Goal: Information Seeking & Learning: Check status

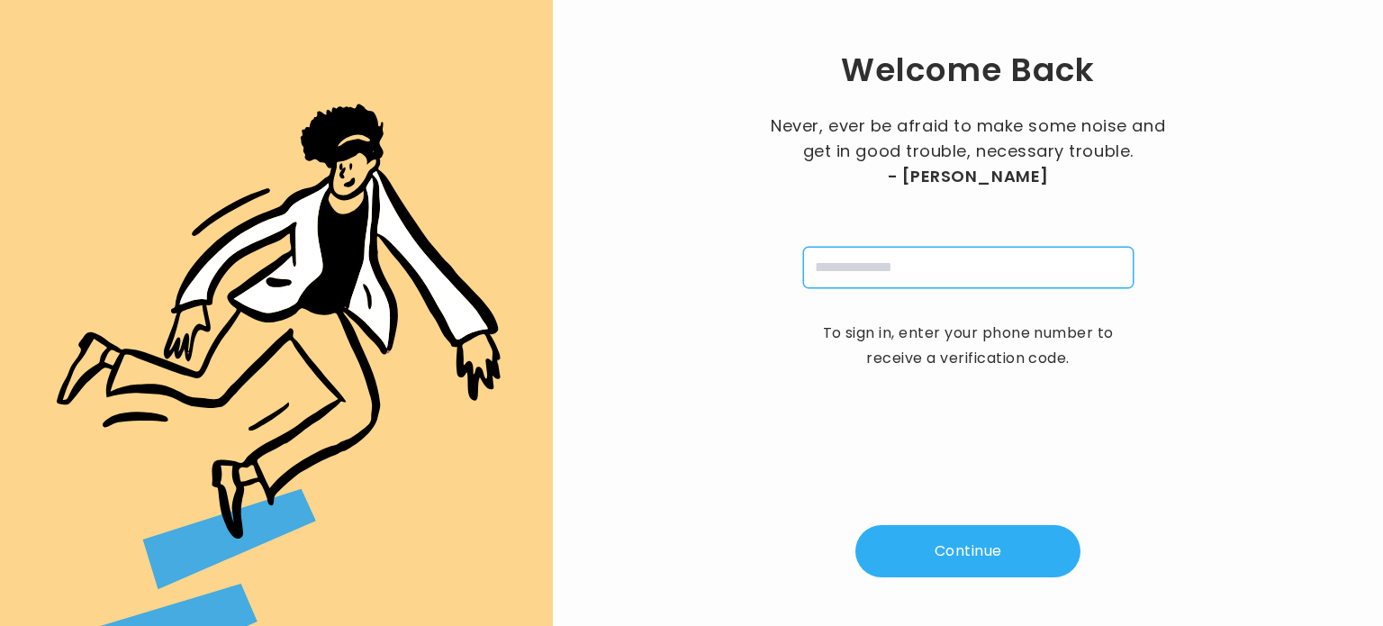
click at [859, 269] on input "tel" at bounding box center [968, 267] width 330 height 41
type input "**********"
click at [976, 562] on button "Continue" at bounding box center [967, 551] width 225 height 52
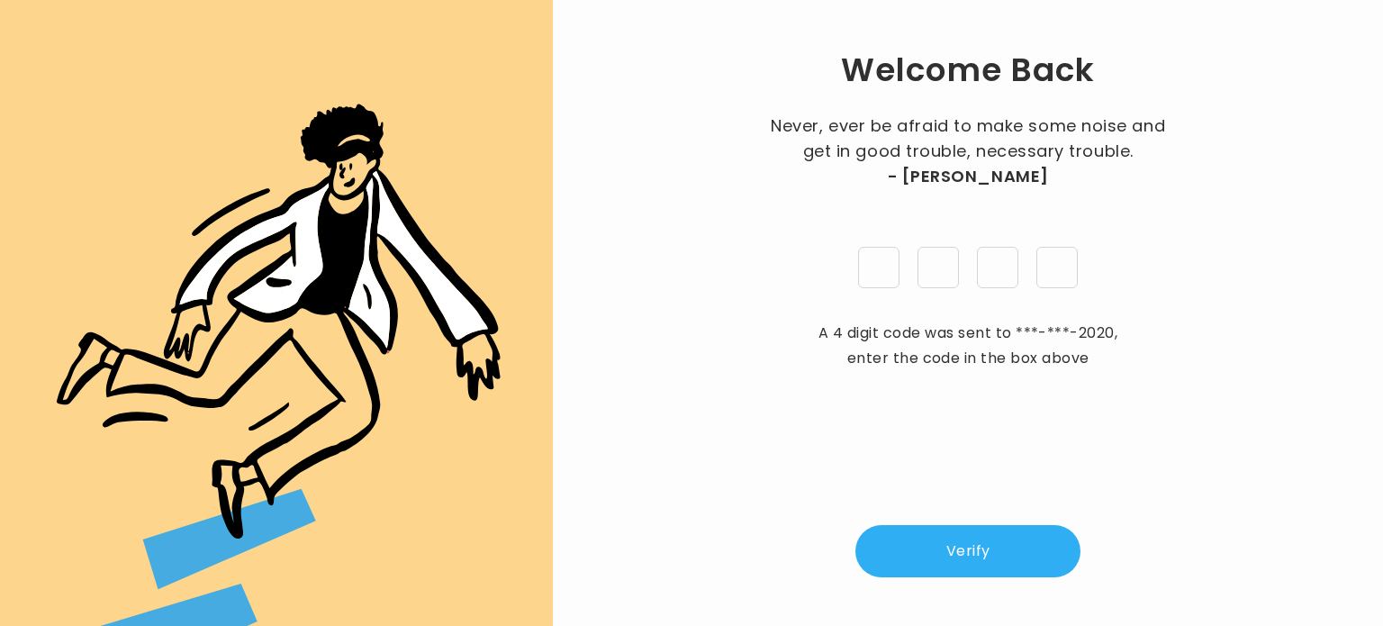
type input "*"
click at [965, 557] on button "Verify" at bounding box center [967, 551] width 225 height 52
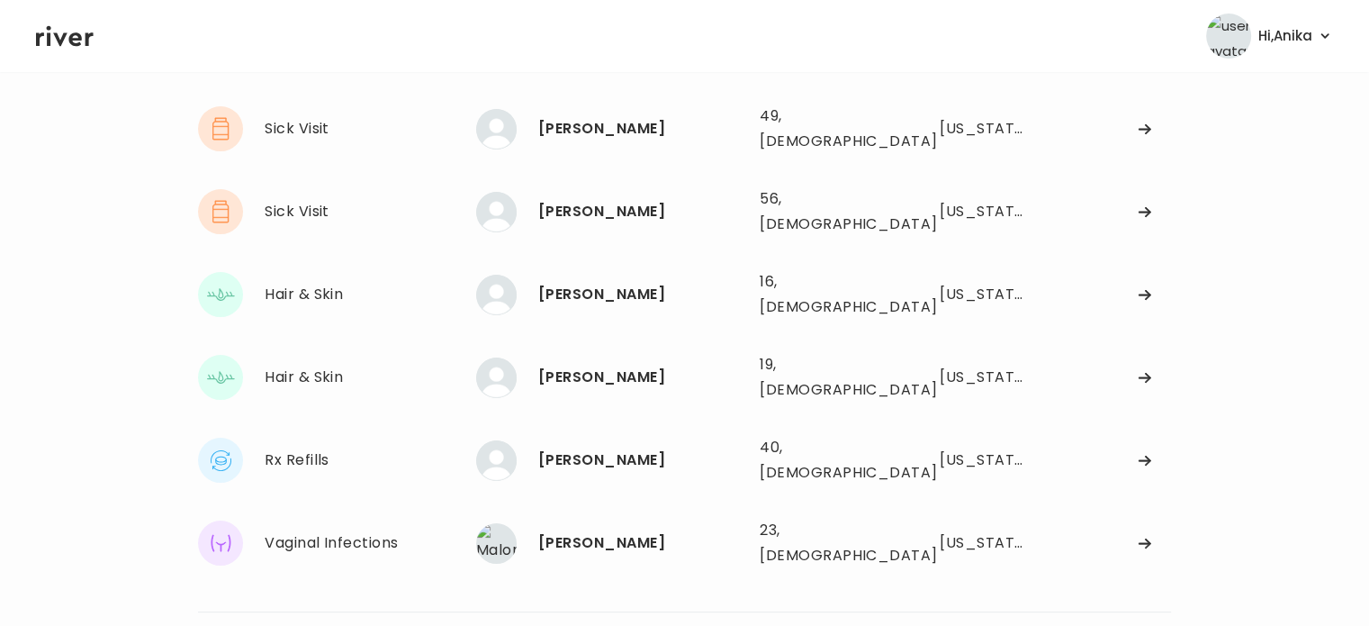
scroll to position [112, 0]
click at [630, 524] on div "[PERSON_NAME] 23, [DEMOGRAPHIC_DATA] See more" at bounding box center [610, 544] width 269 height 41
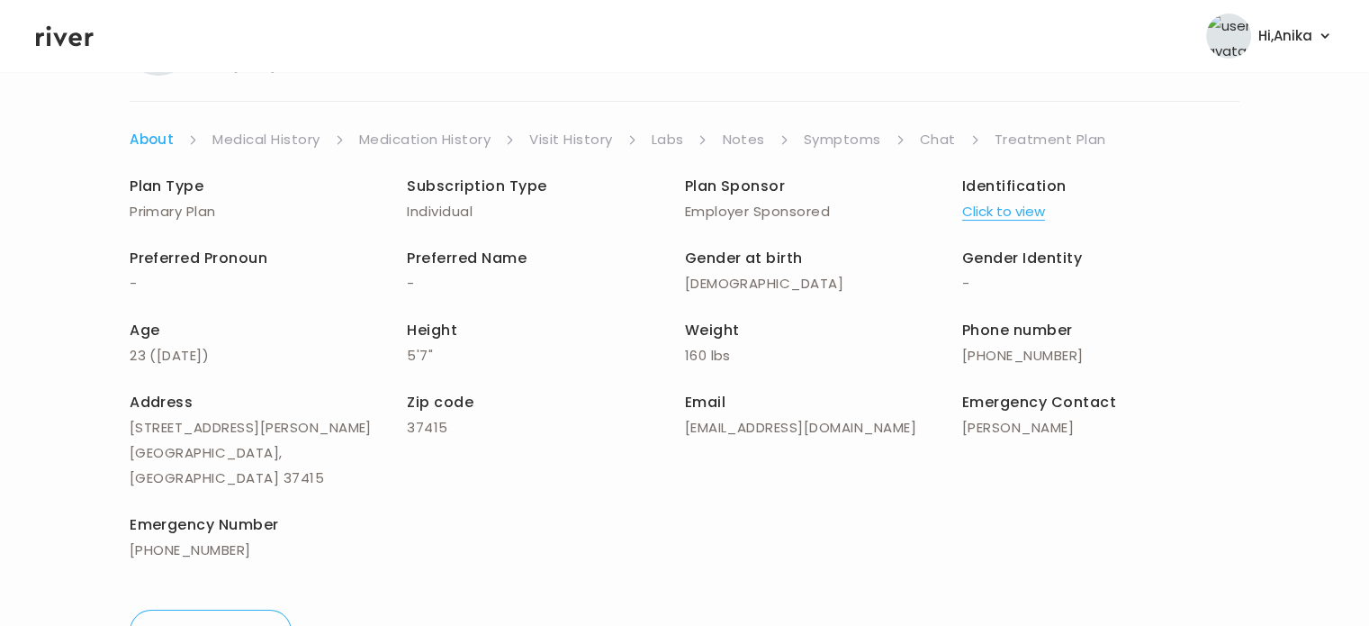
click at [933, 134] on link "Chat" at bounding box center [938, 139] width 36 height 25
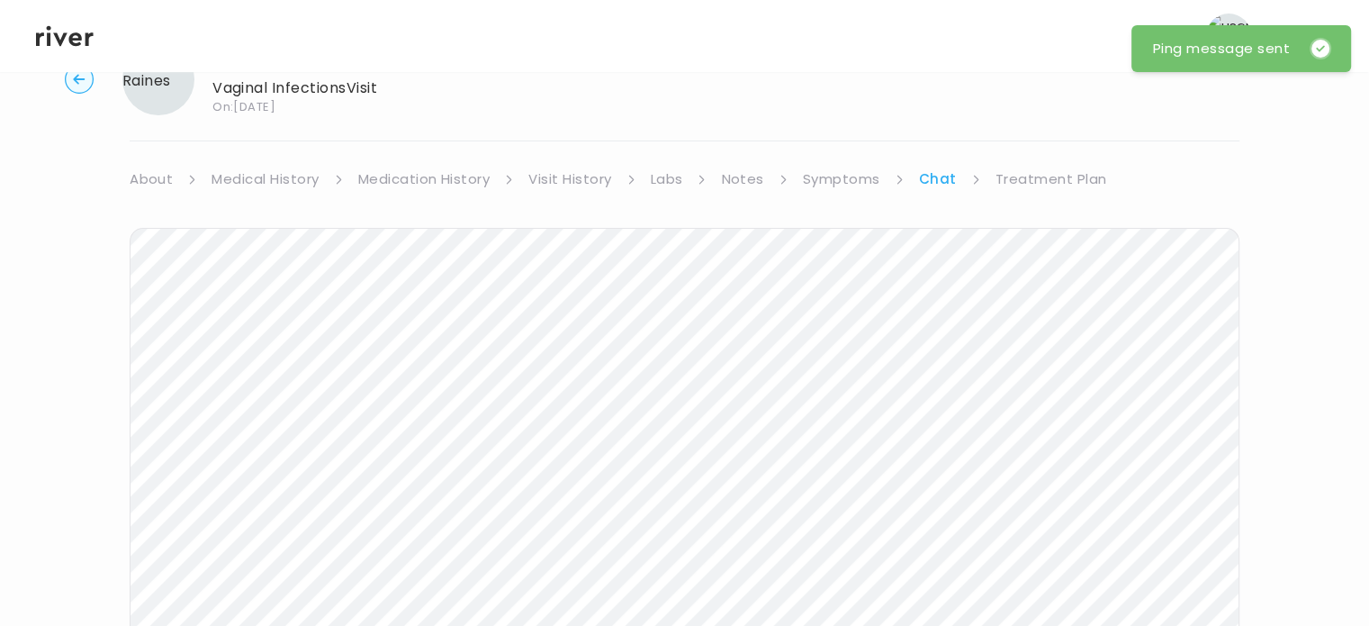
scroll to position [65, 0]
click at [61, 48] on icon at bounding box center [65, 36] width 58 height 27
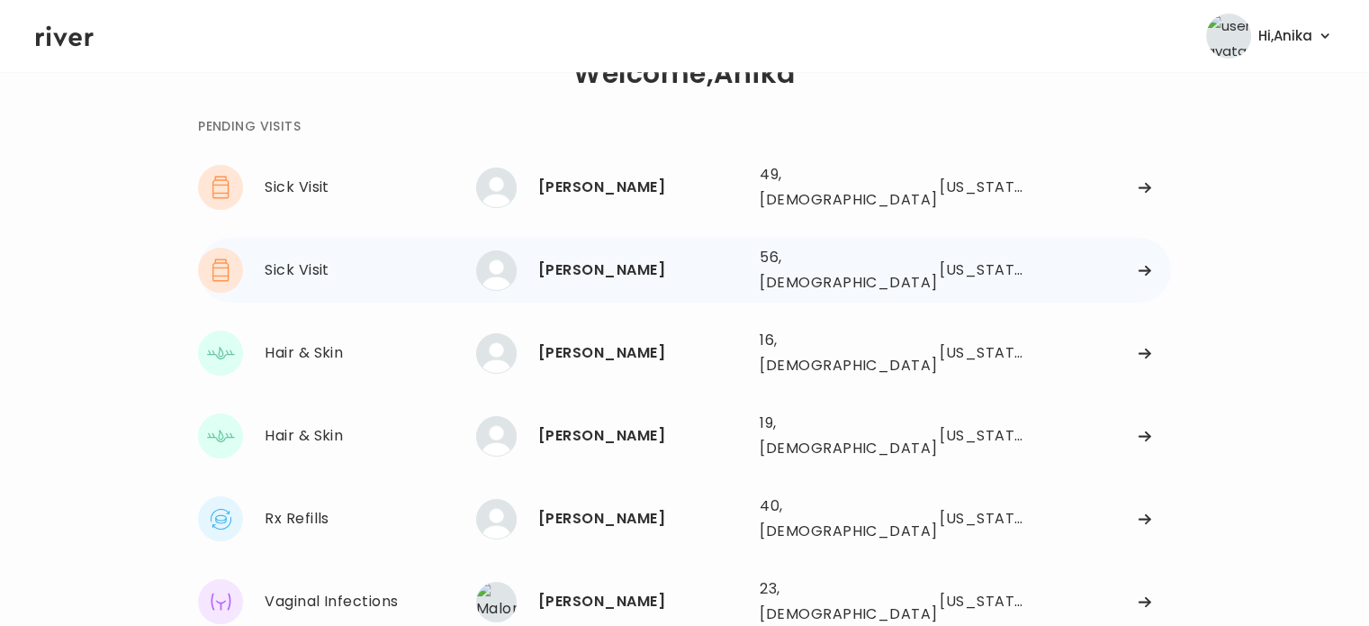
scroll to position [35, 0]
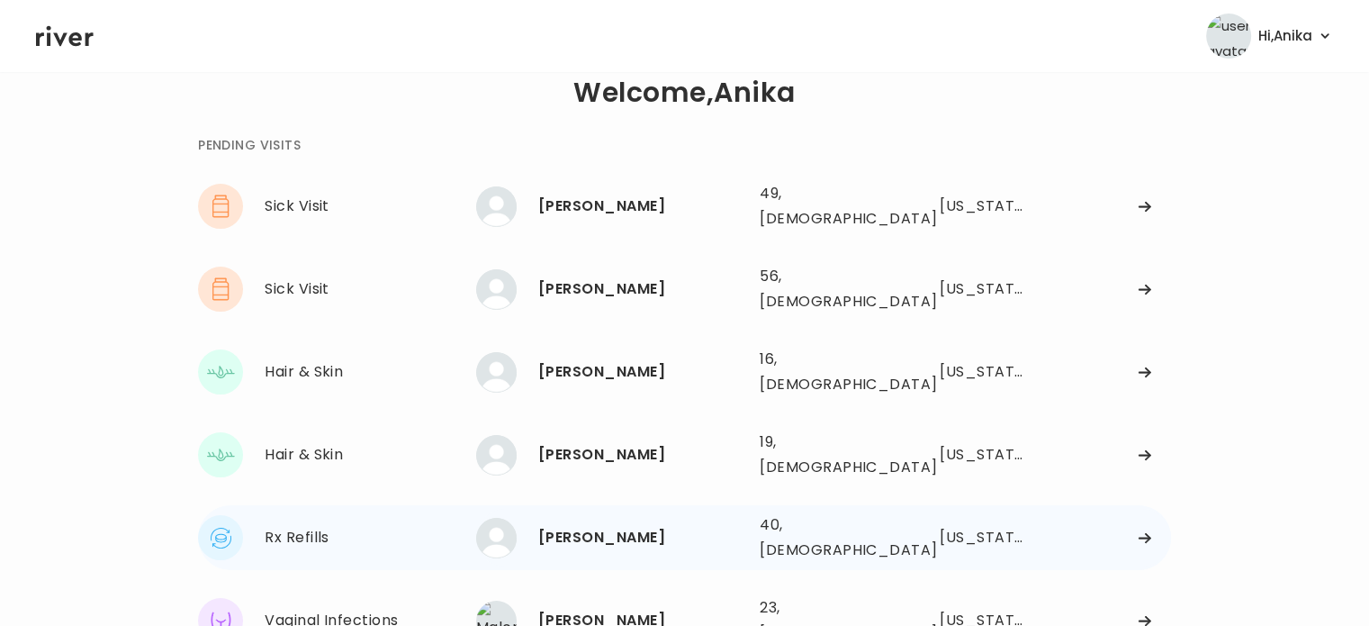
click at [587, 525] on div "[PERSON_NAME]" at bounding box center [641, 537] width 207 height 25
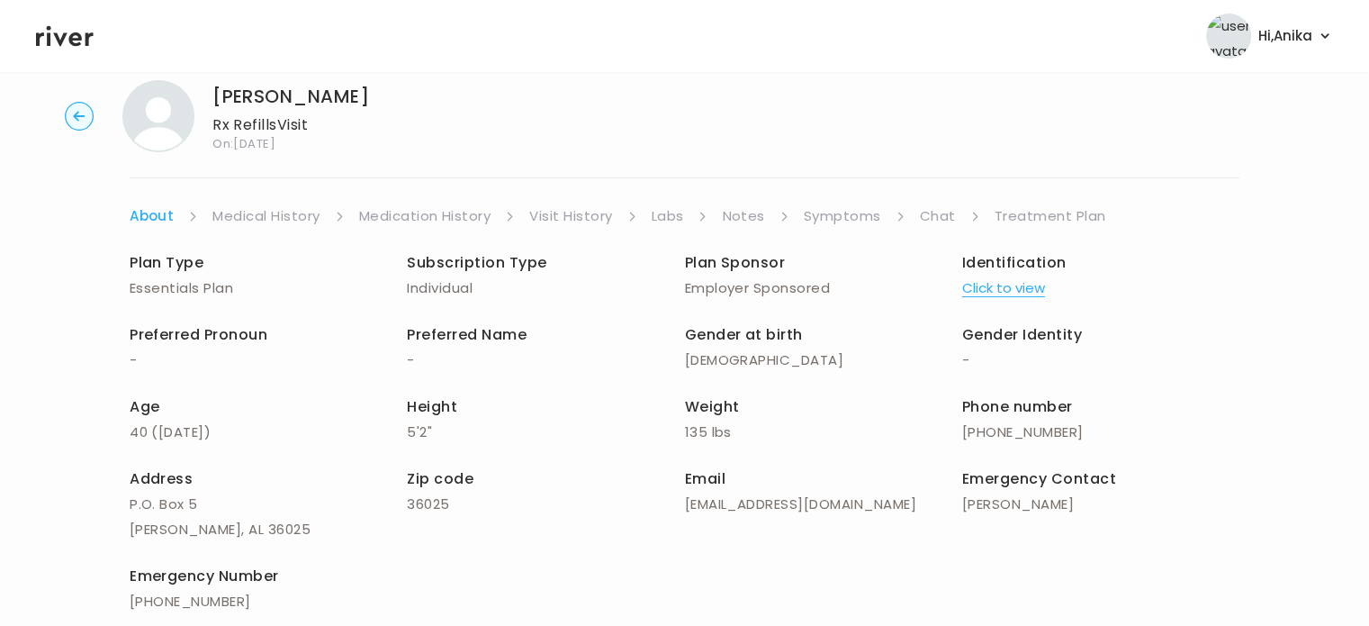
click at [1016, 212] on link "Treatment Plan" at bounding box center [1051, 215] width 112 height 25
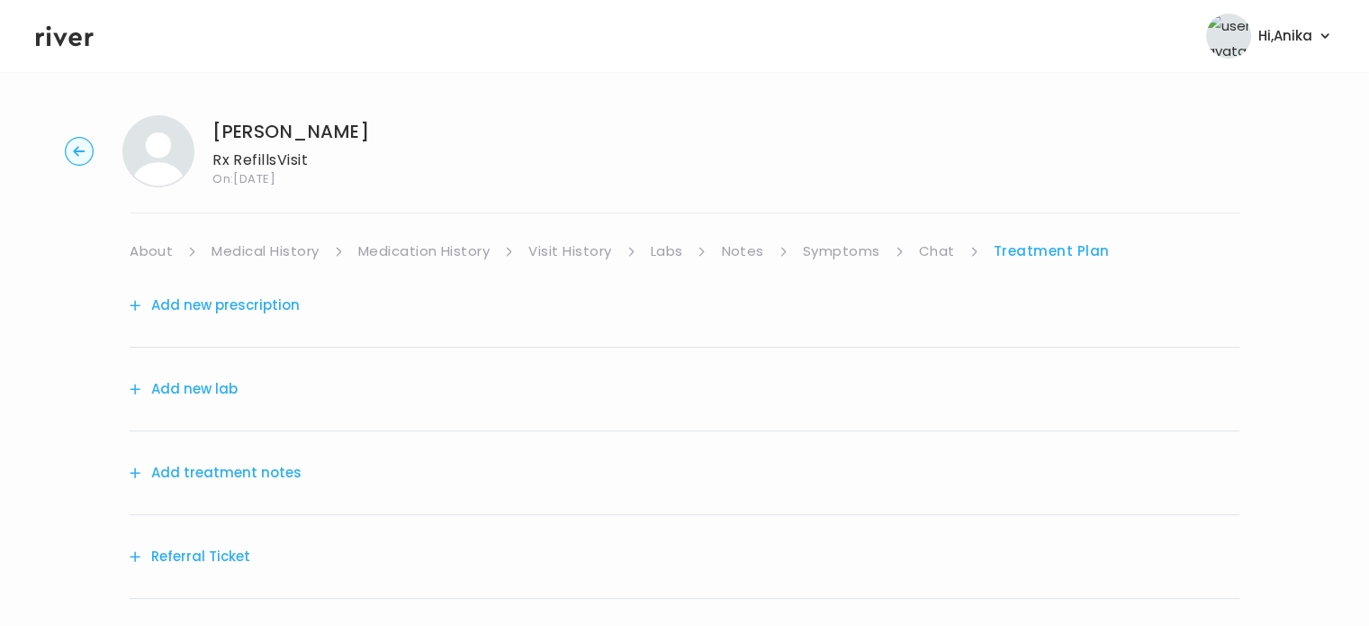
click at [212, 477] on button "Add treatment notes" at bounding box center [216, 472] width 172 height 25
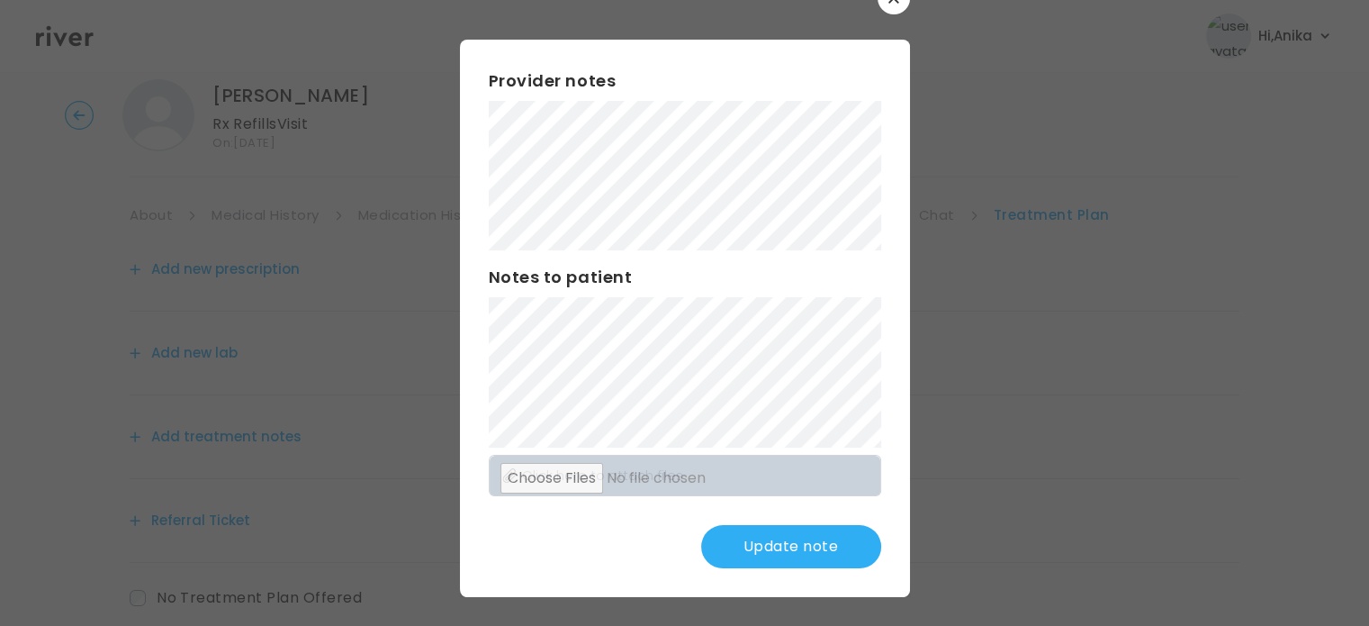
scroll to position [42, 0]
click at [754, 538] on button "Update note" at bounding box center [791, 546] width 180 height 43
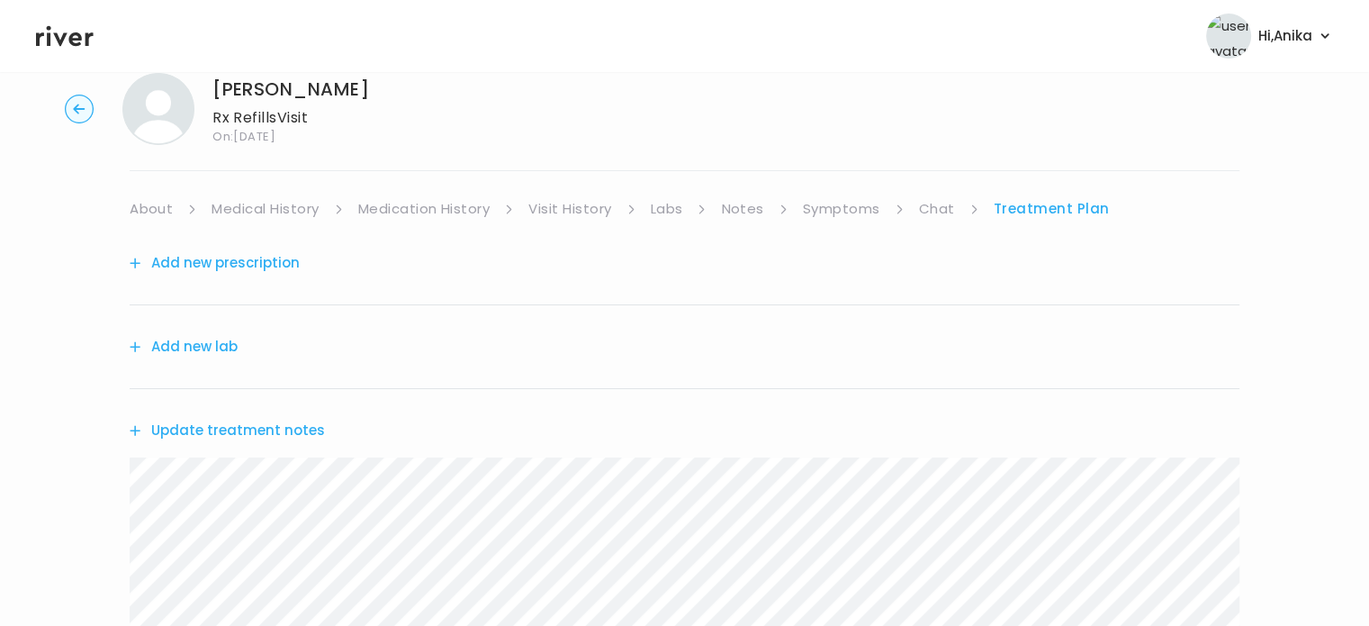
click at [840, 191] on div "LAUREN RODRIGUEZ Rx Refills Visit On: 01 Oct 2025 About Medical History Medicat…" at bounding box center [684, 538] width 1369 height 958
click at [839, 212] on link "Symptoms" at bounding box center [841, 208] width 77 height 25
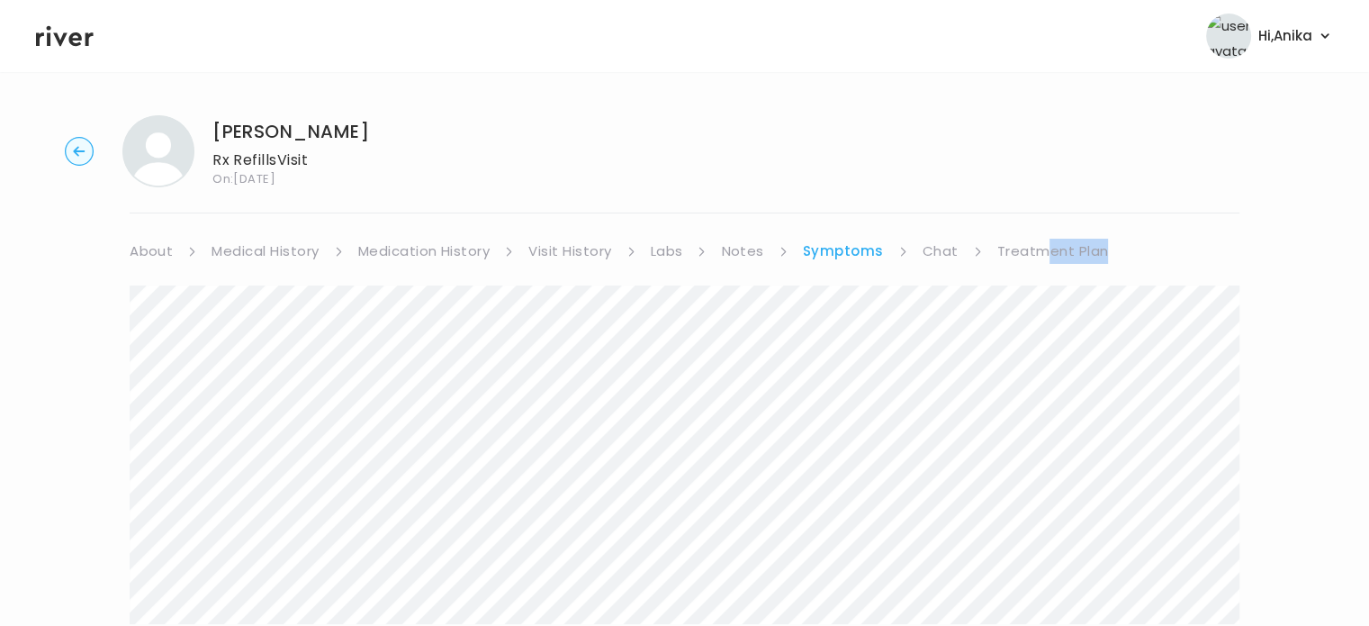
click at [1037, 246] on div "About Medical History Medication History Visit History Labs Notes Symptoms Chat…" at bounding box center [685, 561] width 1110 height 645
click at [1037, 247] on link "Treatment Plan" at bounding box center [1054, 251] width 112 height 25
click at [231, 303] on button "Add new prescription" at bounding box center [215, 305] width 170 height 25
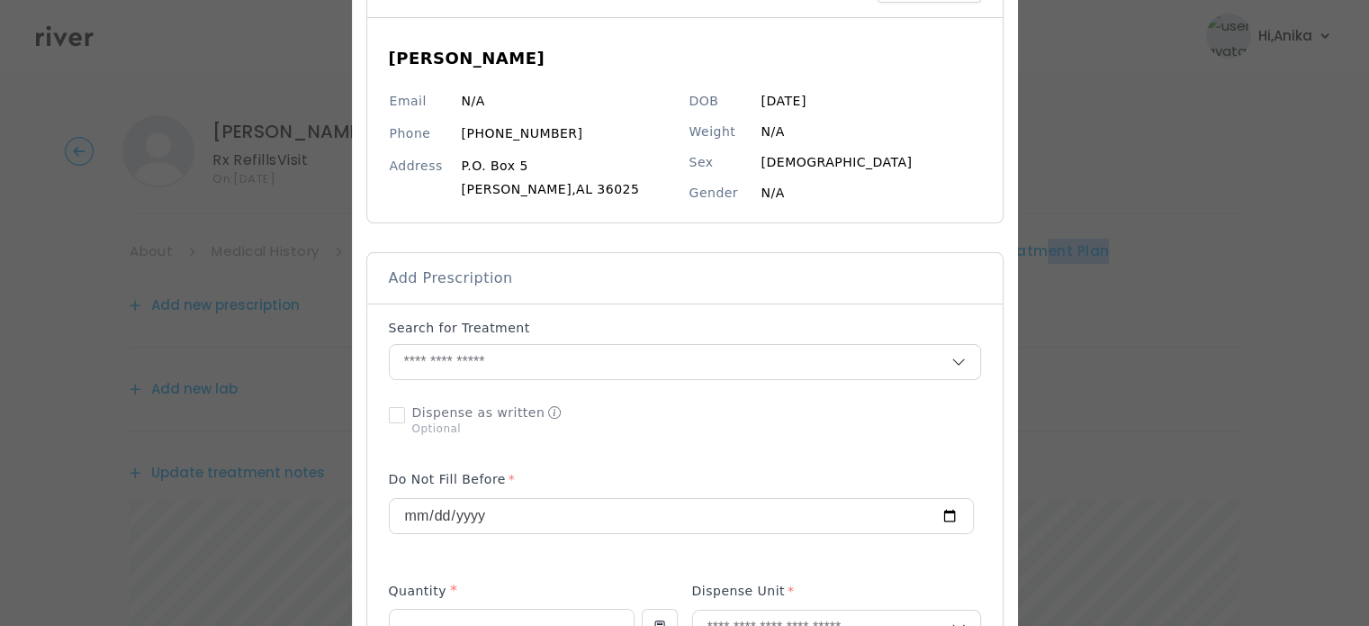
scroll to position [199, 0]
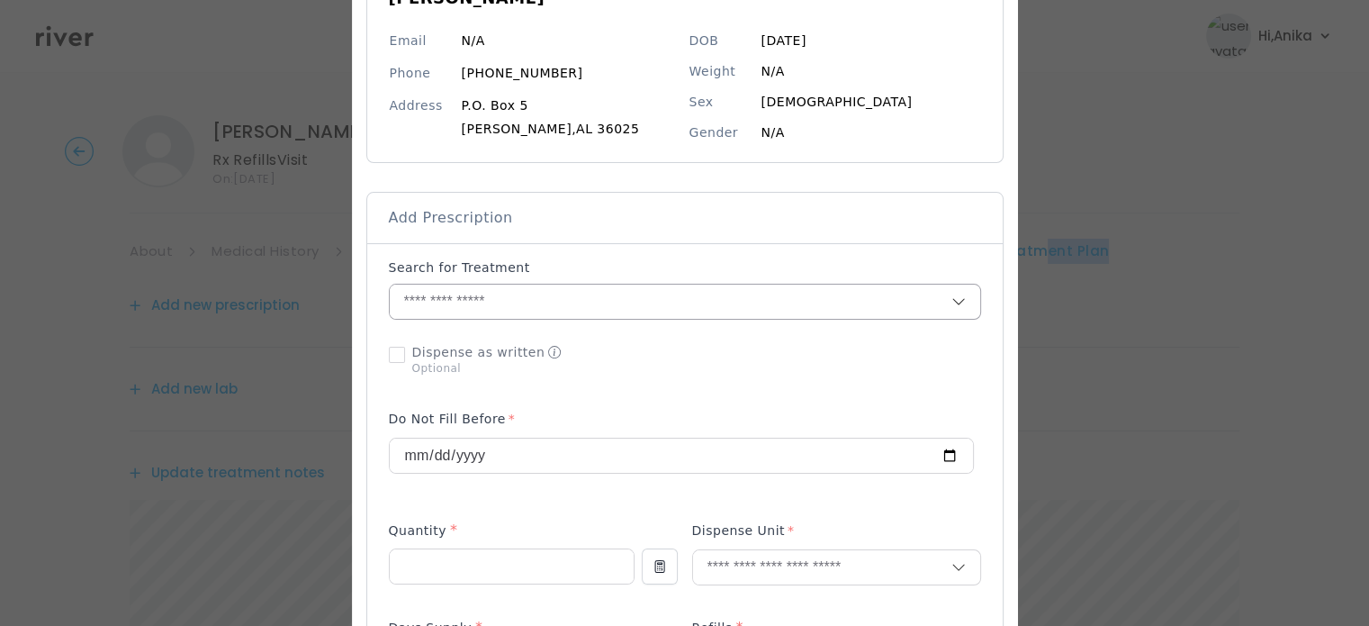
click at [551, 305] on input "text" at bounding box center [671, 301] width 562 height 34
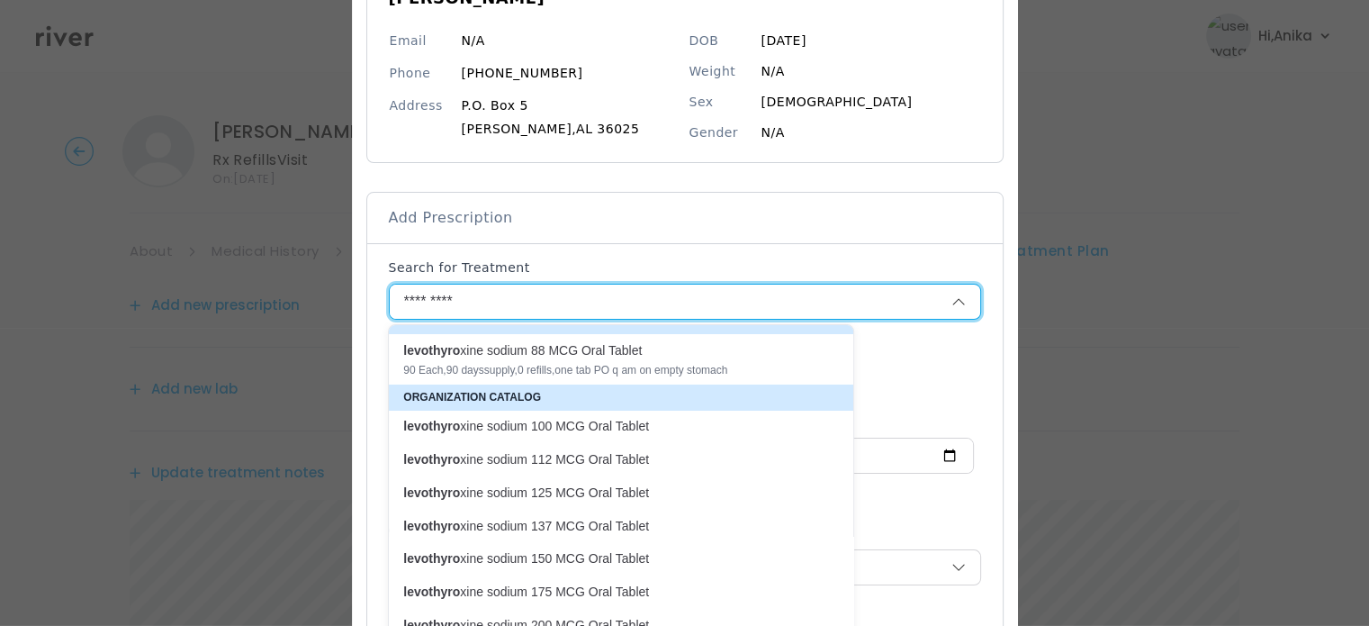
scroll to position [15, 0]
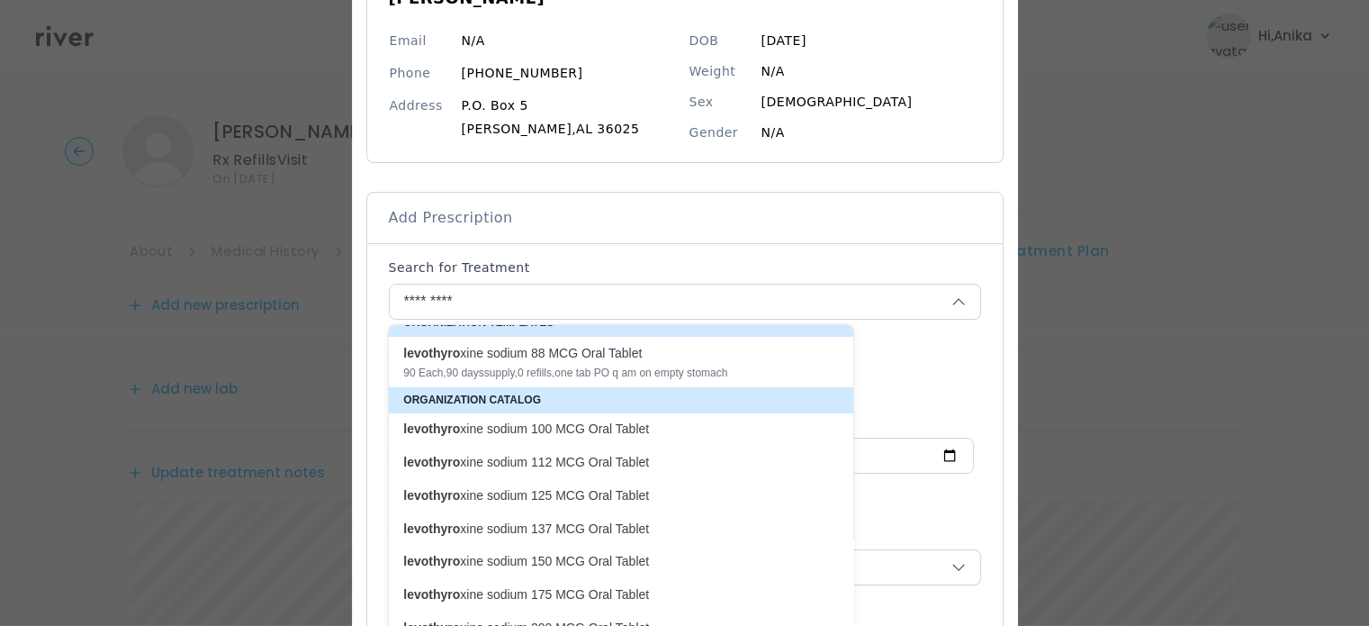
click at [577, 438] on p "levothyro xine sodium 100 MCG Oral Tablet" at bounding box center [611, 429] width 436 height 24
type input "**********"
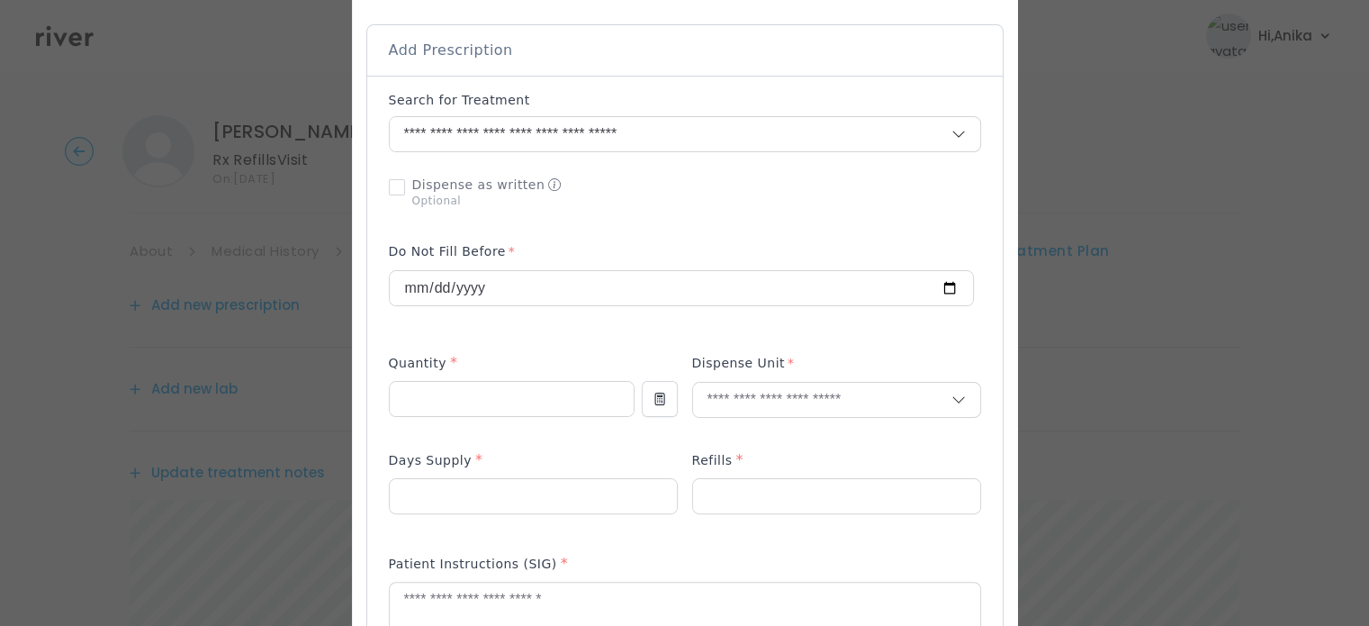
scroll to position [373, 0]
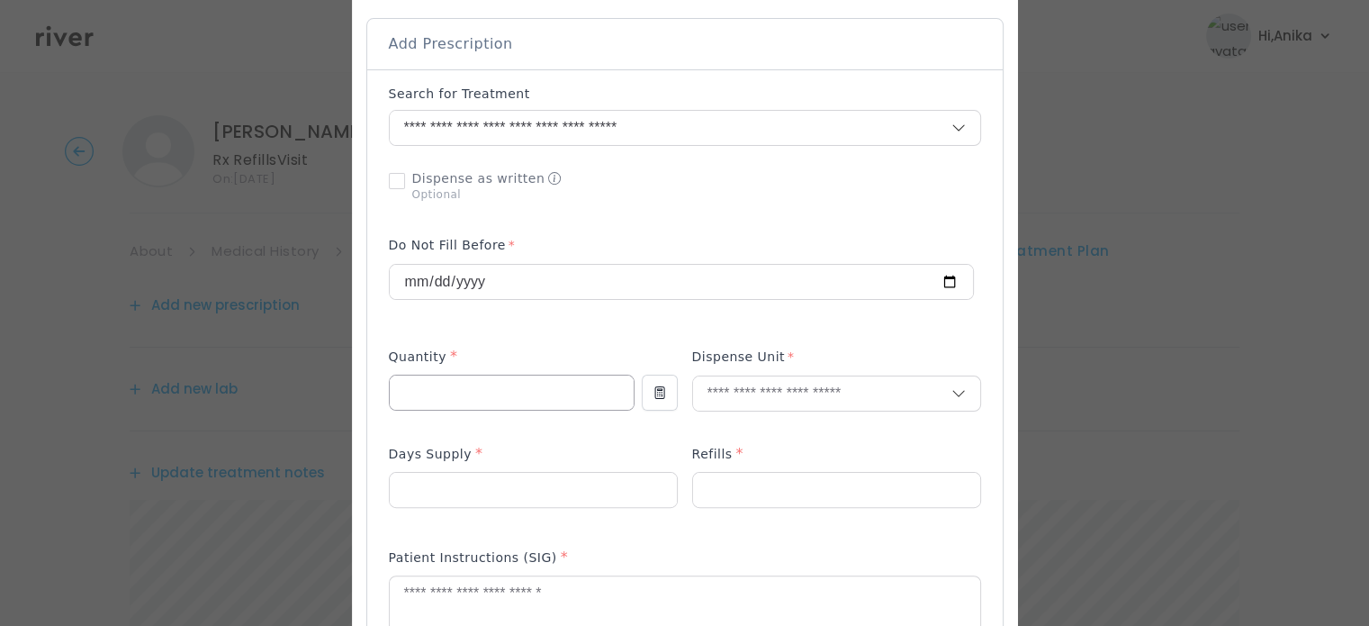
click at [540, 399] on input "number" at bounding box center [512, 392] width 244 height 34
type input "**"
click at [744, 398] on input "text" at bounding box center [822, 393] width 258 height 34
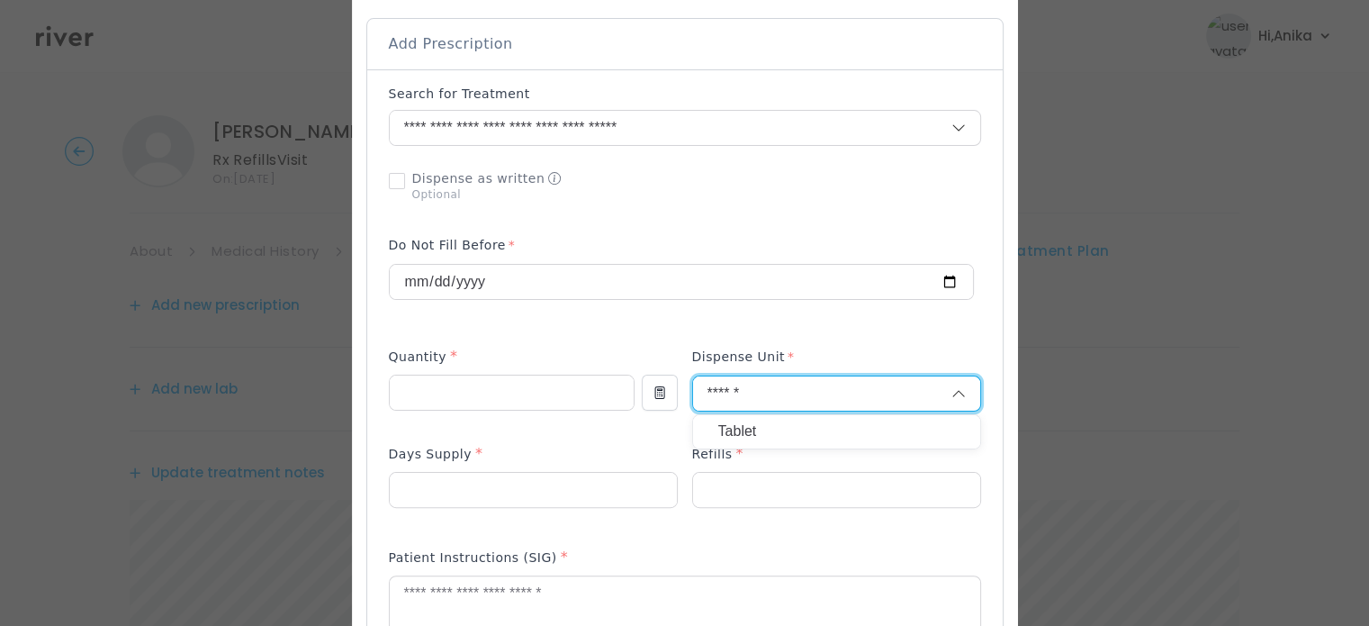
type input "******"
click at [739, 426] on p "Tablet" at bounding box center [836, 432] width 237 height 26
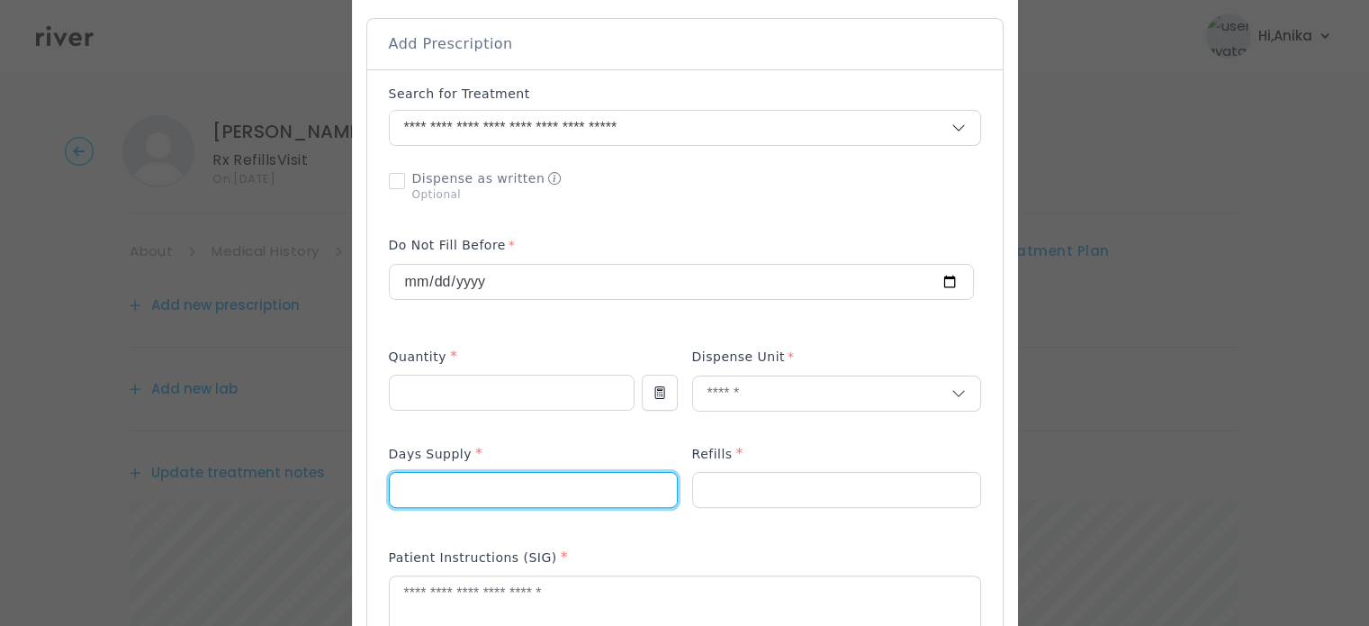
click at [513, 489] on input "number" at bounding box center [533, 490] width 287 height 34
type input "**"
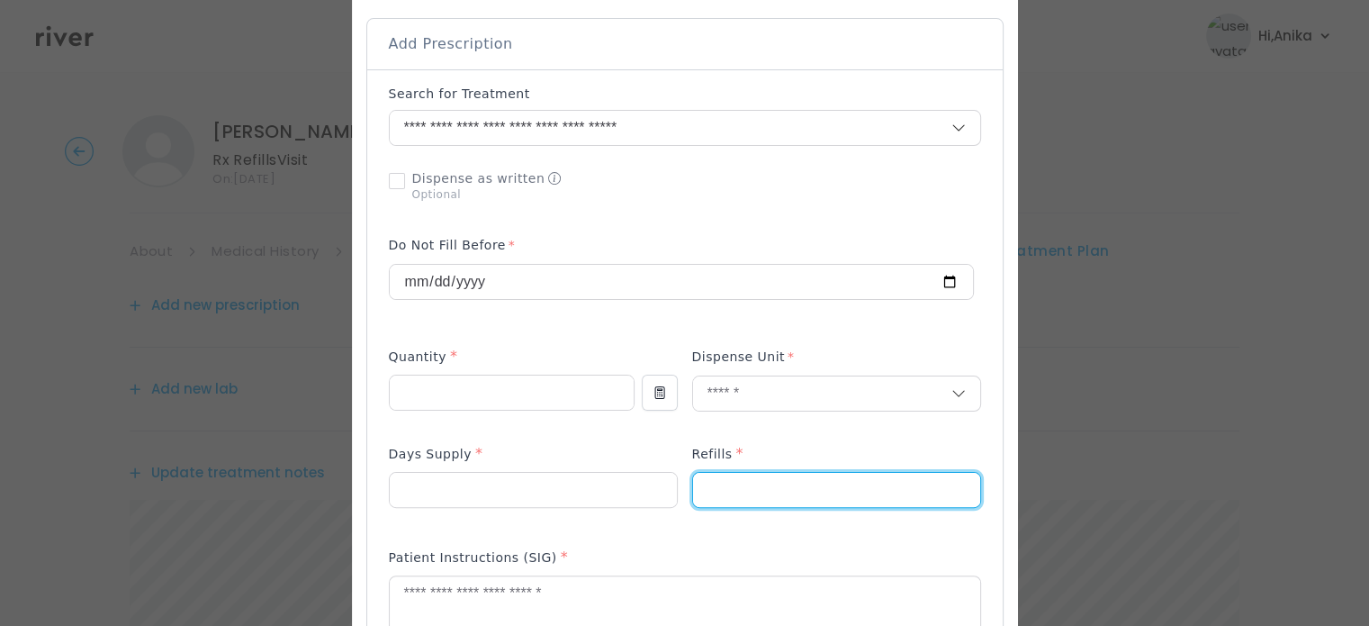
click at [718, 473] on input "number" at bounding box center [836, 490] width 287 height 34
type input "*"
click at [529, 587] on textarea at bounding box center [685, 623] width 591 height 95
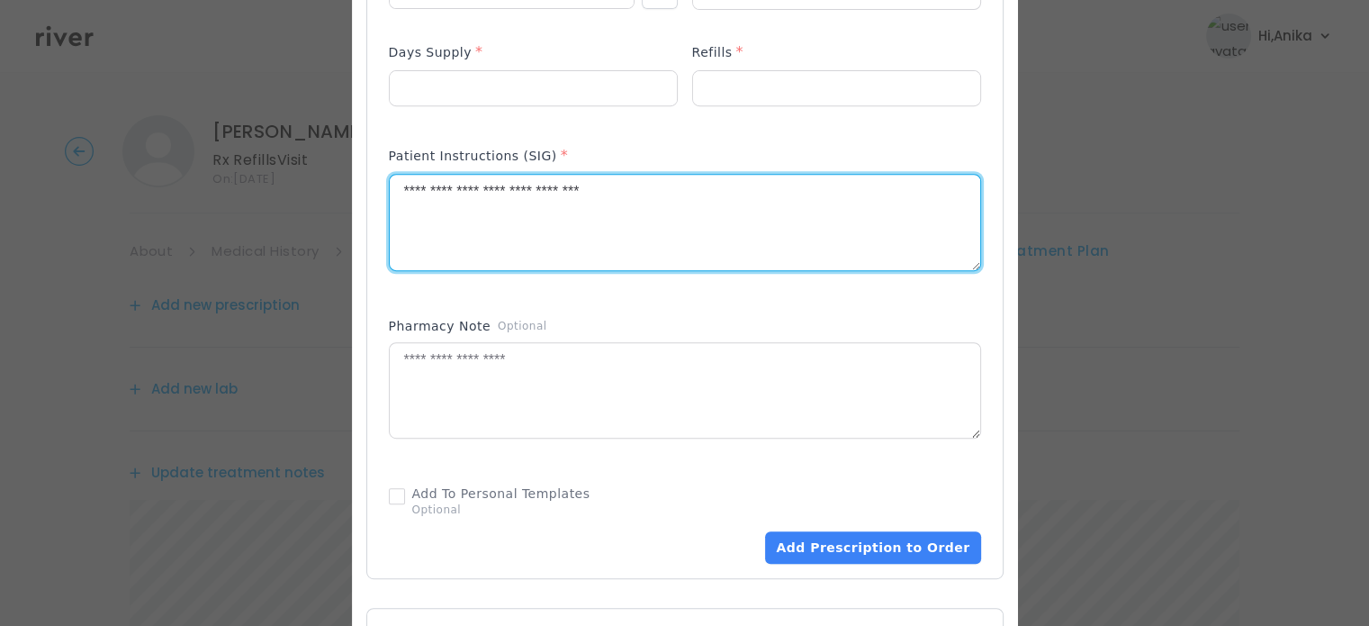
scroll to position [782, 0]
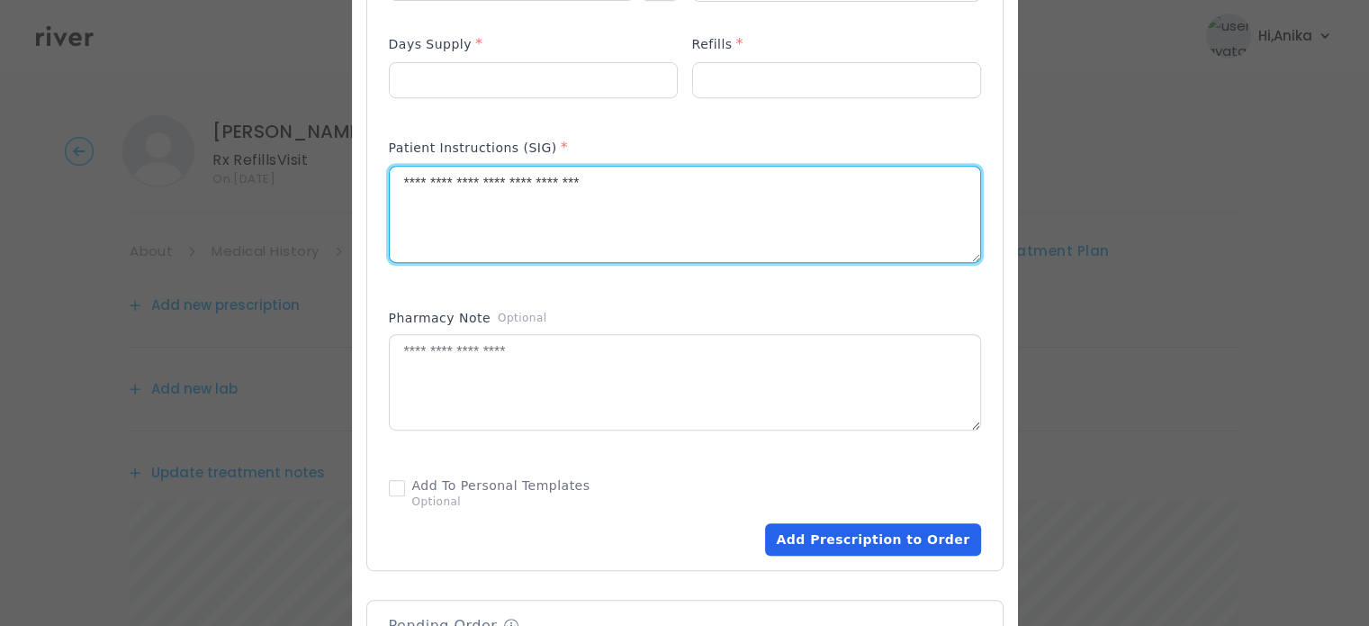
type textarea "**********"
click at [852, 527] on button "Add Prescription to Order" at bounding box center [872, 539] width 215 height 32
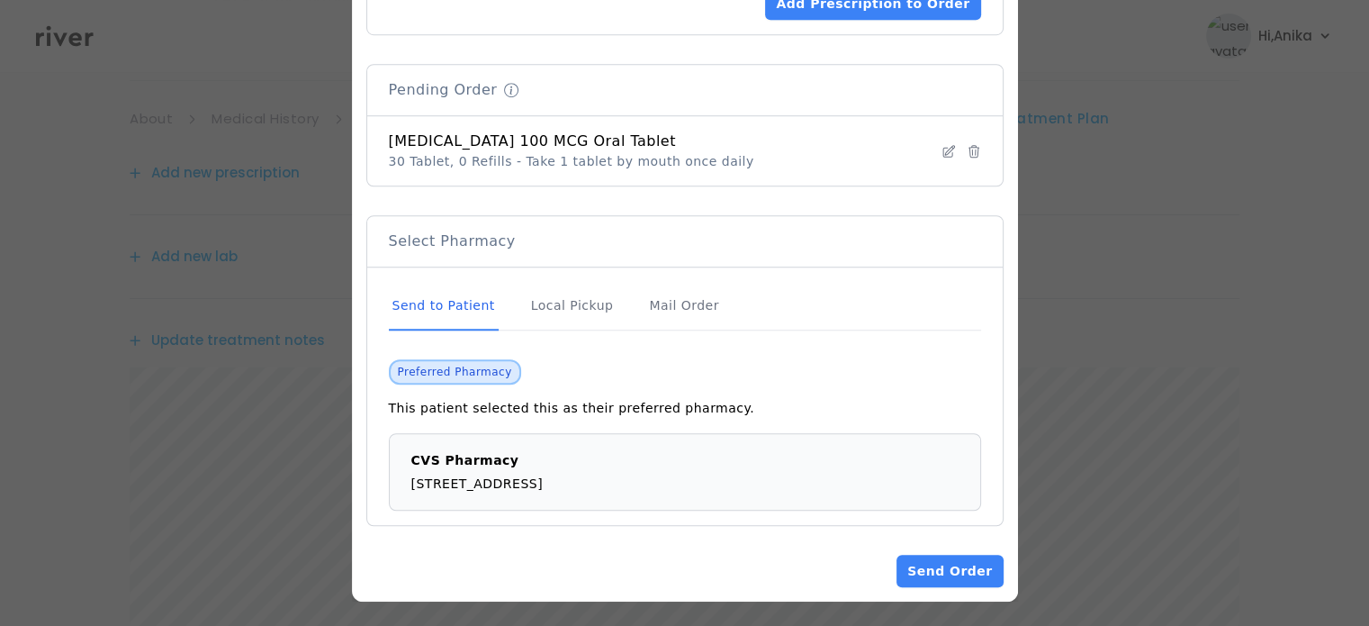
scroll to position [133, 0]
click at [933, 563] on button "Send Order" at bounding box center [950, 571] width 106 height 32
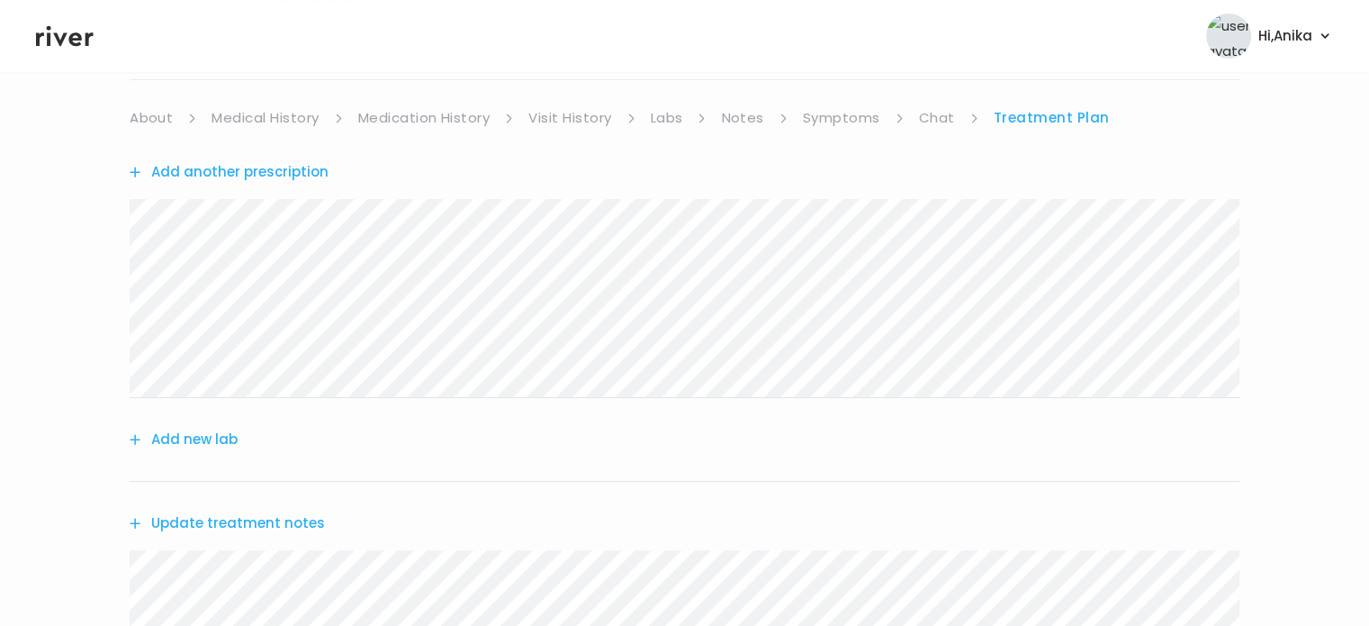
click at [227, 437] on button "Add new lab" at bounding box center [184, 439] width 108 height 25
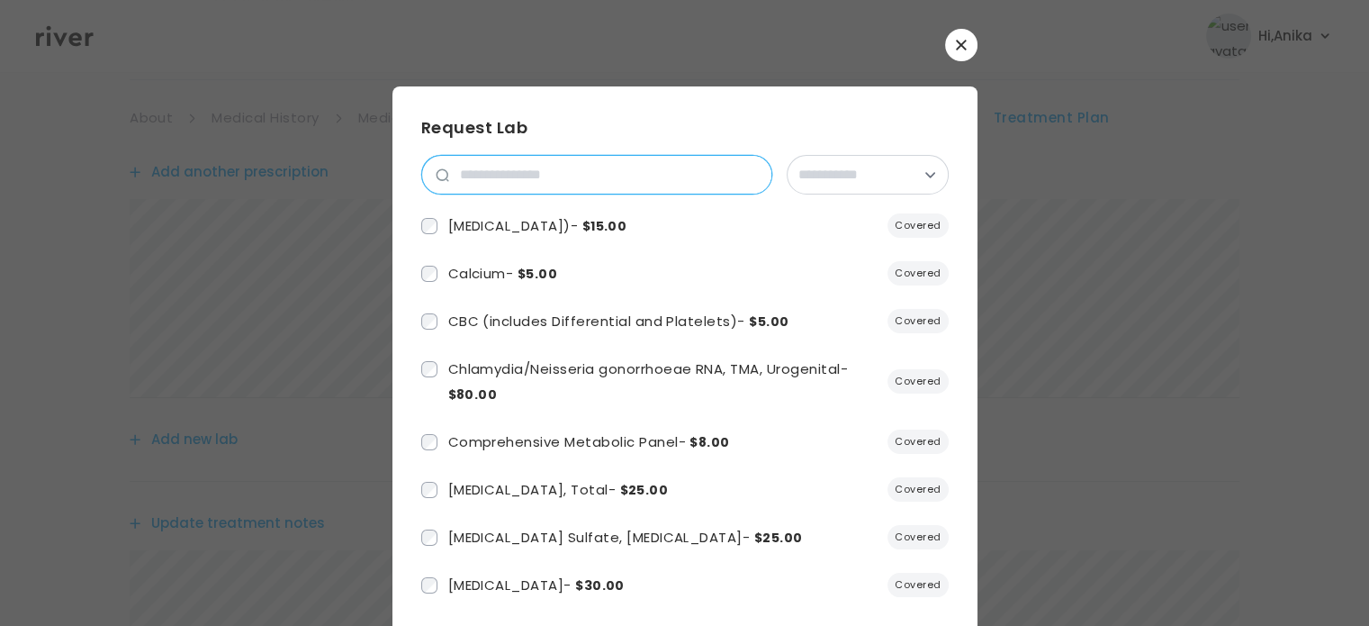
click at [554, 172] on input "search" at bounding box center [610, 175] width 322 height 38
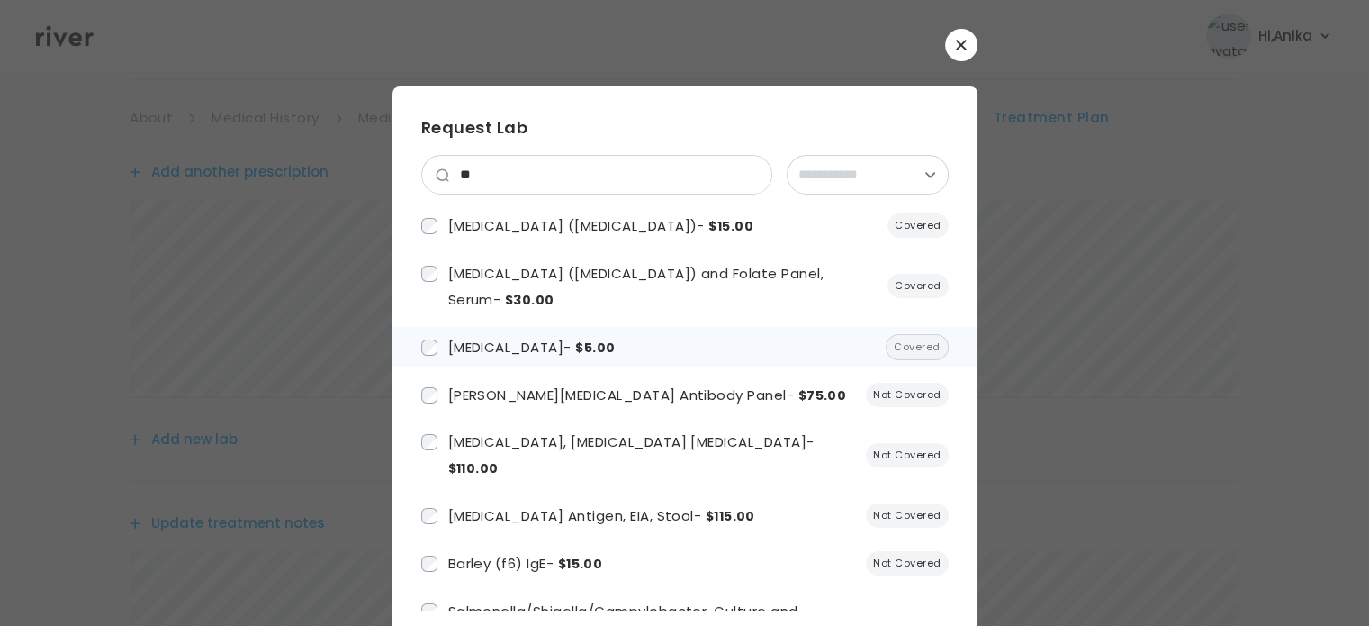
click at [546, 350] on span "Basic Metabolic Panel - $5.00" at bounding box center [531, 347] width 167 height 19
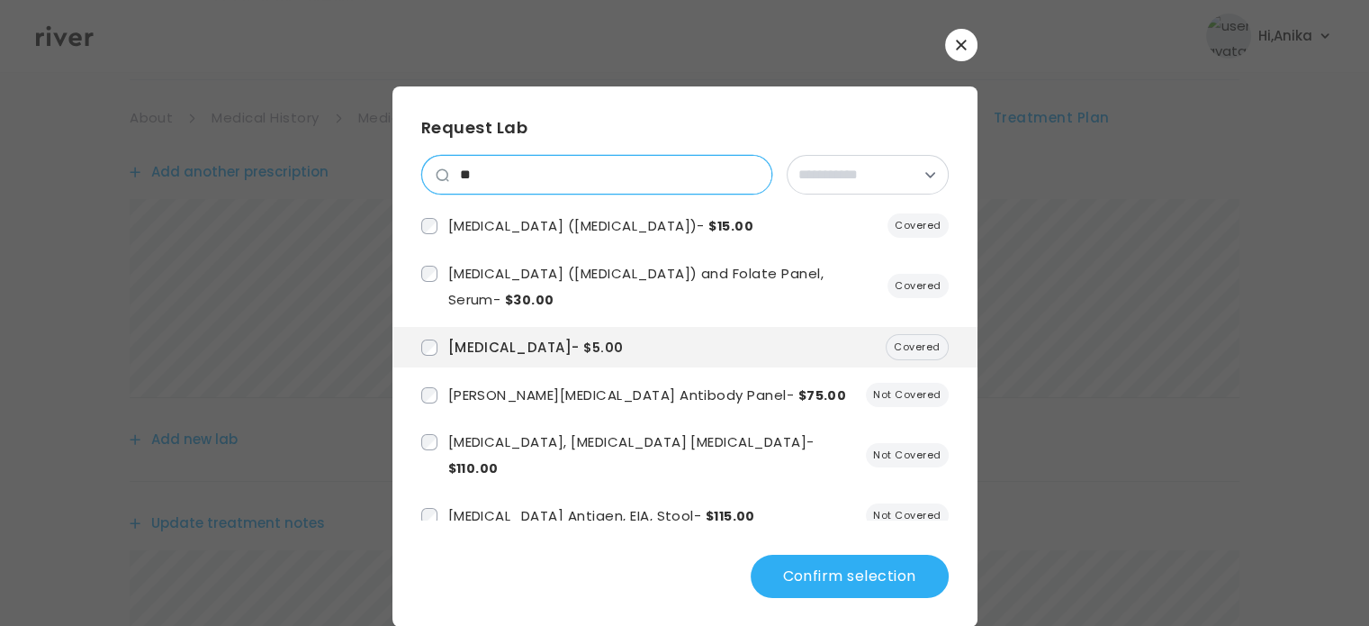
drag, startPoint x: 483, startPoint y: 172, endPoint x: 436, endPoint y: 176, distance: 47.9
click at [436, 176] on div "**" at bounding box center [596, 175] width 351 height 40
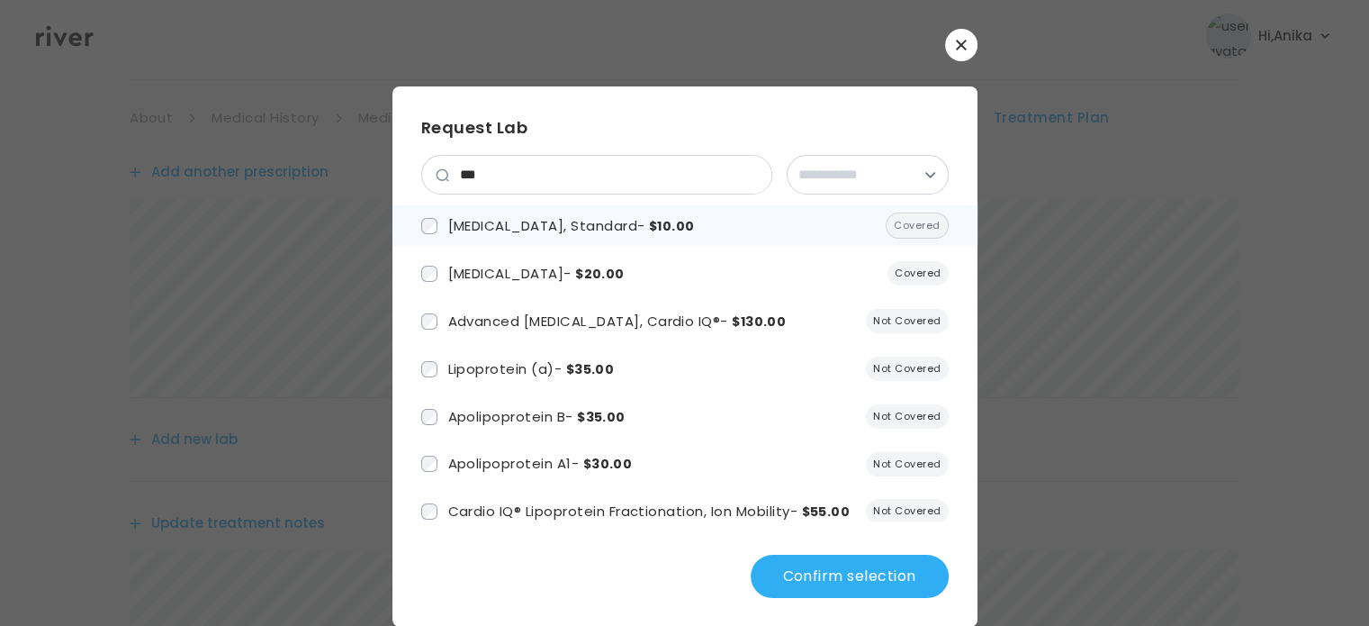
click at [468, 226] on span "Lipid Panel, Standard - $10.00" at bounding box center [571, 225] width 247 height 19
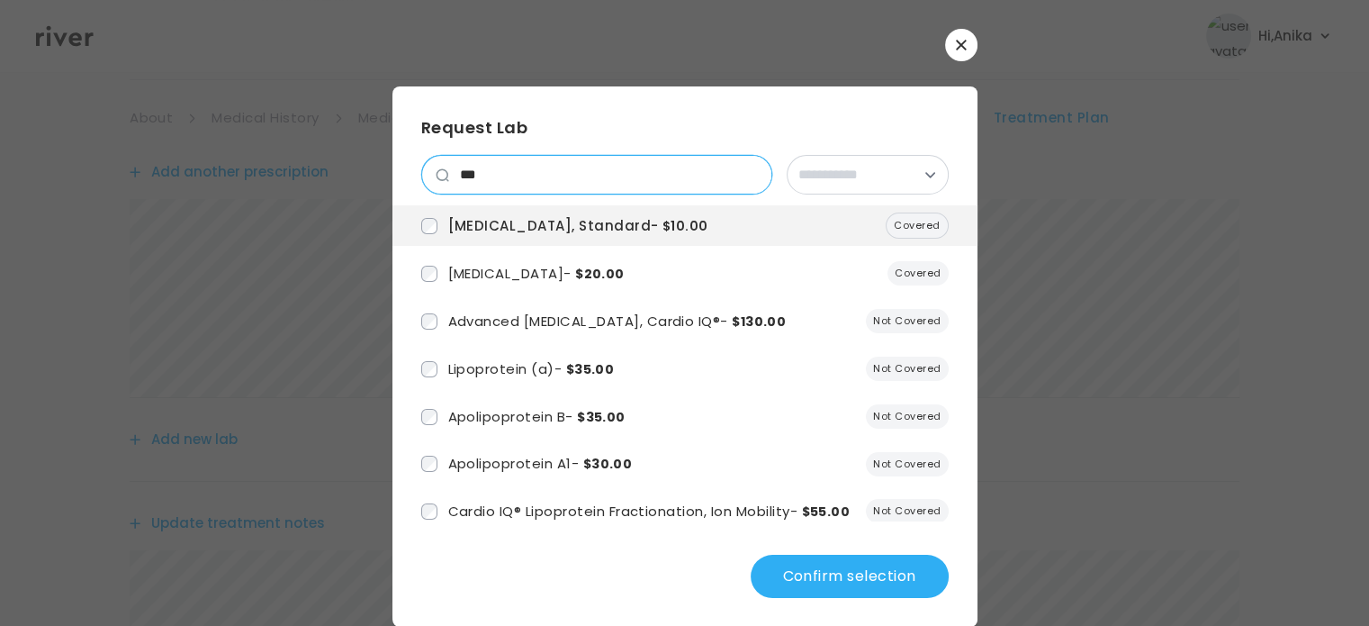
click at [745, 179] on input "***" at bounding box center [610, 175] width 322 height 38
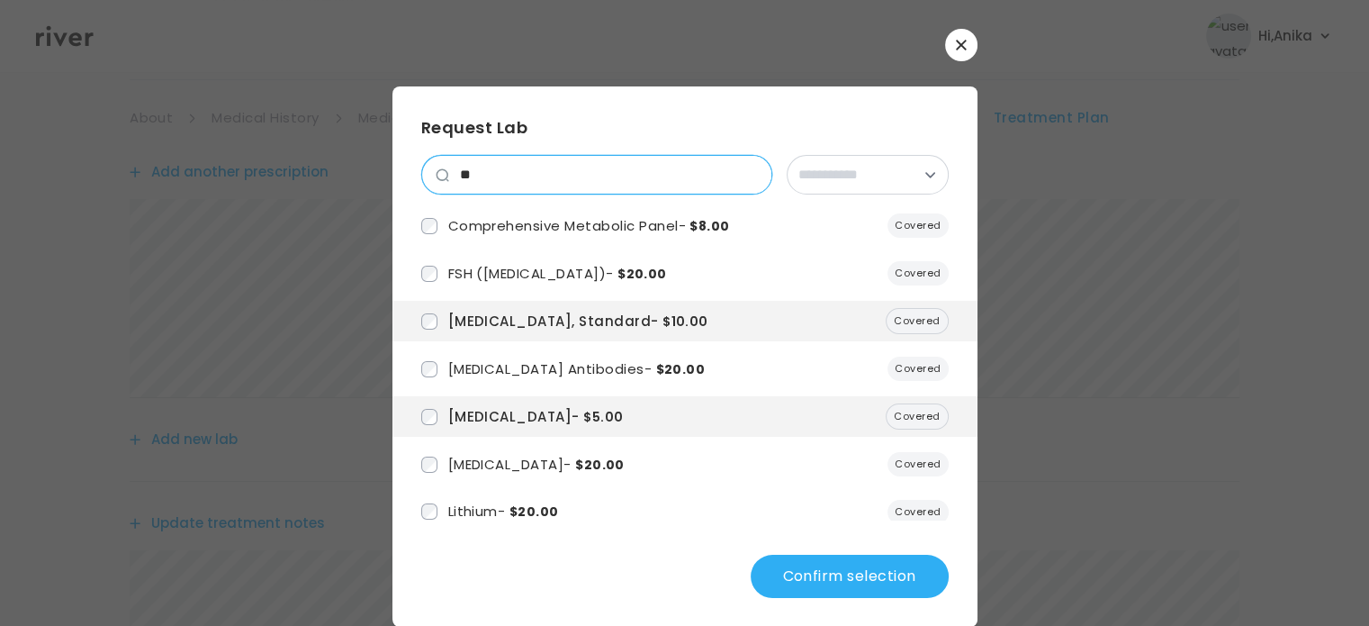
type input "*"
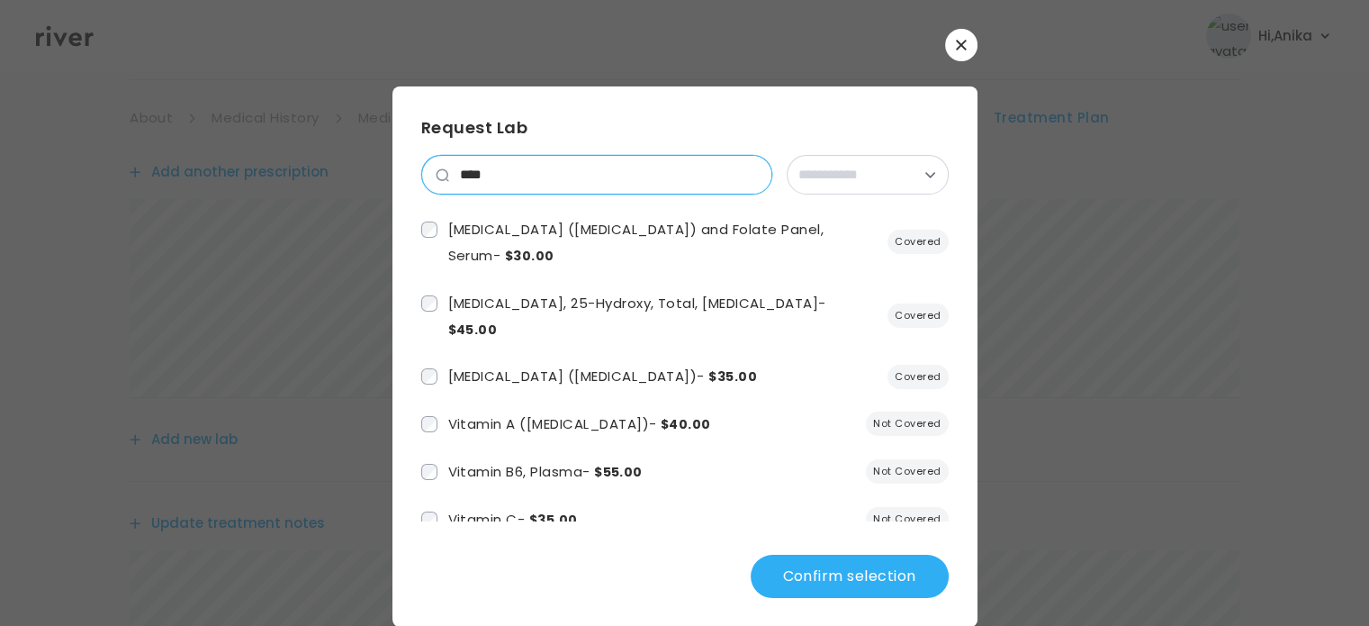
scroll to position [0, 0]
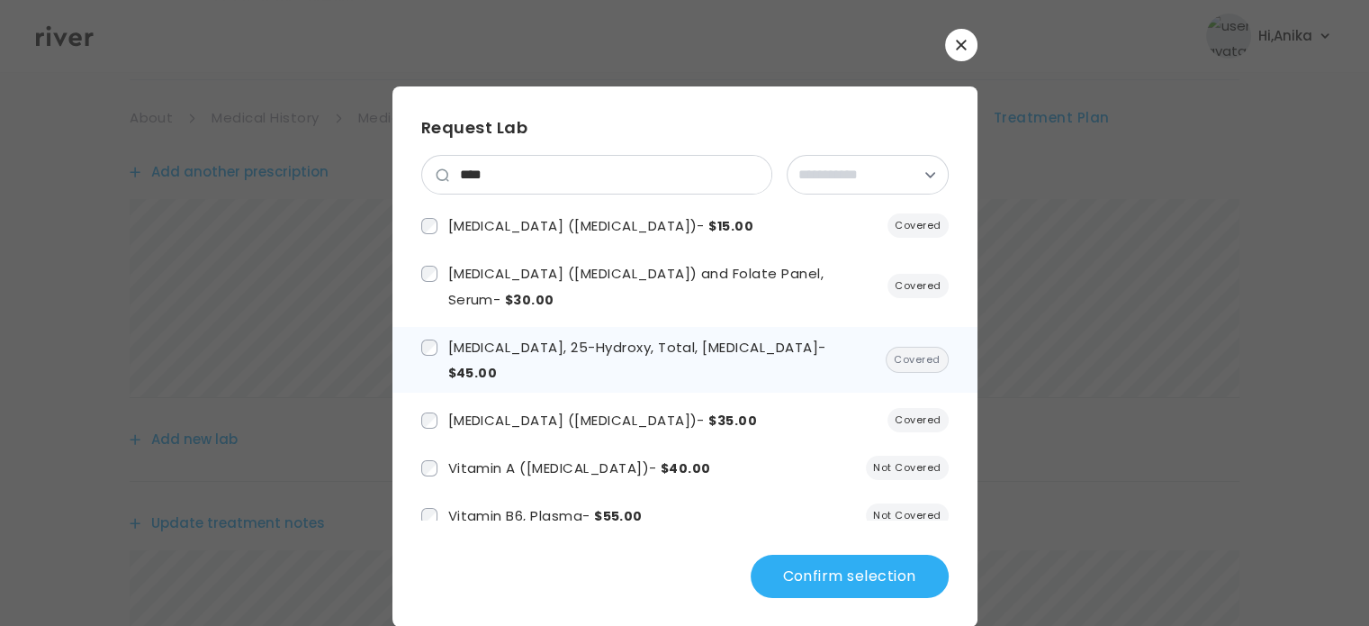
click at [597, 361] on li "Vitamin D, 25-Hydroxy, Total, Immunoassay - $45.00 Covered" at bounding box center [685, 360] width 585 height 67
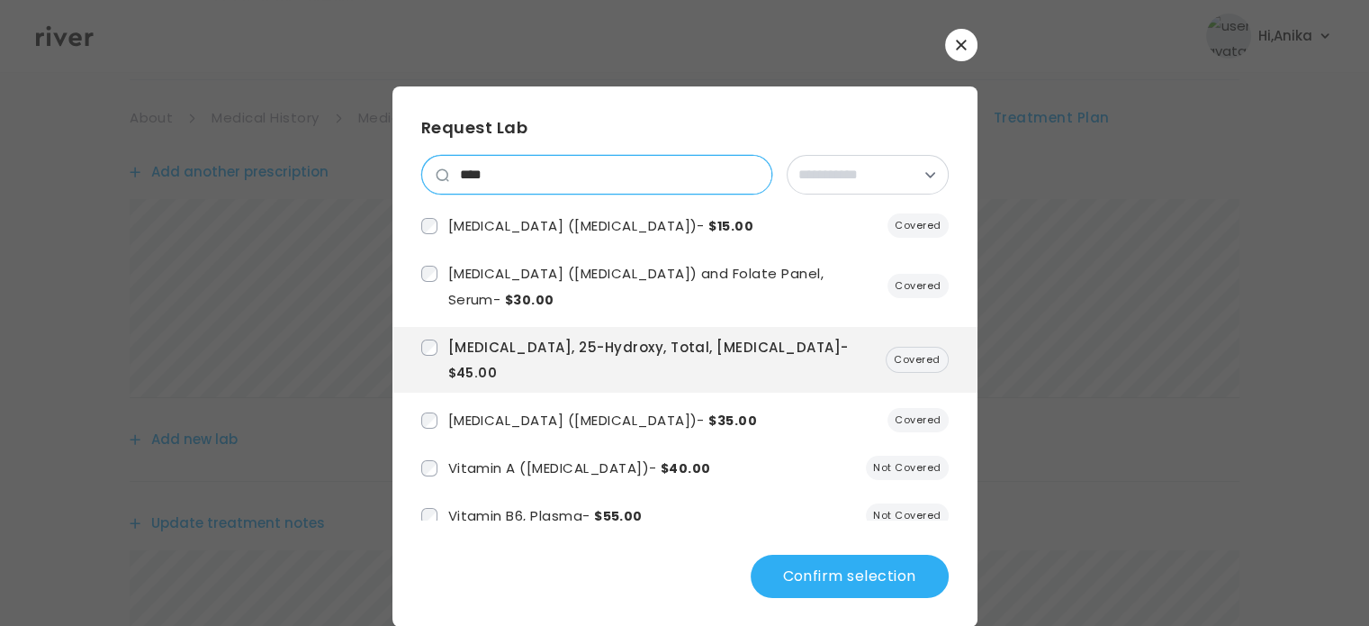
drag, startPoint x: 490, startPoint y: 168, endPoint x: 414, endPoint y: 197, distance: 80.9
click at [421, 197] on div "**********" at bounding box center [685, 320] width 528 height 411
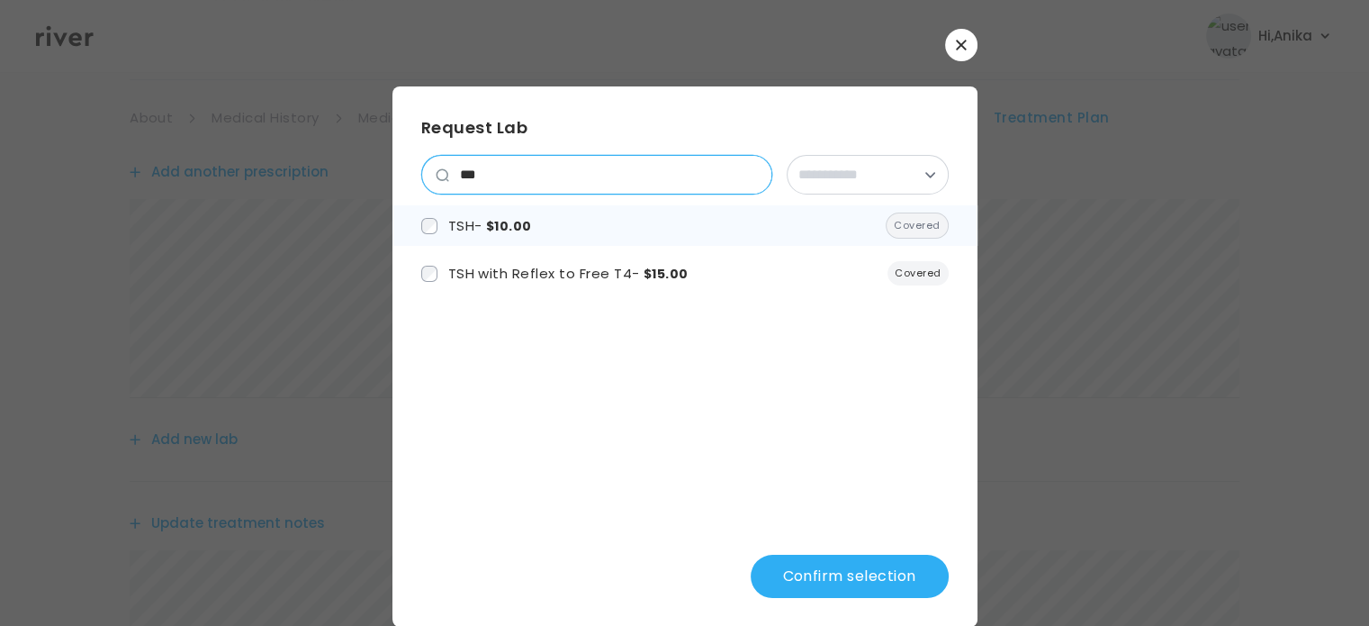
type input "***"
click at [456, 226] on span "TSH - $10.00" at bounding box center [490, 225] width 84 height 19
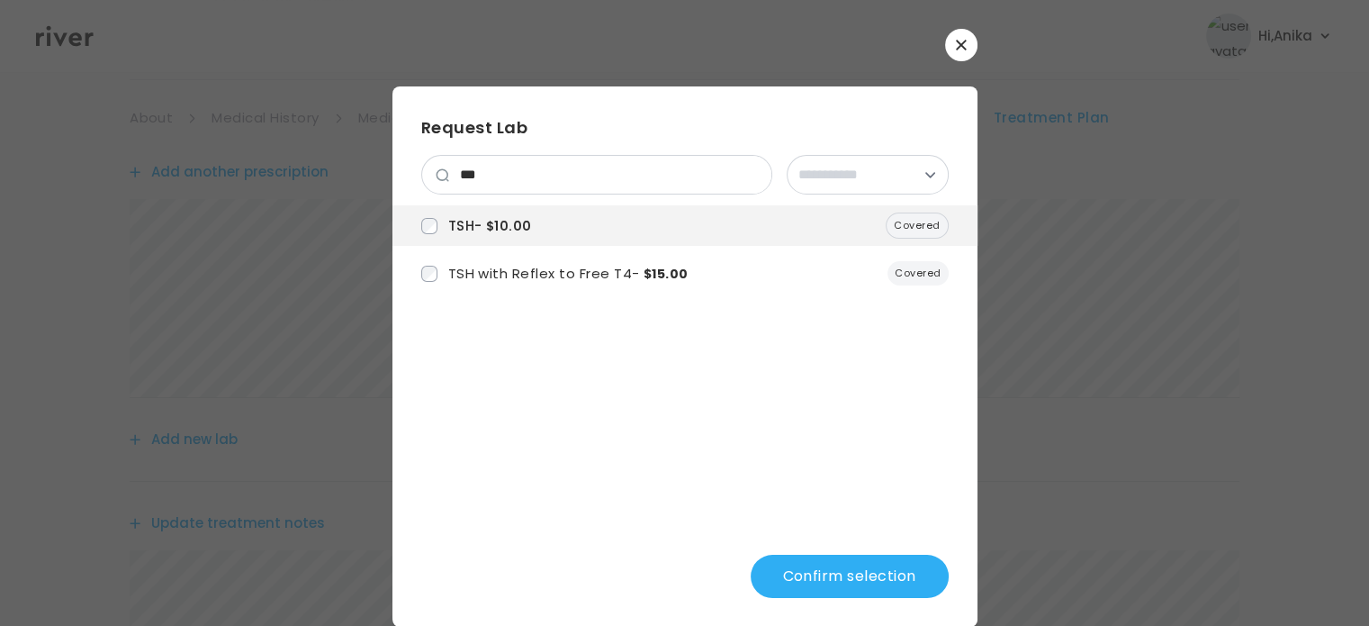
click at [813, 579] on button "Confirm selection" at bounding box center [850, 576] width 198 height 43
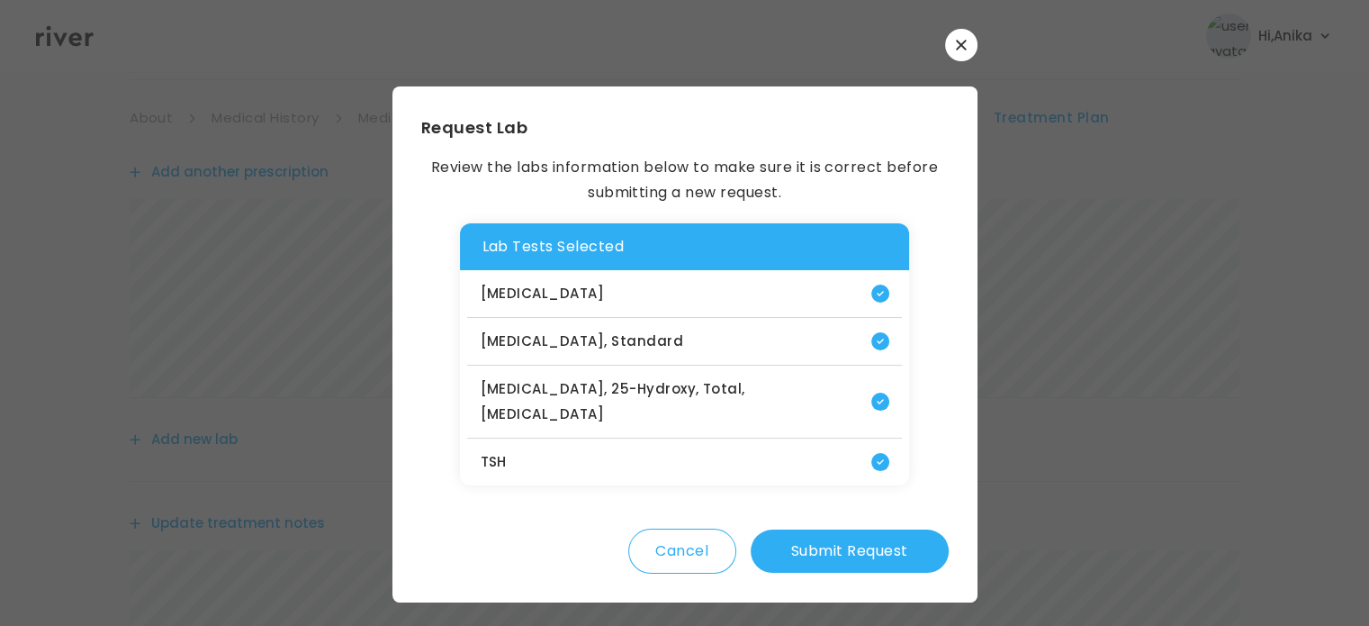
click at [852, 537] on button "Submit Request" at bounding box center [850, 550] width 198 height 43
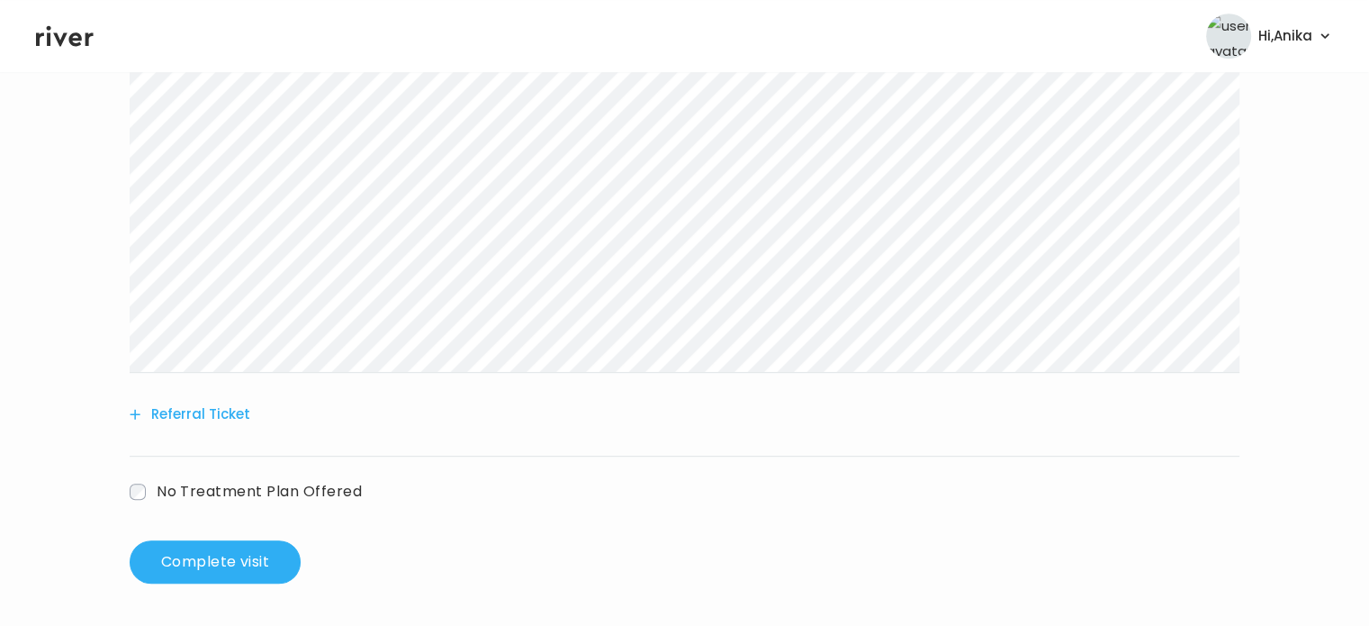
scroll to position [908, 0]
click at [250, 539] on button "Complete visit" at bounding box center [215, 560] width 171 height 43
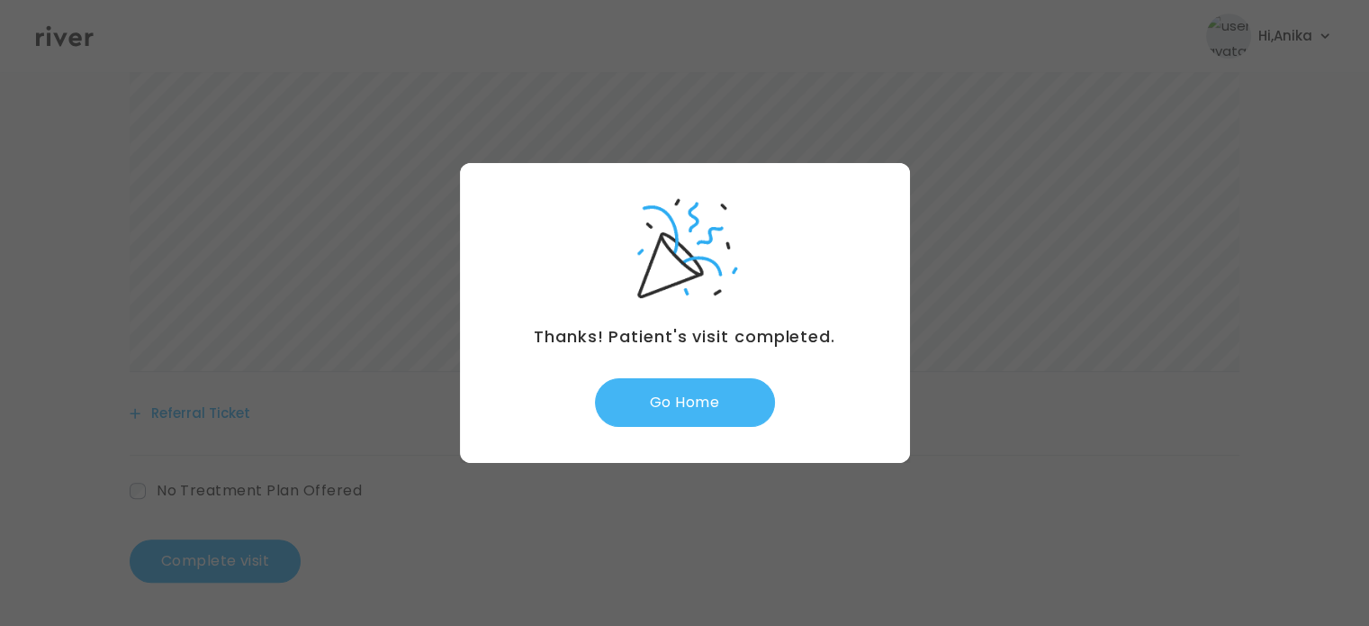
click at [691, 402] on button "Go Home" at bounding box center [685, 402] width 180 height 49
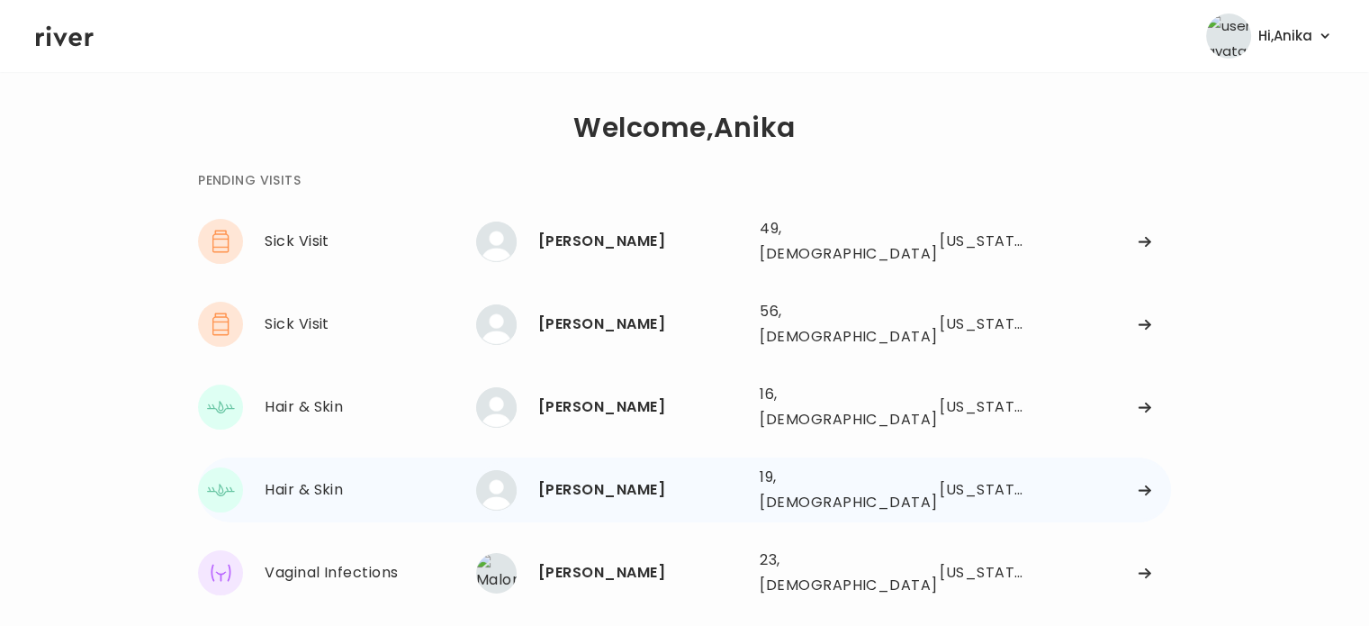
click at [603, 477] on div "[PERSON_NAME]" at bounding box center [641, 489] width 207 height 25
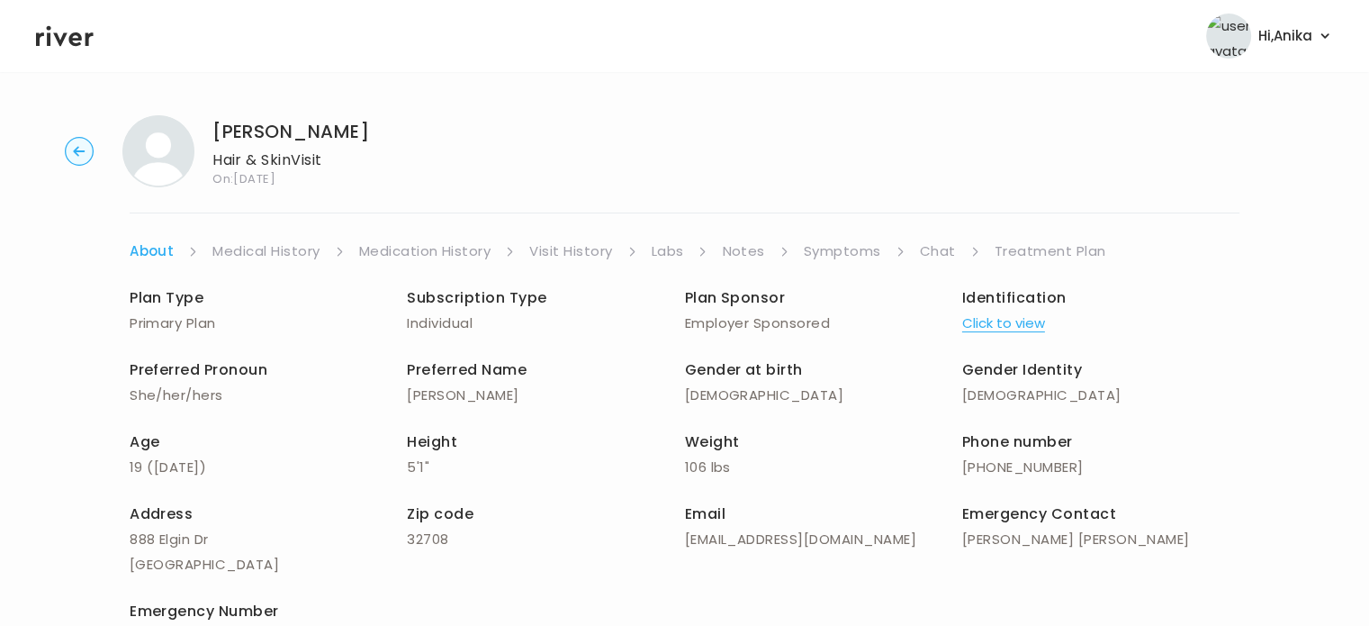
click at [982, 316] on button "Click to view" at bounding box center [1003, 323] width 83 height 25
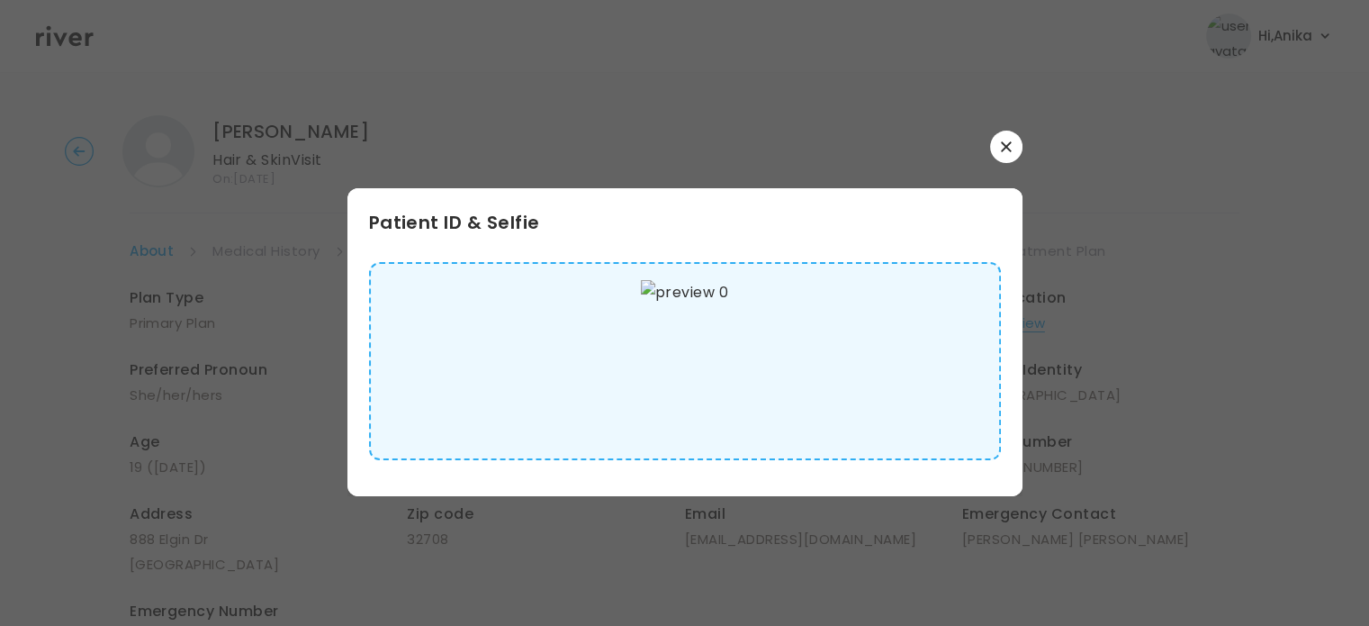
click at [990, 154] on div at bounding box center [685, 147] width 675 height 32
click at [1001, 147] on icon "button" at bounding box center [1006, 146] width 11 height 11
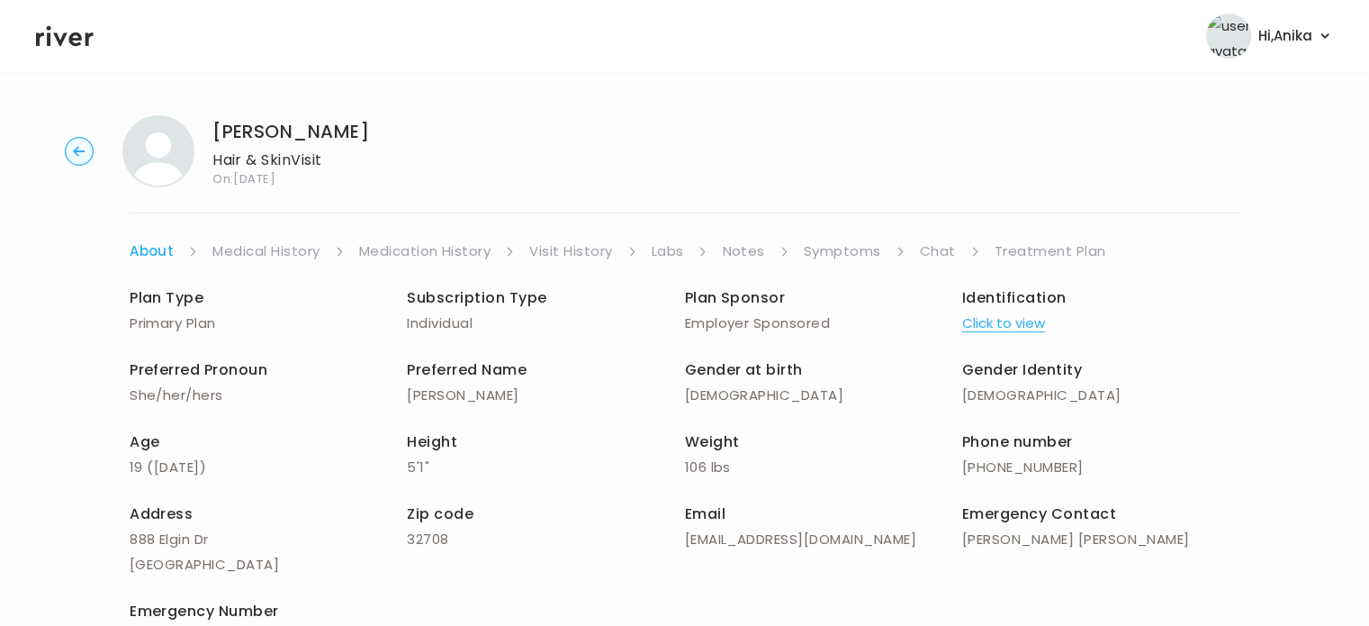
click at [236, 251] on link "Medical History" at bounding box center [265, 251] width 107 height 25
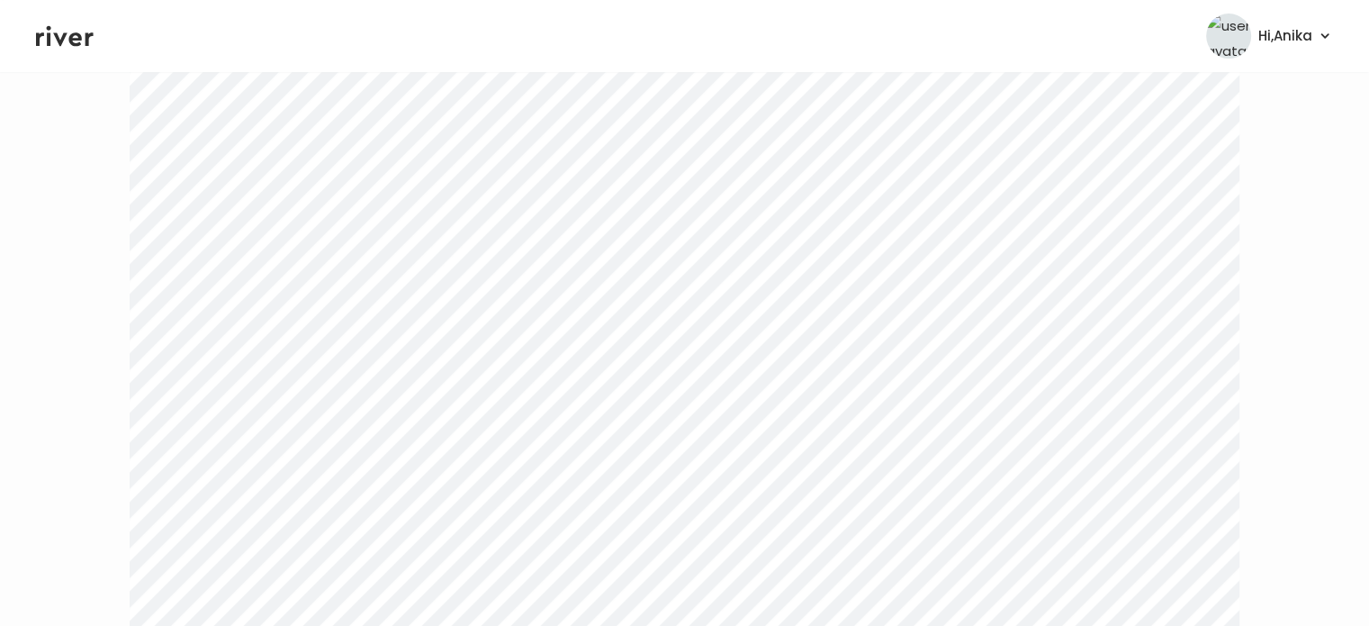
scroll to position [29, 0]
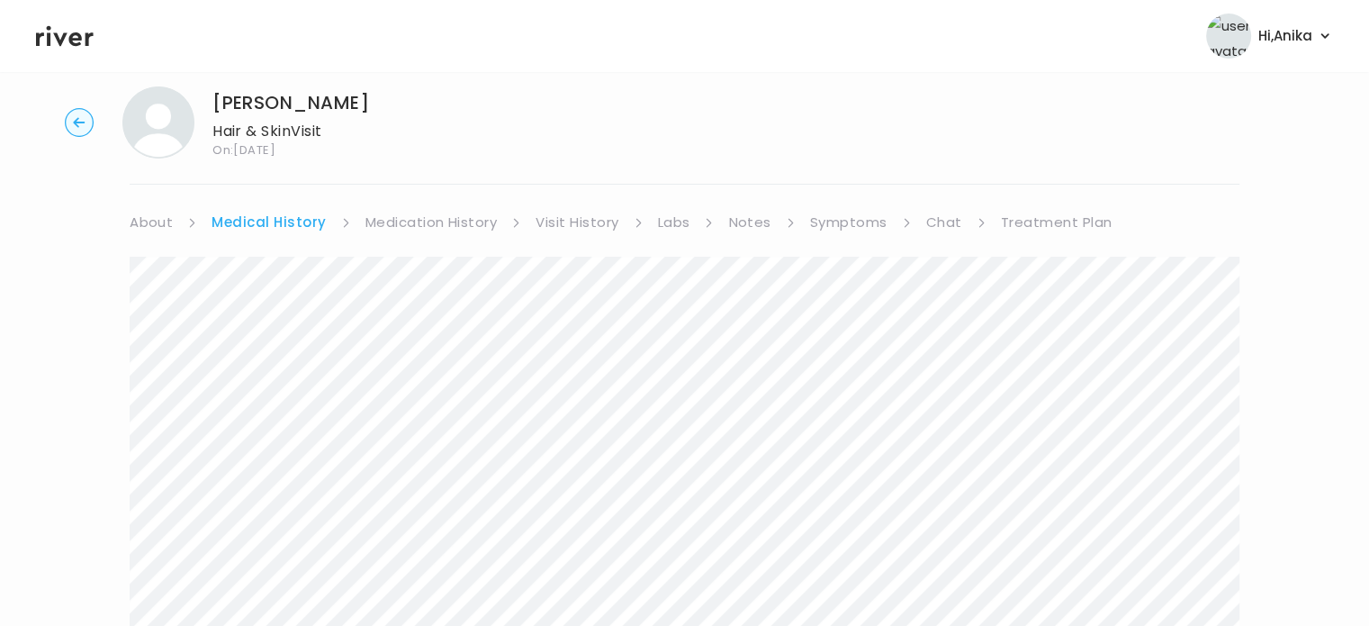
click at [435, 221] on link "Medication History" at bounding box center [432, 222] width 132 height 25
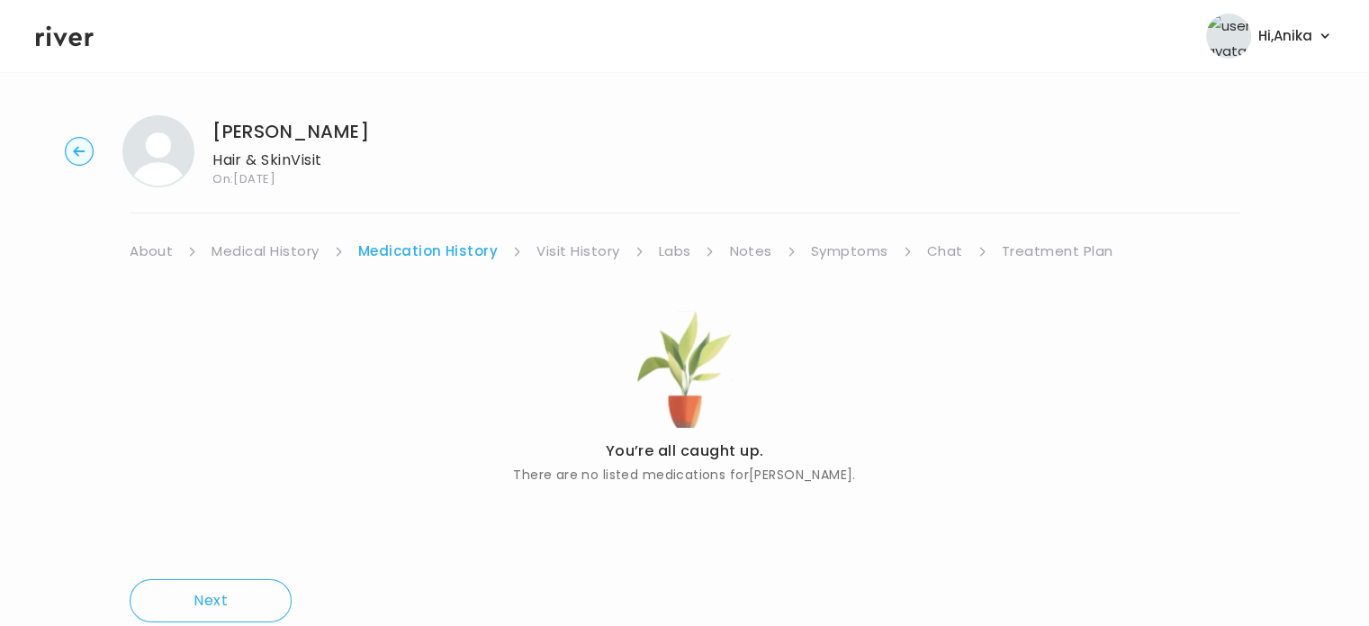
click at [575, 255] on link "Visit History" at bounding box center [578, 251] width 83 height 25
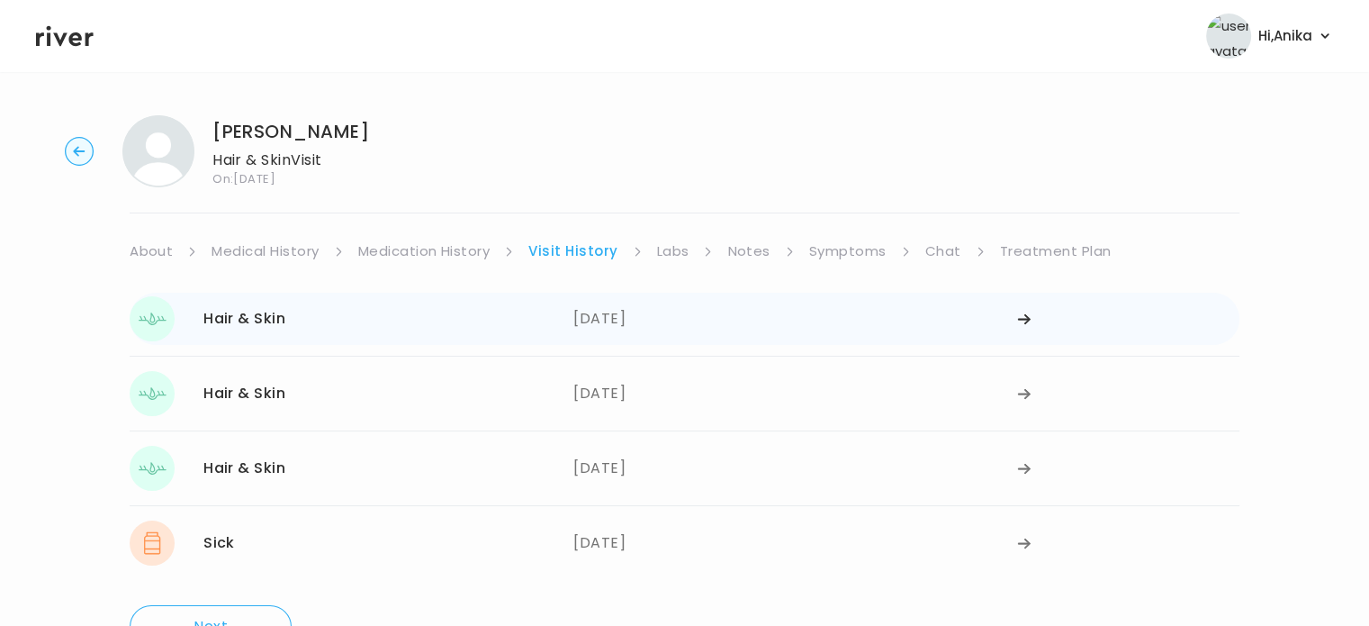
click at [648, 324] on div "[DATE]" at bounding box center [795, 318] width 444 height 45
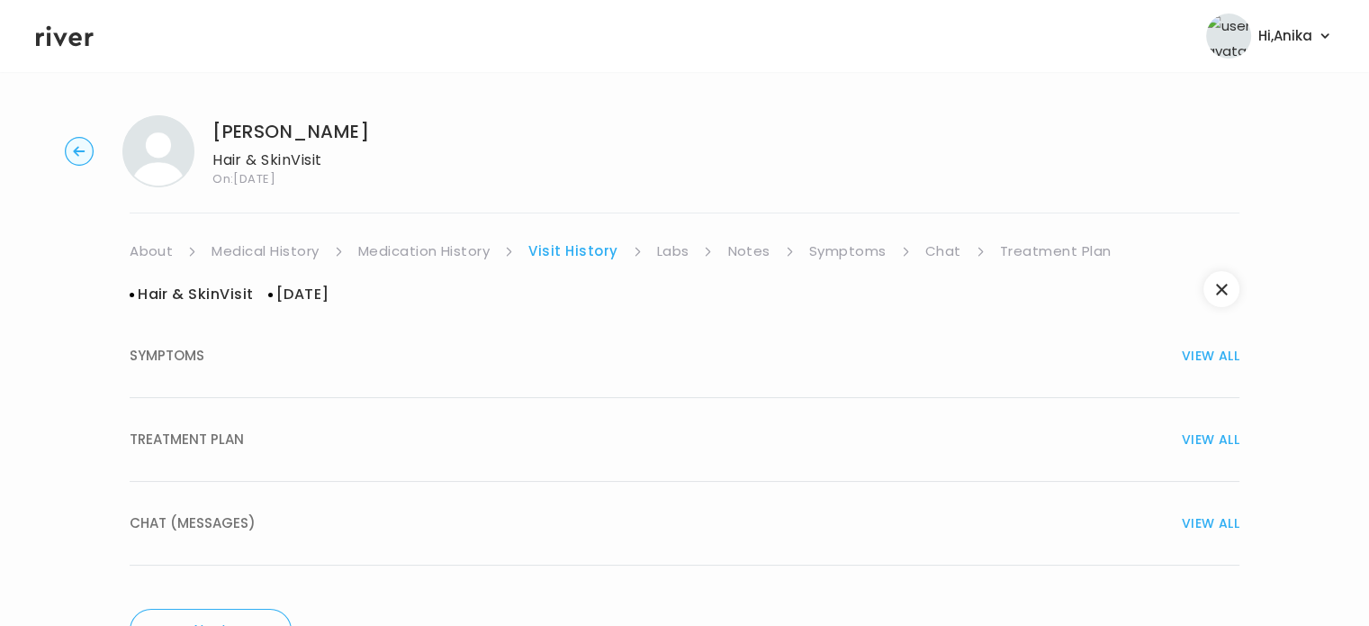
click at [647, 418] on button "TREATMENT PLAN VIEW ALL" at bounding box center [685, 440] width 1110 height 84
click at [1221, 431] on span "CLOSE" at bounding box center [1218, 439] width 41 height 25
click at [1221, 290] on icon "button" at bounding box center [1221, 289] width 11 height 11
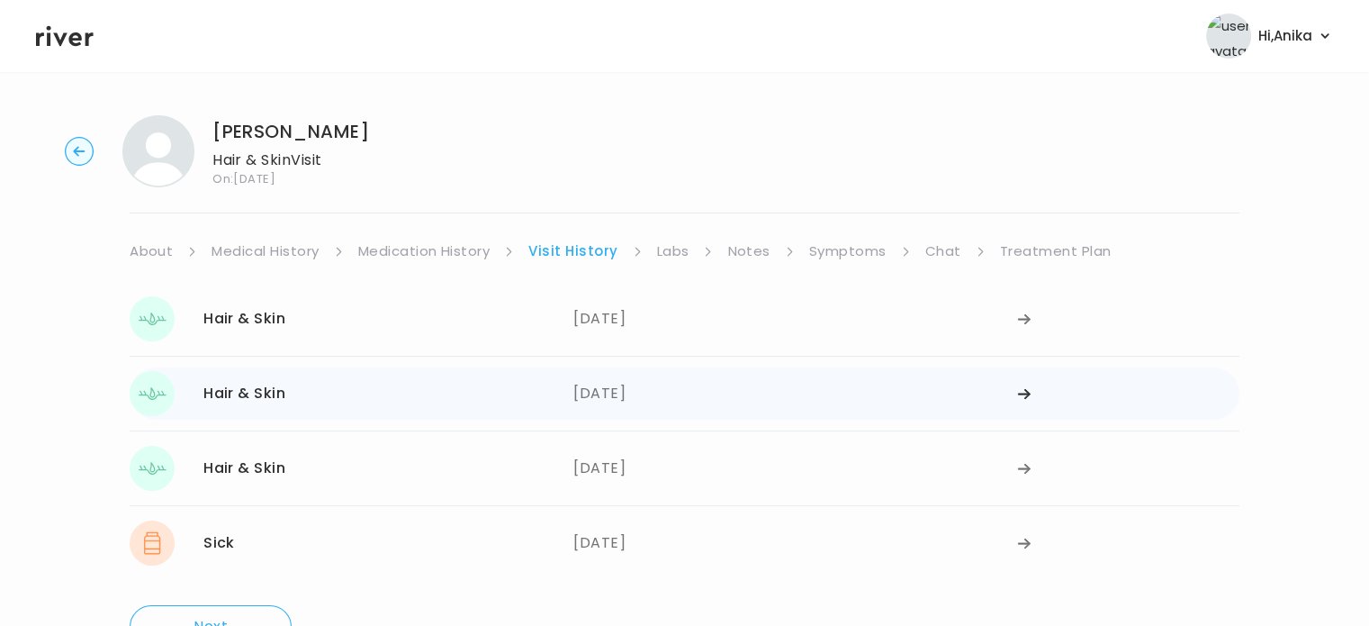
click at [865, 410] on div "[DATE]" at bounding box center [795, 393] width 444 height 45
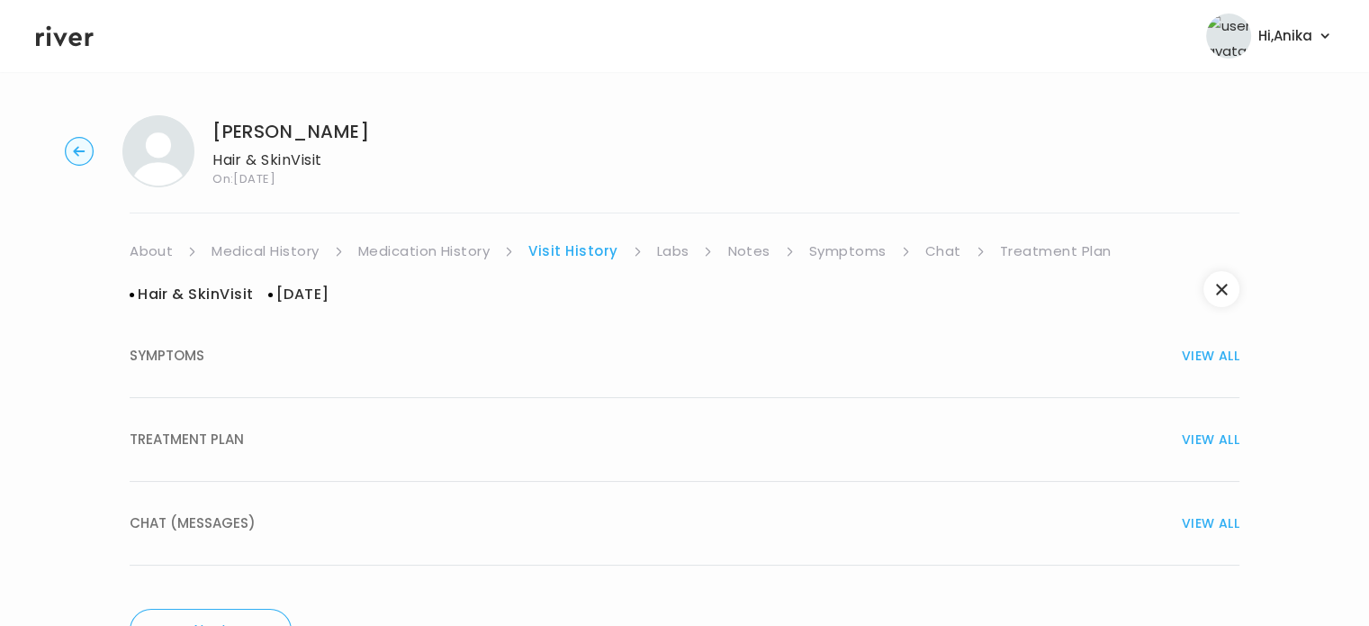
click at [849, 429] on div "TREATMENT PLAN VIEW ALL" at bounding box center [685, 439] width 1110 height 25
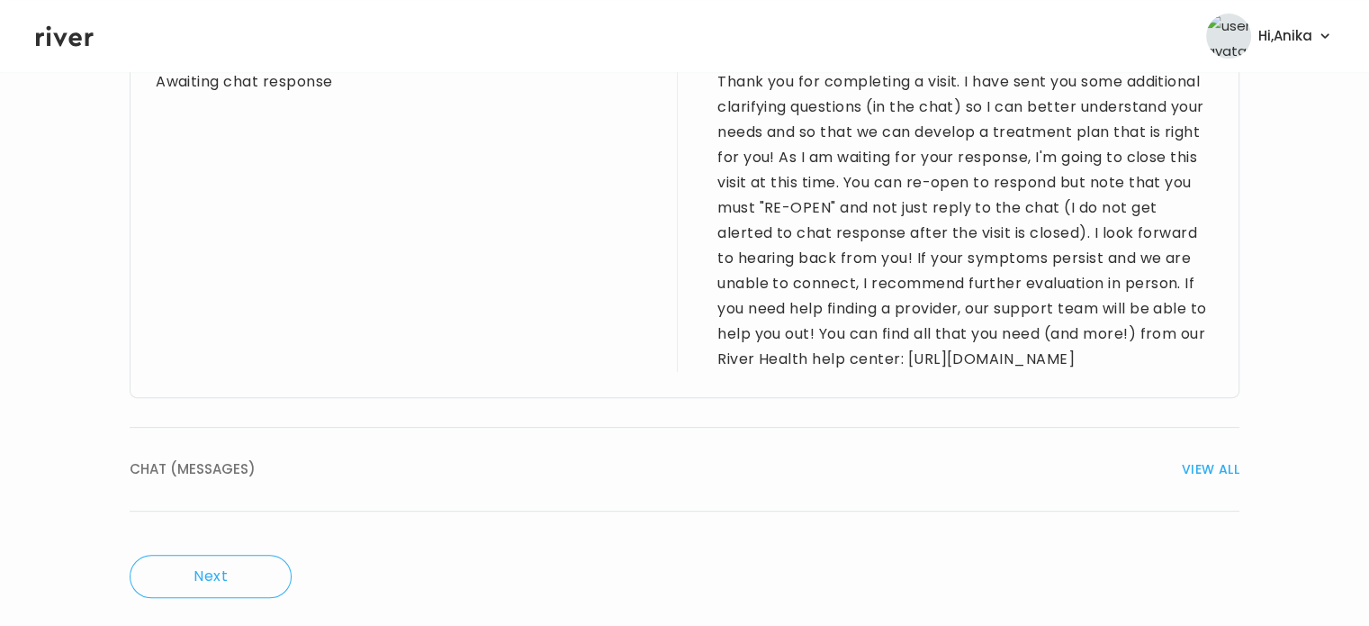
scroll to position [755, 0]
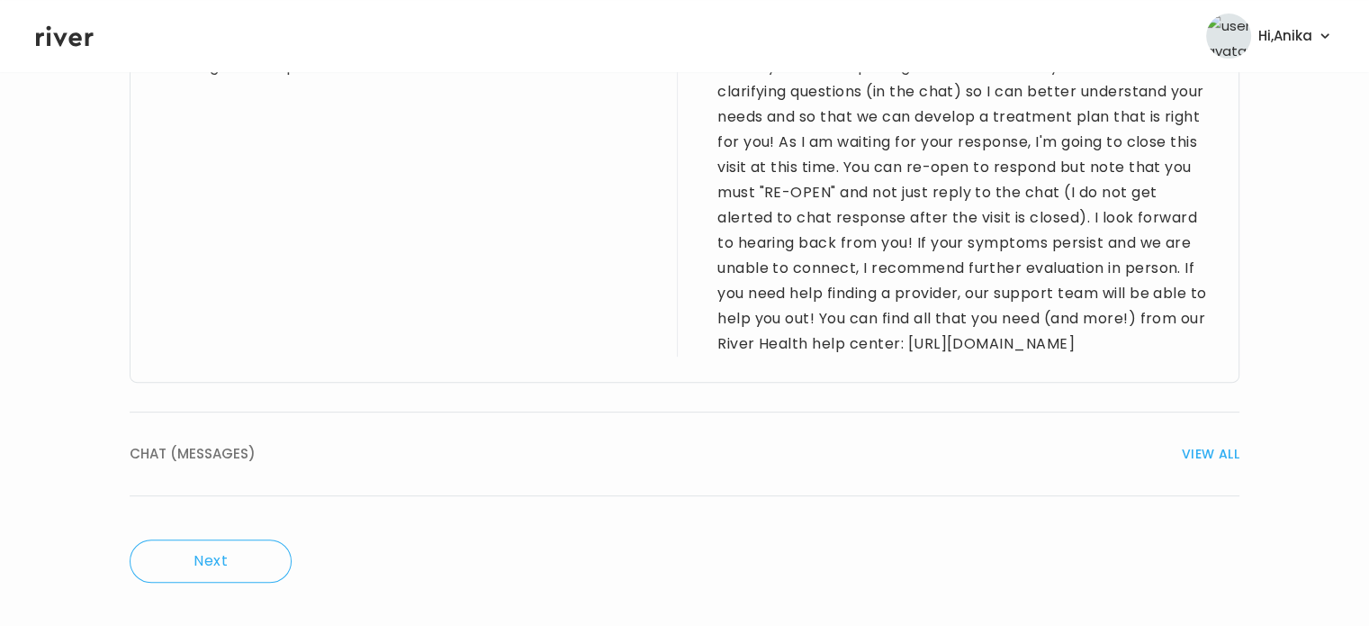
click at [1212, 456] on span "VIEW ALL" at bounding box center [1211, 453] width 58 height 25
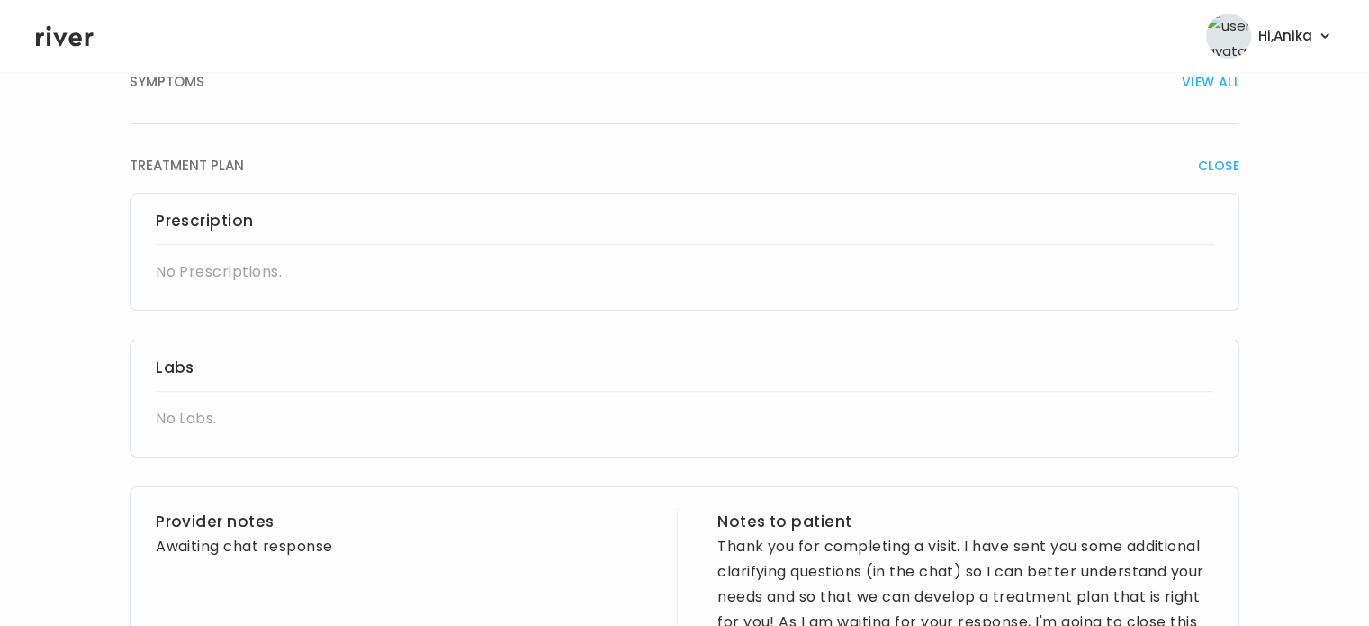
scroll to position [272, 0]
click at [1209, 167] on span "CLOSE" at bounding box center [1218, 167] width 41 height 25
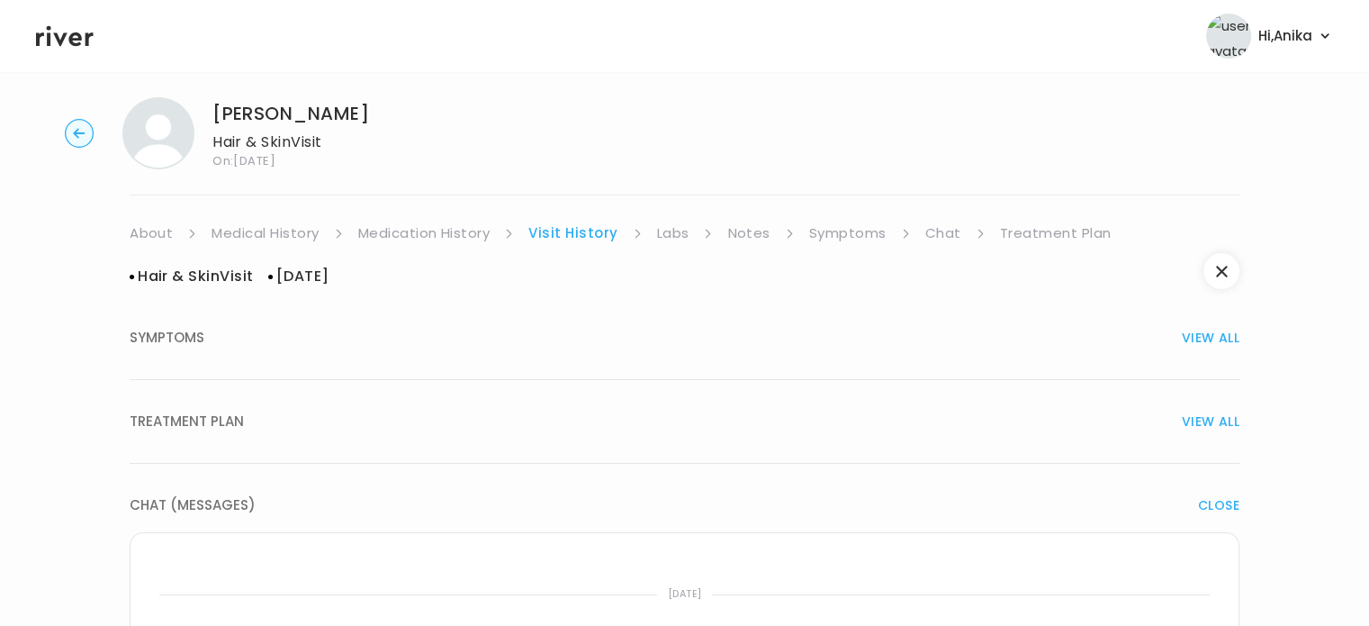
scroll to position [18, 0]
click at [1224, 277] on button "button" at bounding box center [1222, 271] width 36 height 36
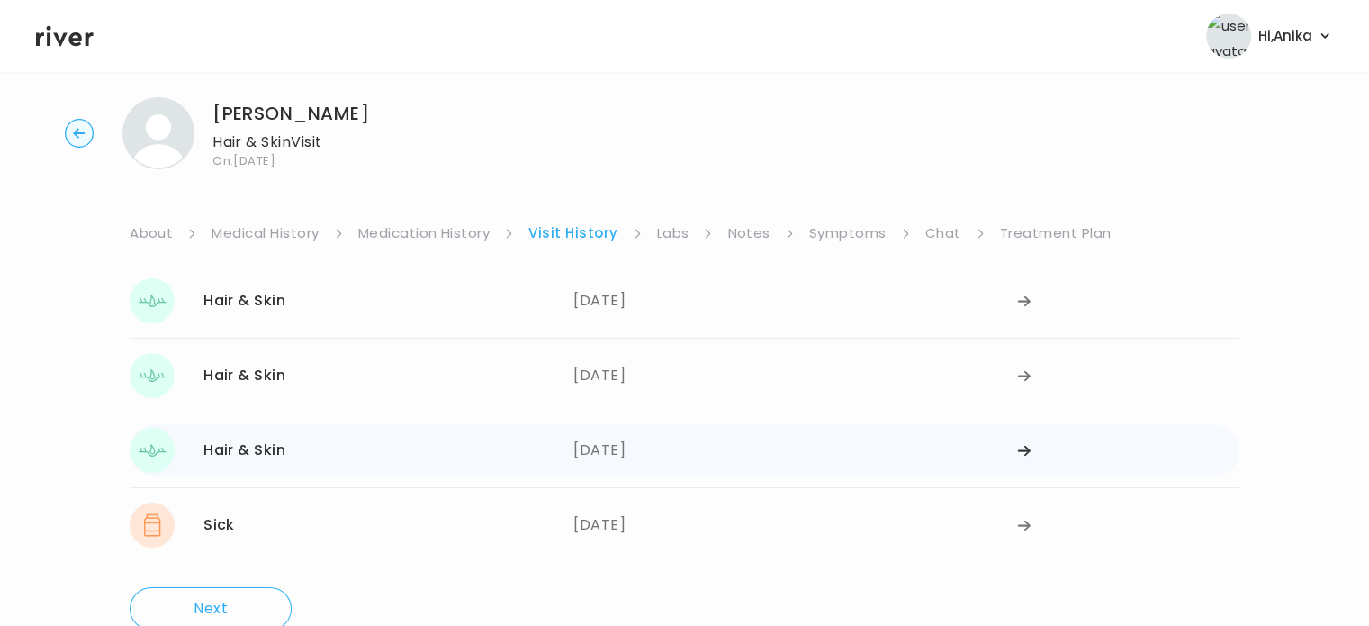
click at [971, 449] on div "[DATE]" at bounding box center [795, 450] width 444 height 45
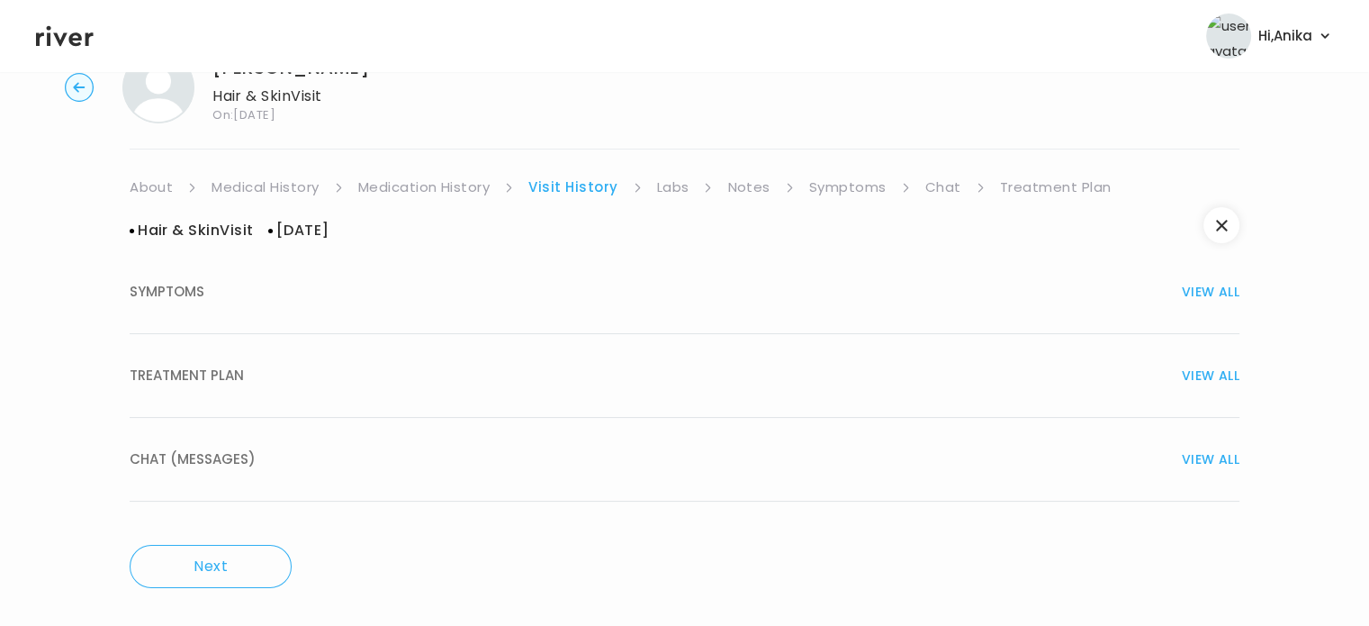
scroll to position [68, 0]
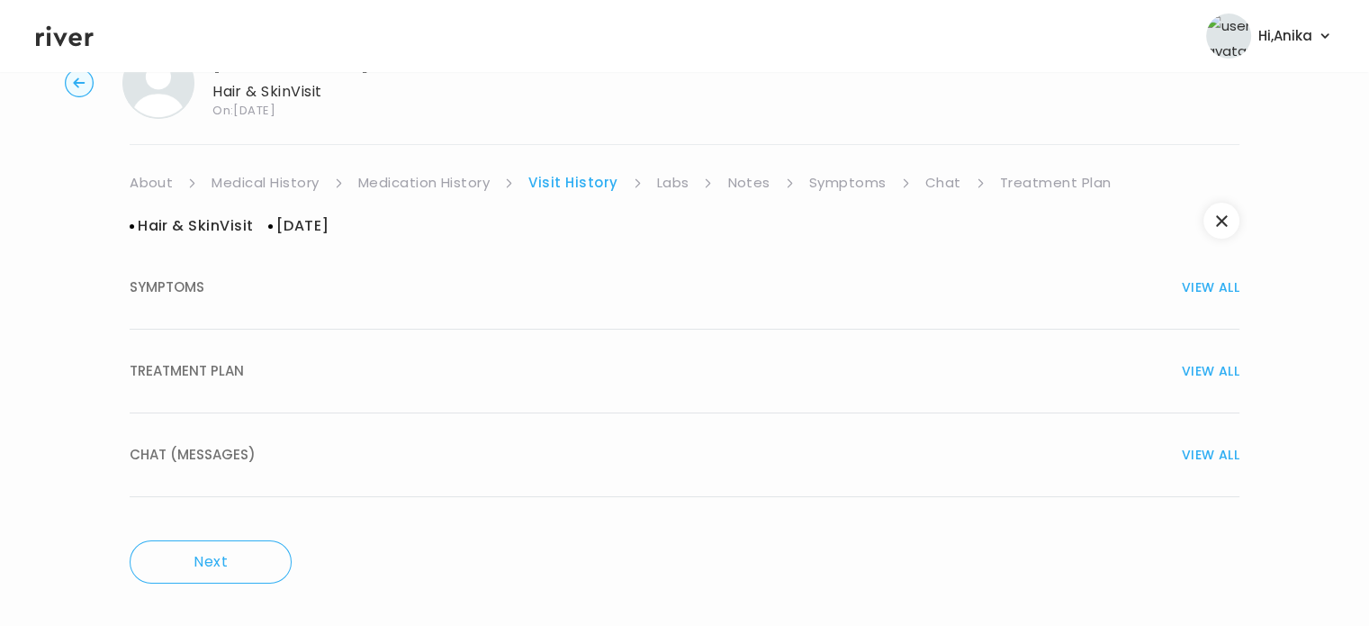
click at [962, 366] on div "TREATMENT PLAN VIEW ALL" at bounding box center [685, 370] width 1110 height 25
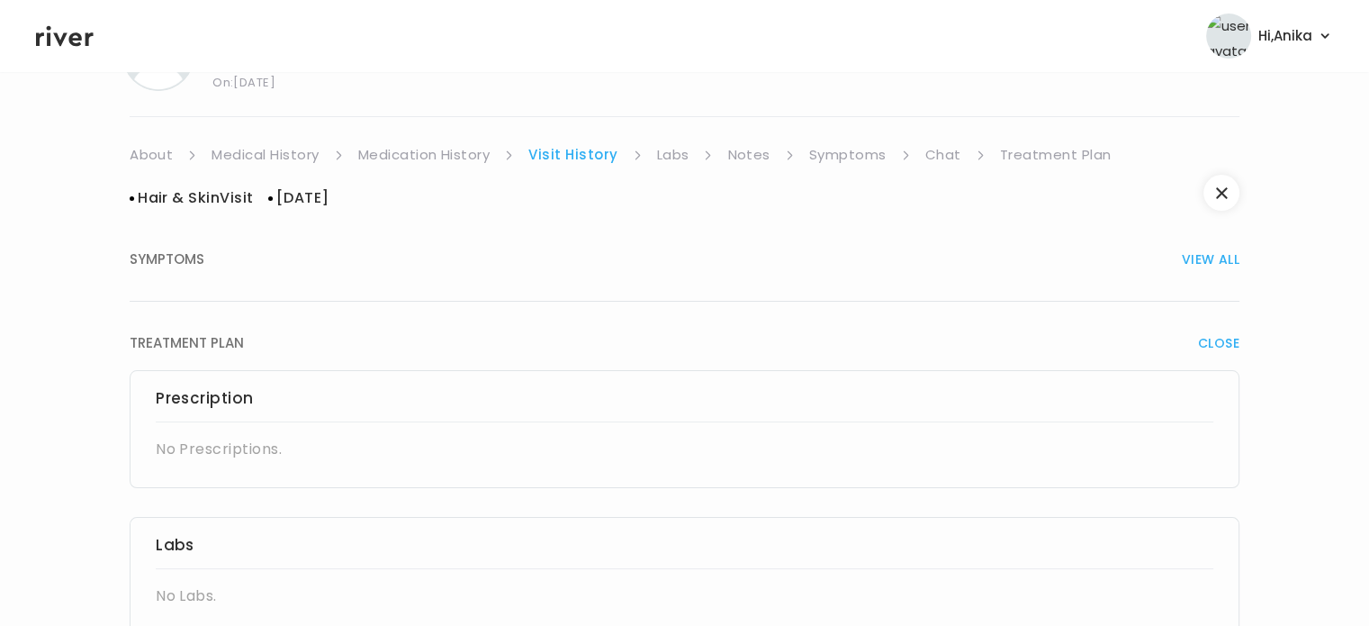
scroll to position [0, 0]
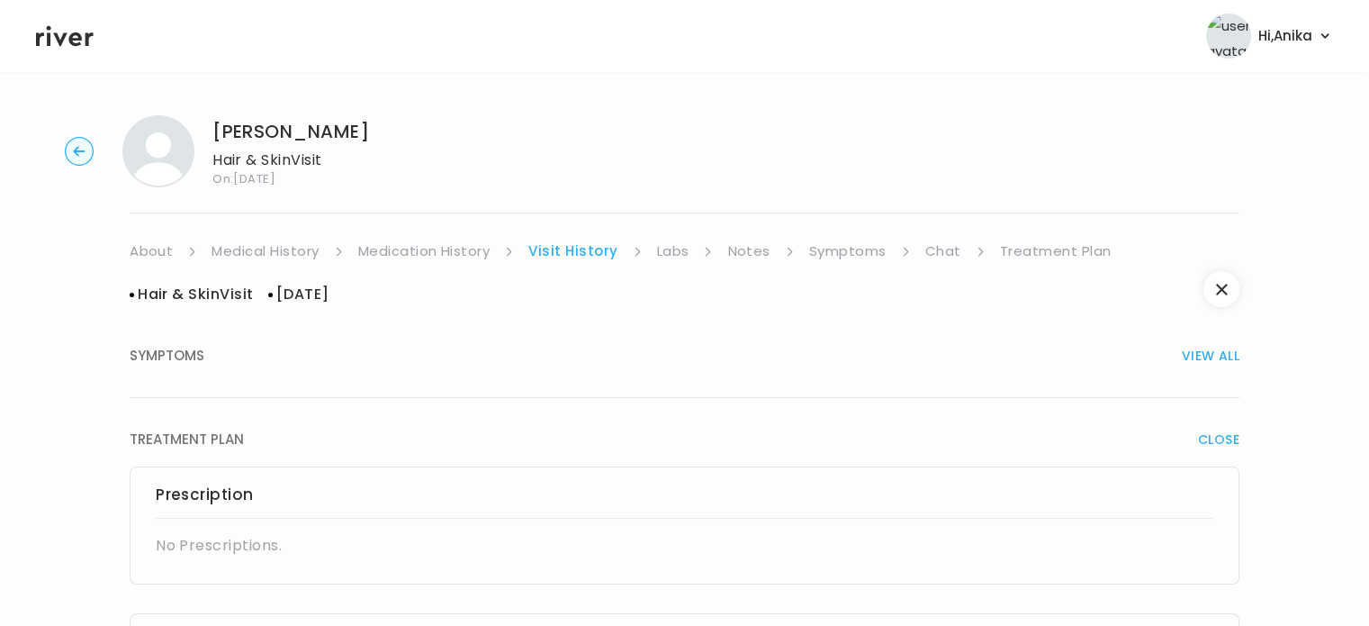
click at [1219, 442] on span "CLOSE" at bounding box center [1218, 439] width 41 height 25
click at [1224, 284] on icon "button" at bounding box center [1221, 289] width 11 height 11
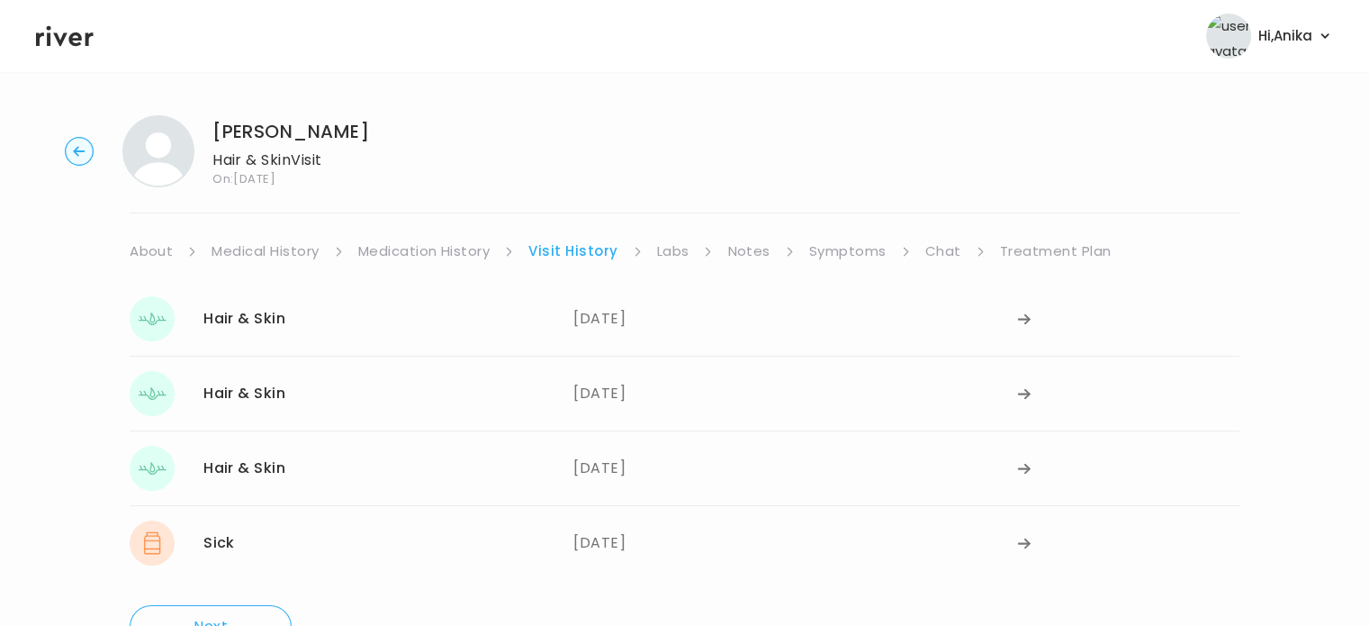
click at [668, 255] on link "Labs" at bounding box center [673, 251] width 32 height 25
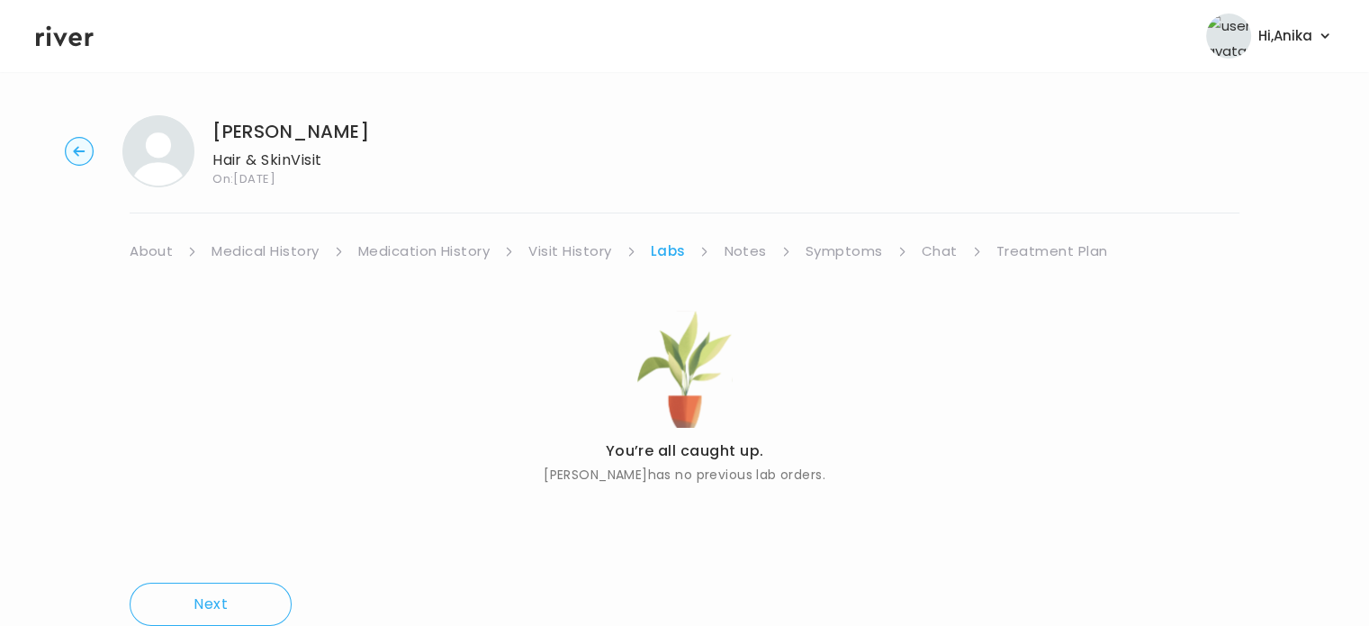
click at [740, 255] on link "Notes" at bounding box center [745, 251] width 42 height 25
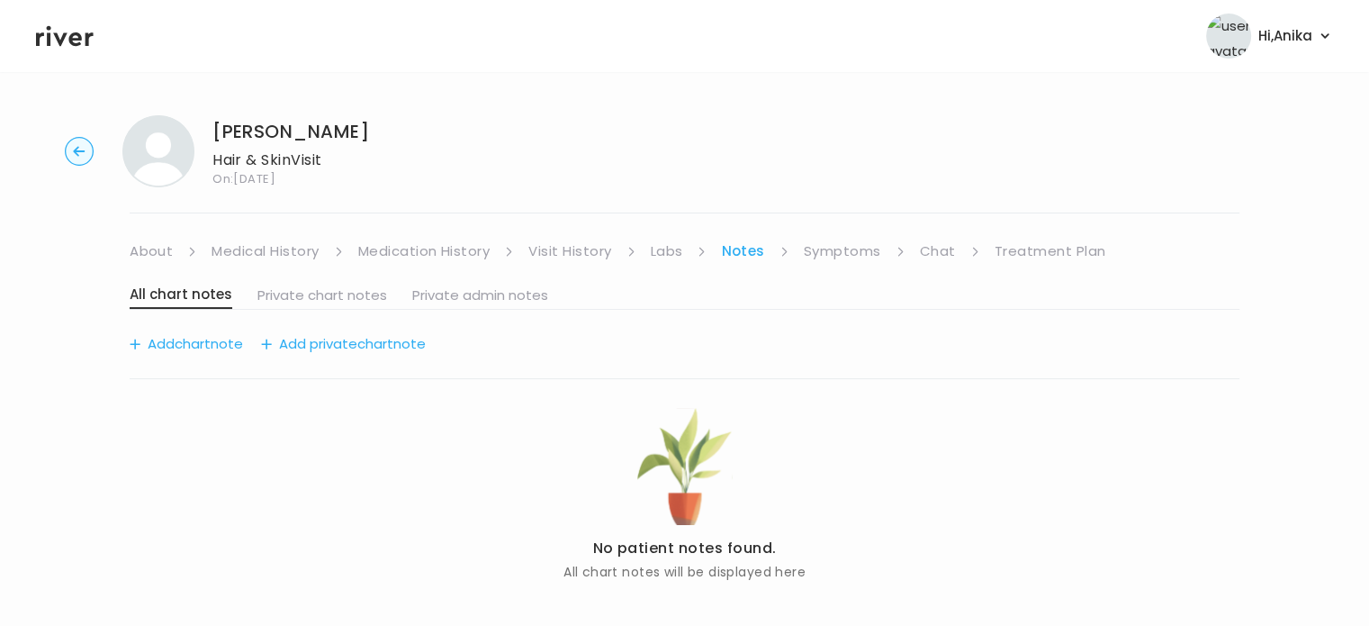
click at [841, 249] on link "Symptoms" at bounding box center [842, 251] width 77 height 25
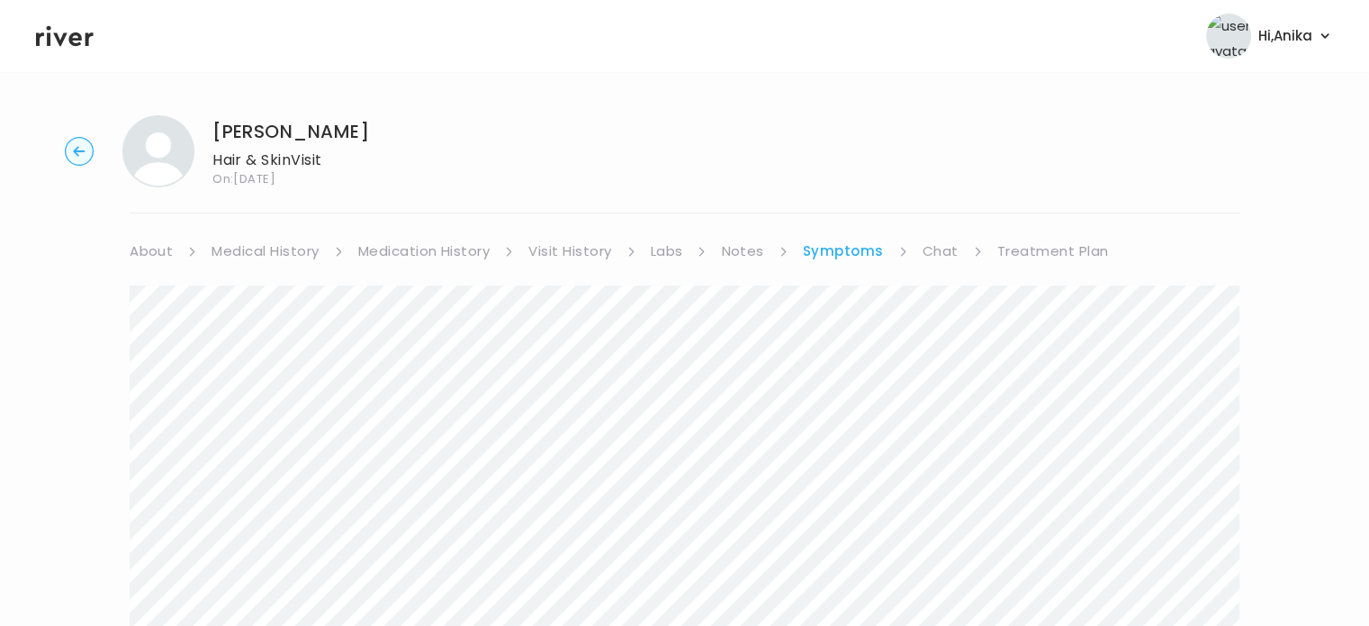
click at [946, 248] on link "Chat" at bounding box center [941, 251] width 36 height 25
click at [77, 149] on circle "button" at bounding box center [80, 152] width 28 height 28
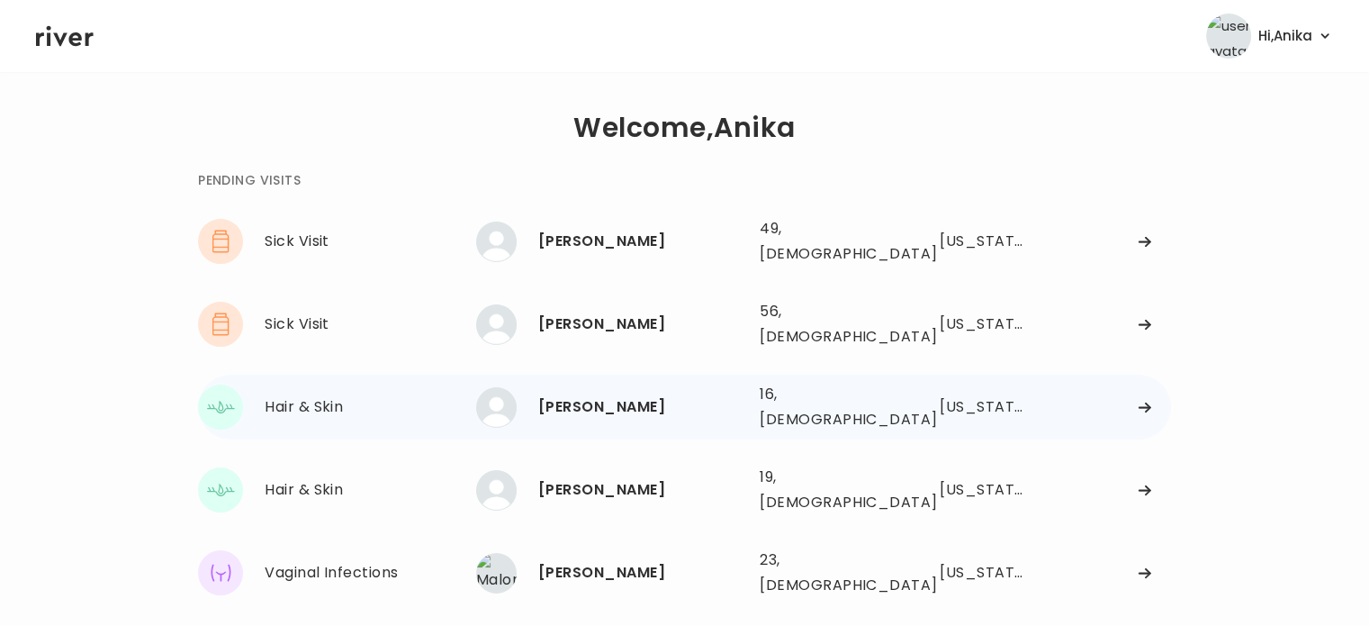
click at [603, 394] on div "[PERSON_NAME]" at bounding box center [641, 406] width 207 height 25
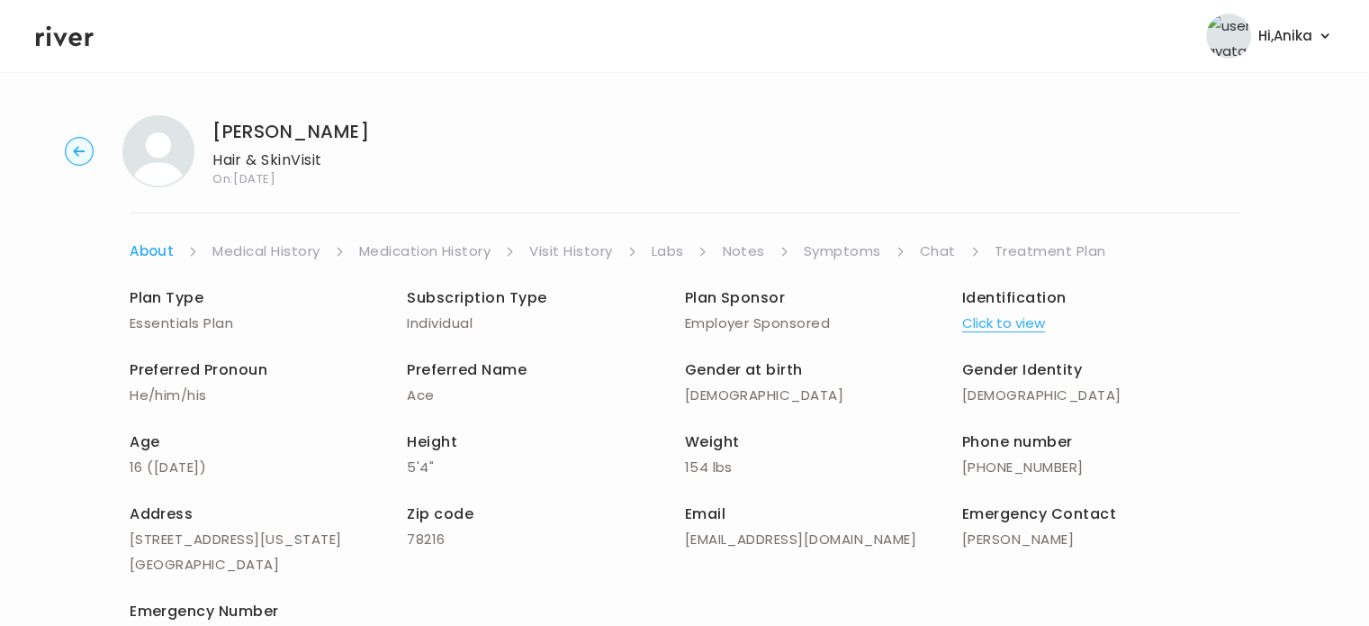
click at [984, 326] on button "Click to view" at bounding box center [1003, 323] width 83 height 25
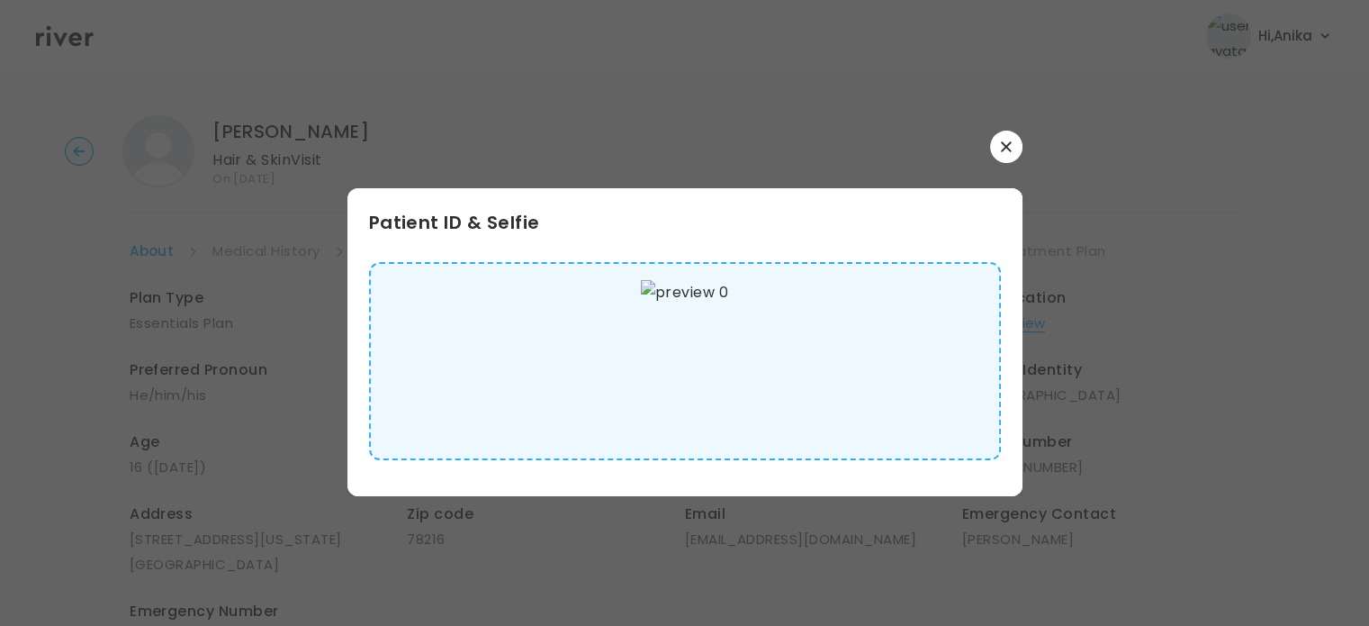
click at [1001, 154] on button "button" at bounding box center [1006, 147] width 32 height 32
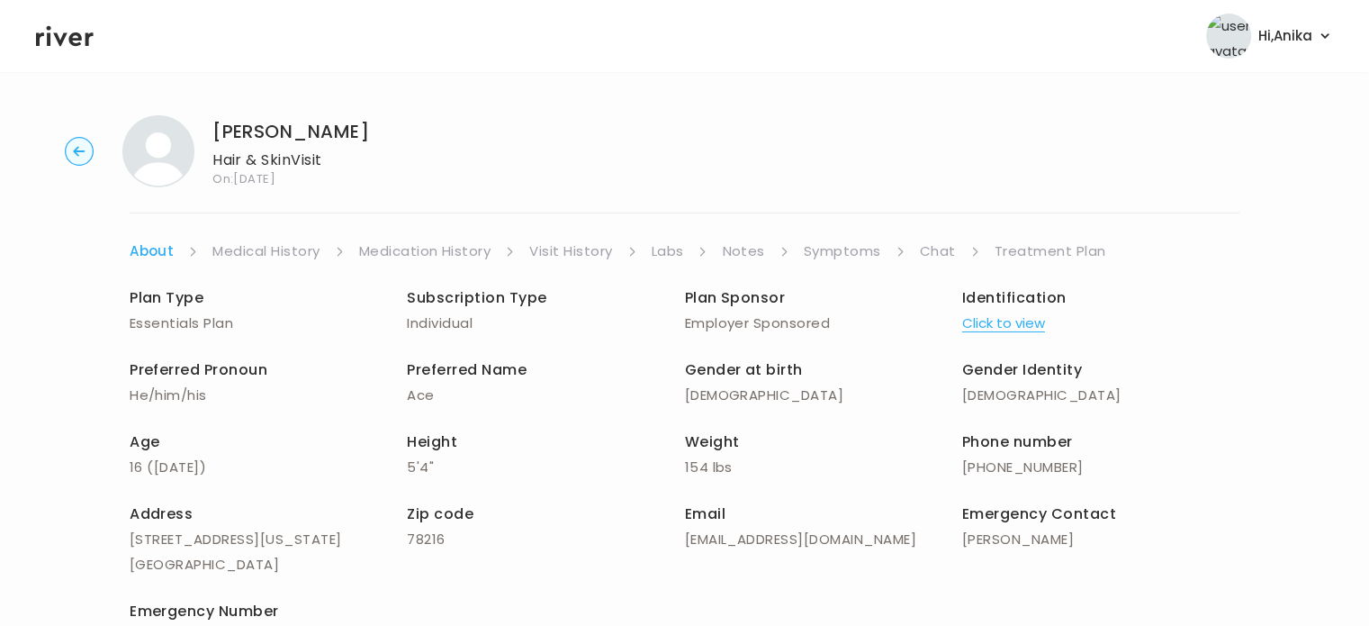
click at [439, 237] on div "[PERSON_NAME] Hair & Skin Visit On: [DATE] About Medical History Medication His…" at bounding box center [684, 427] width 1369 height 653
click at [439, 251] on link "Medication History" at bounding box center [425, 251] width 132 height 25
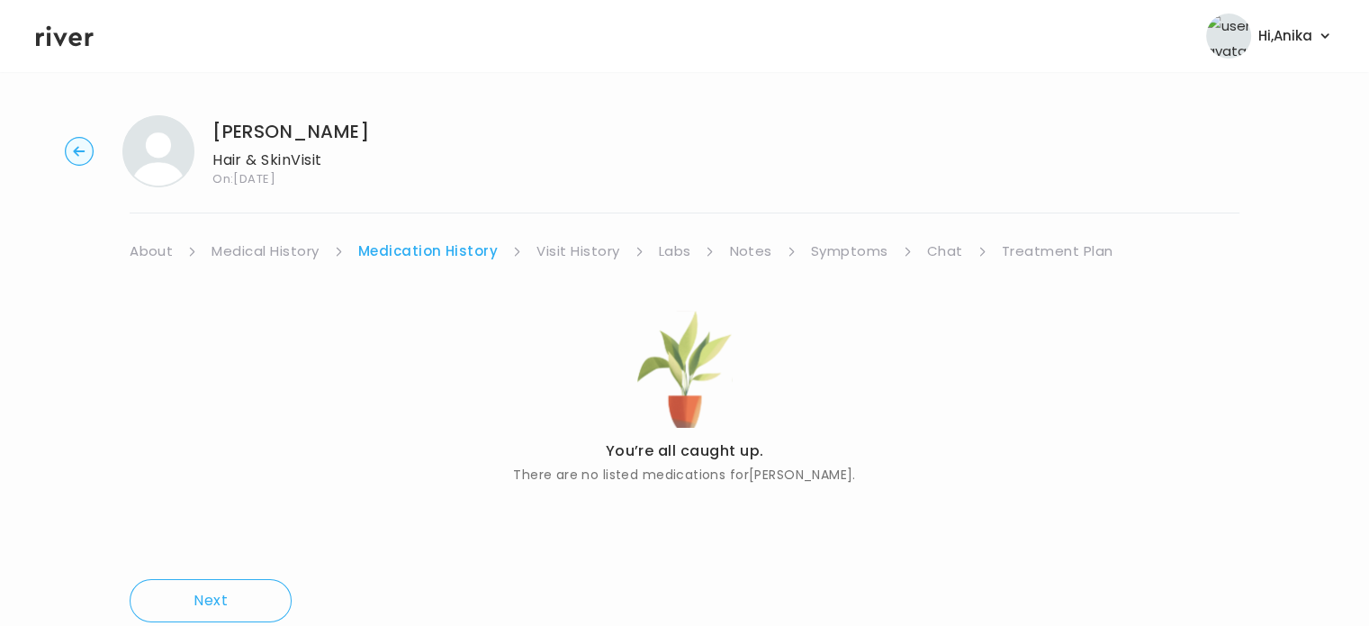
click at [595, 242] on link "Visit History" at bounding box center [578, 251] width 83 height 25
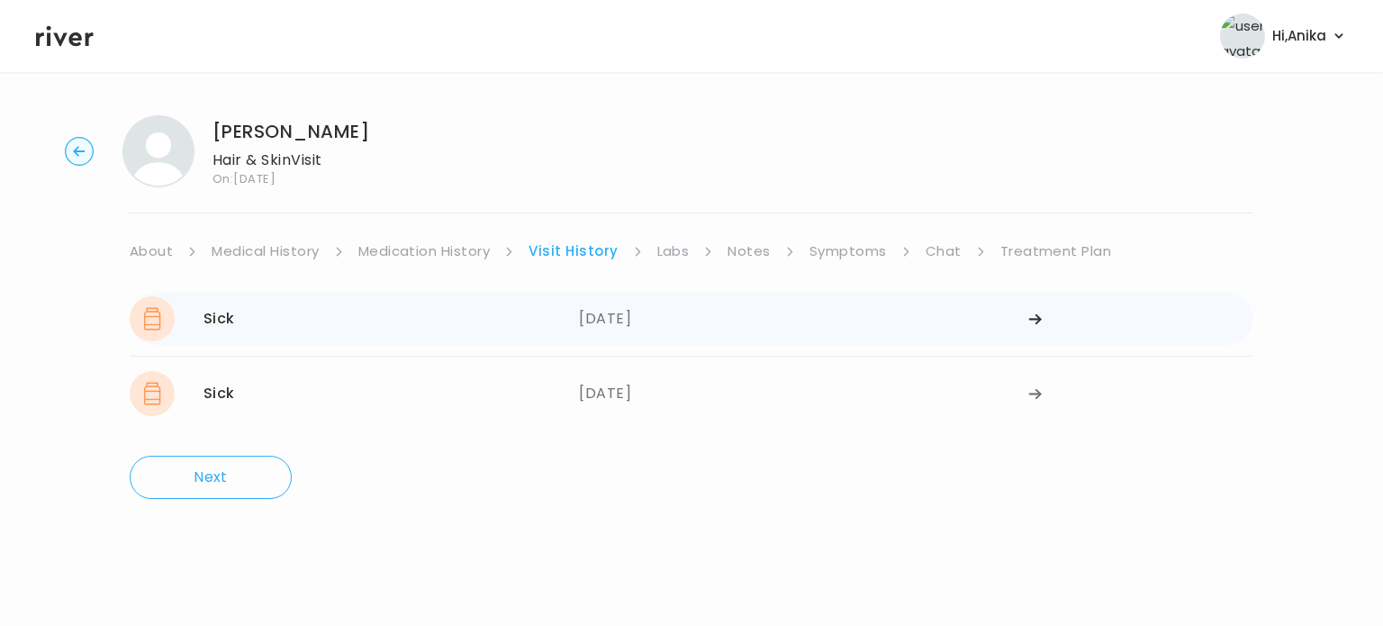
click at [632, 320] on div "[DATE]" at bounding box center [803, 318] width 449 height 45
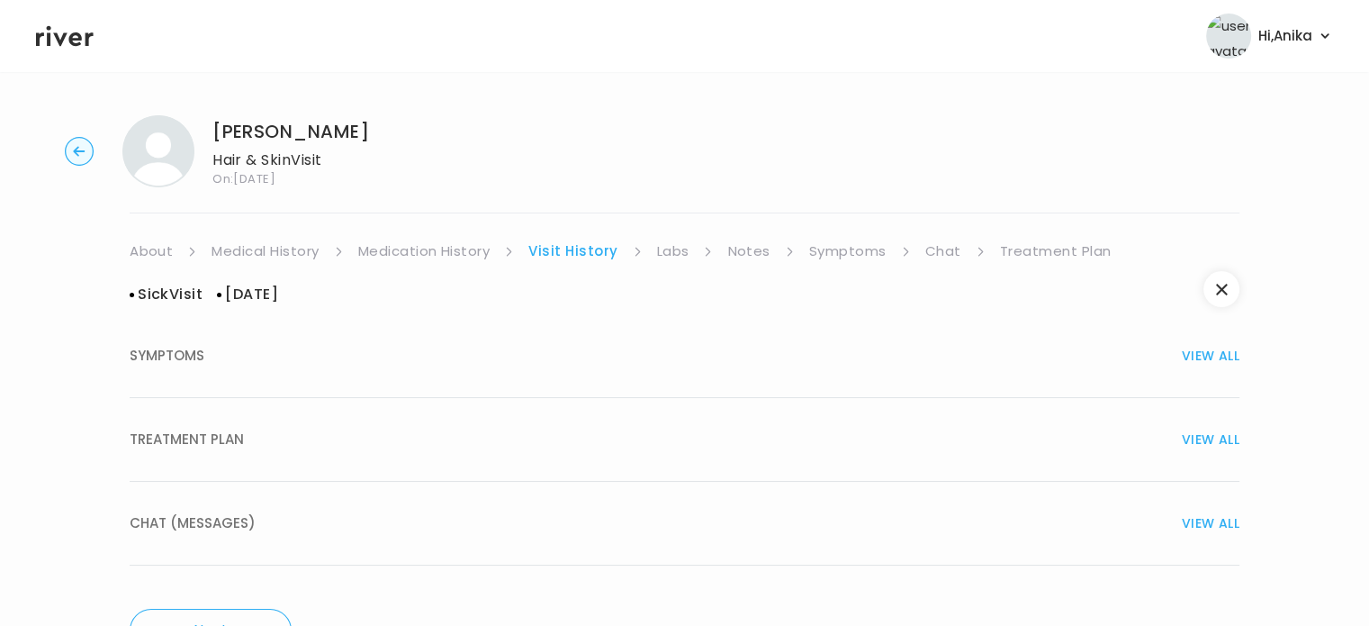
click at [637, 422] on button "TREATMENT PLAN VIEW ALL" at bounding box center [685, 440] width 1110 height 84
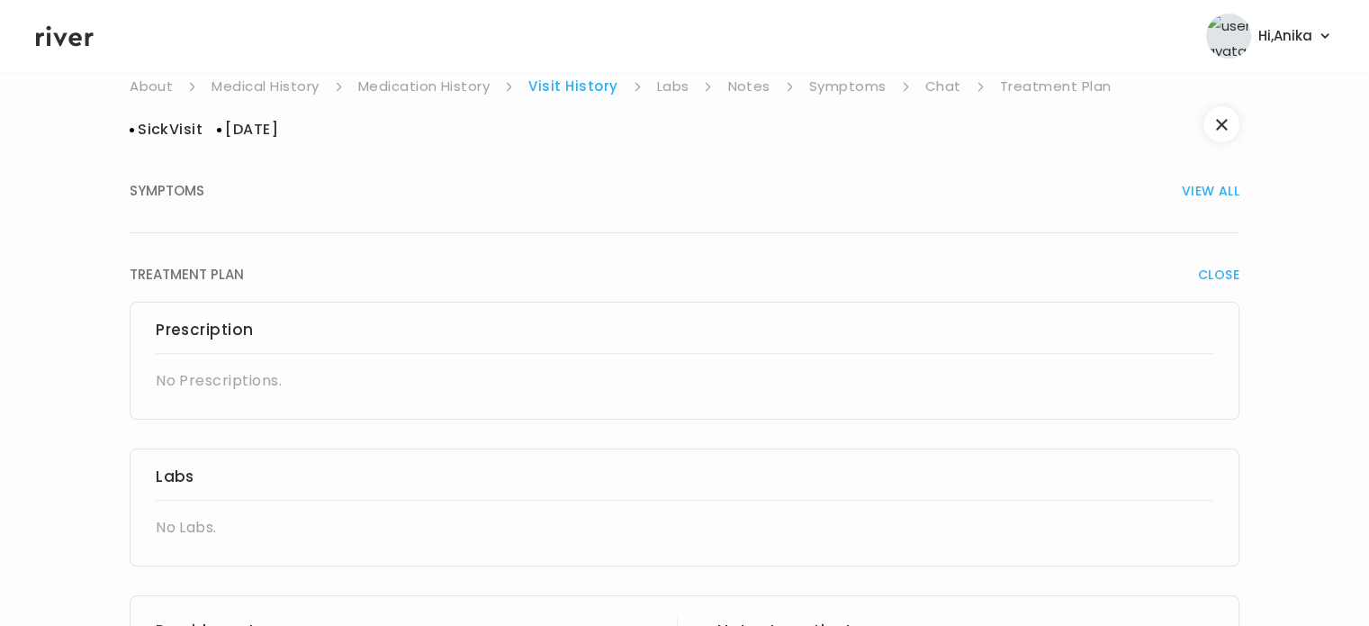
scroll to position [140, 0]
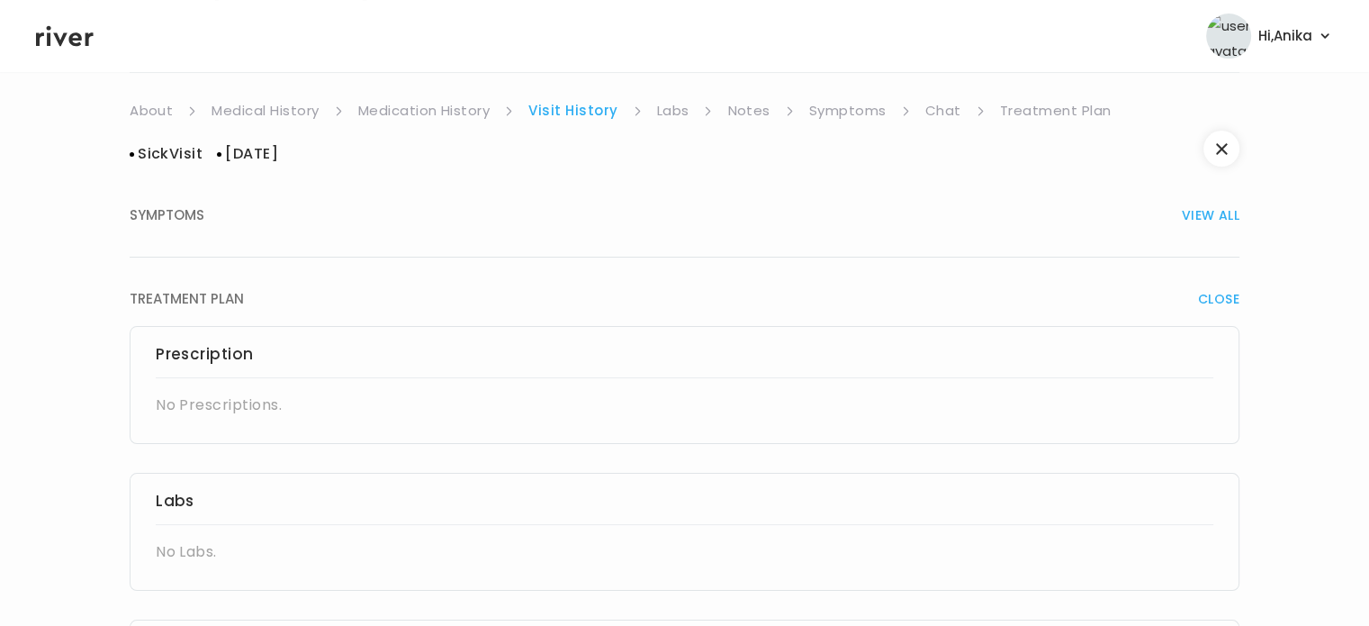
click at [672, 102] on link "Labs" at bounding box center [673, 110] width 32 height 25
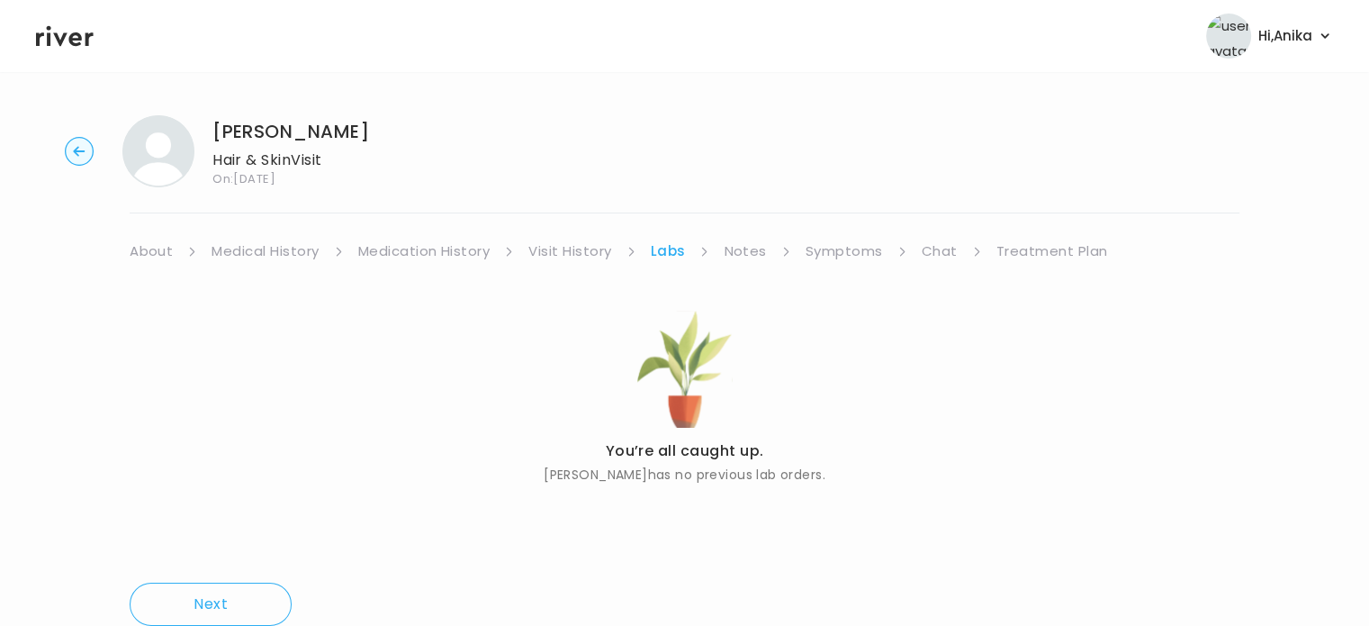
click at [742, 262] on link "Notes" at bounding box center [745, 251] width 42 height 25
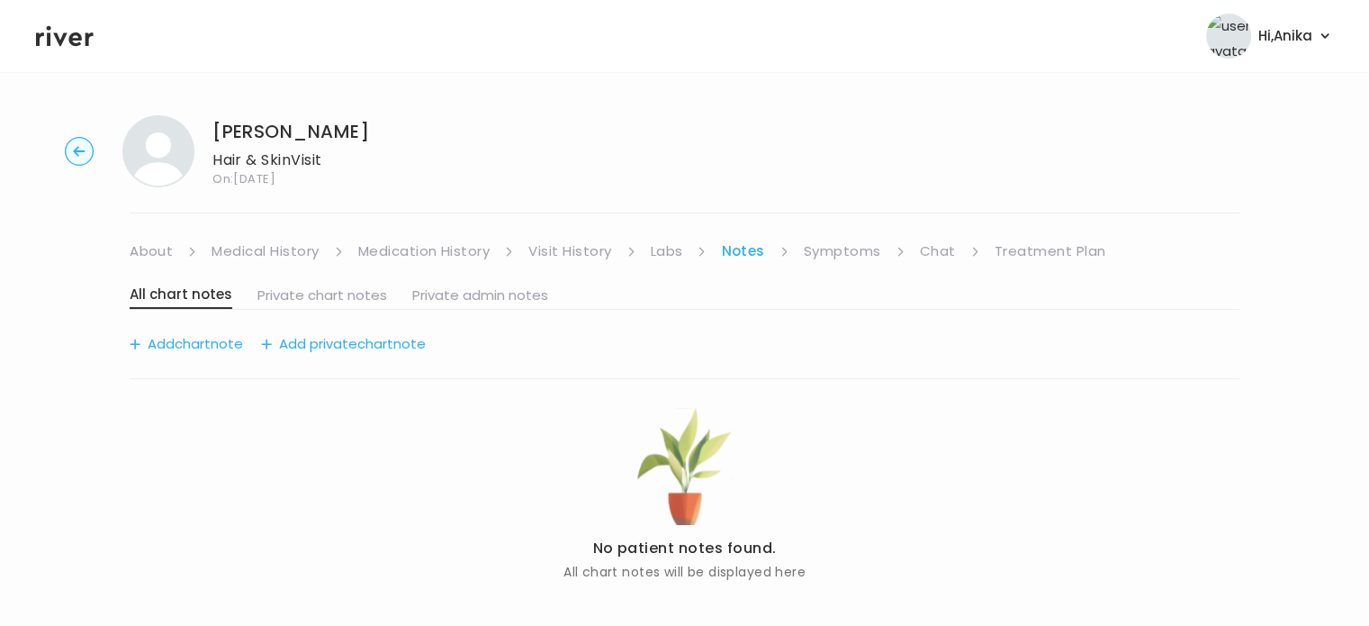
click at [832, 247] on link "Symptoms" at bounding box center [842, 251] width 77 height 25
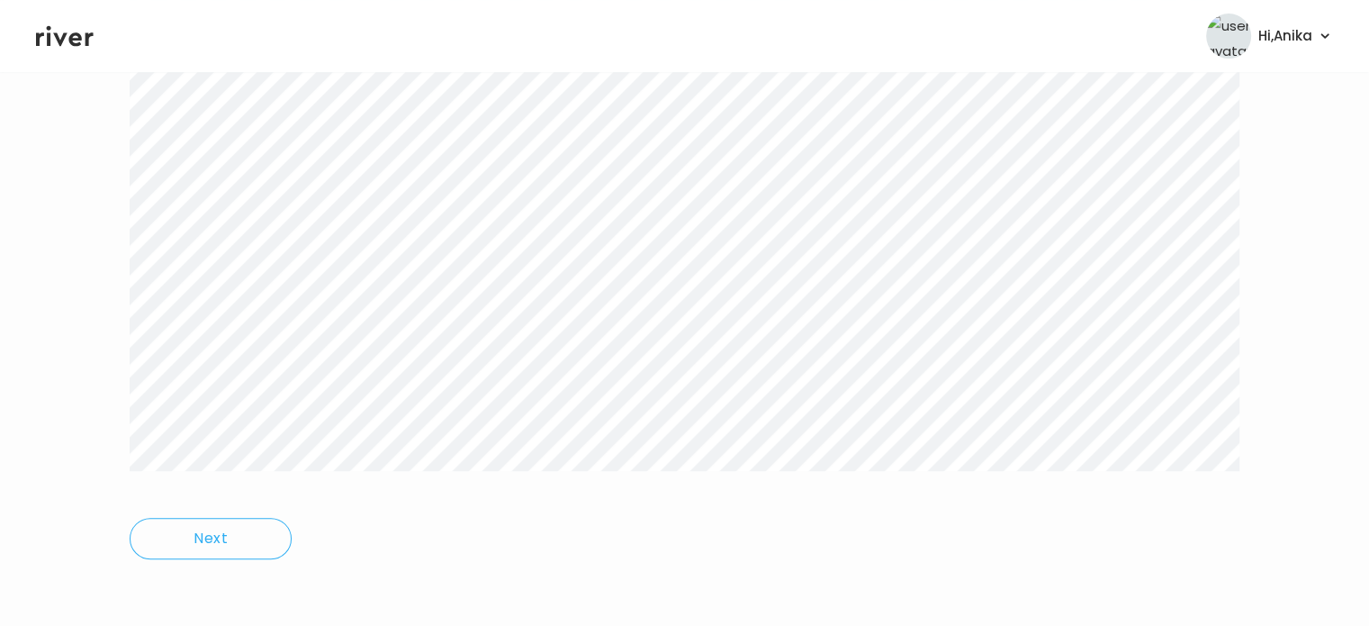
scroll to position [622, 0]
click at [63, 289] on div "[PERSON_NAME] Hair & Skin Visit On: [DATE] About Medical History Medication His…" at bounding box center [684, 38] width 1369 height 1119
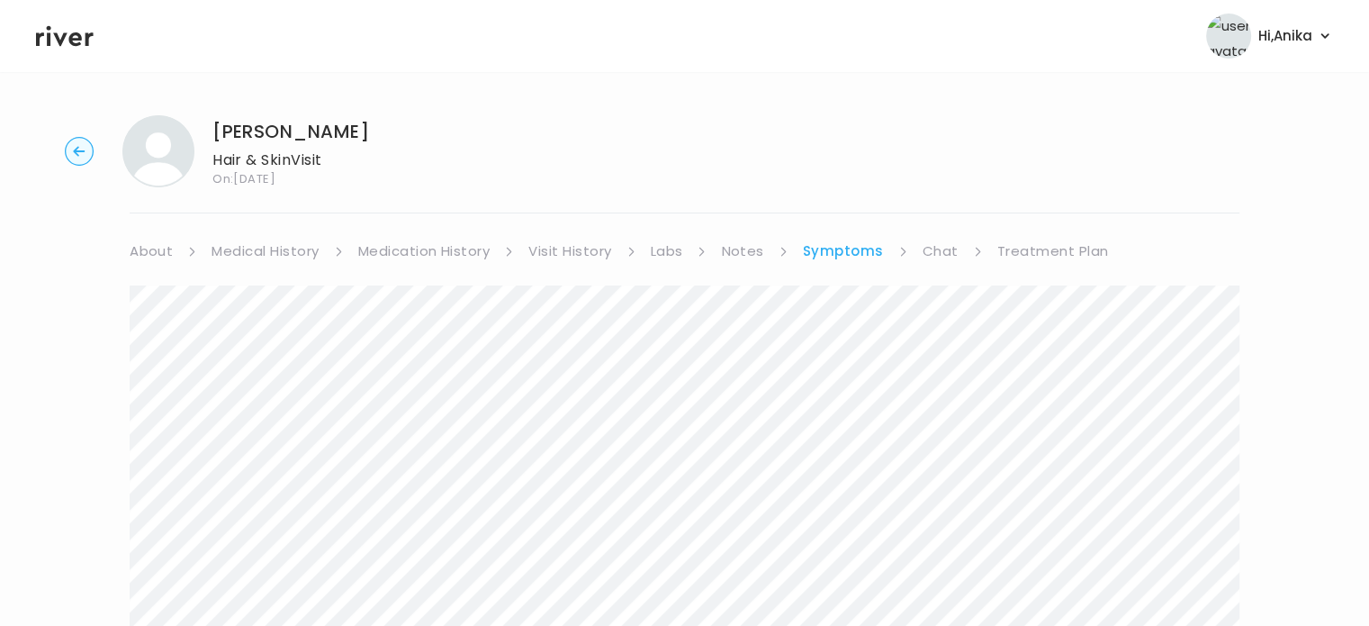
scroll to position [0, 0]
click at [936, 252] on link "Chat" at bounding box center [941, 251] width 36 height 25
drag, startPoint x: 377, startPoint y: 122, endPoint x: 214, endPoint y: 129, distance: 163.1
click at [214, 129] on div "[PERSON_NAME] Hair & Skin Visit On: [DATE]" at bounding box center [685, 151] width 1312 height 72
copy h1 "[PERSON_NAME]"
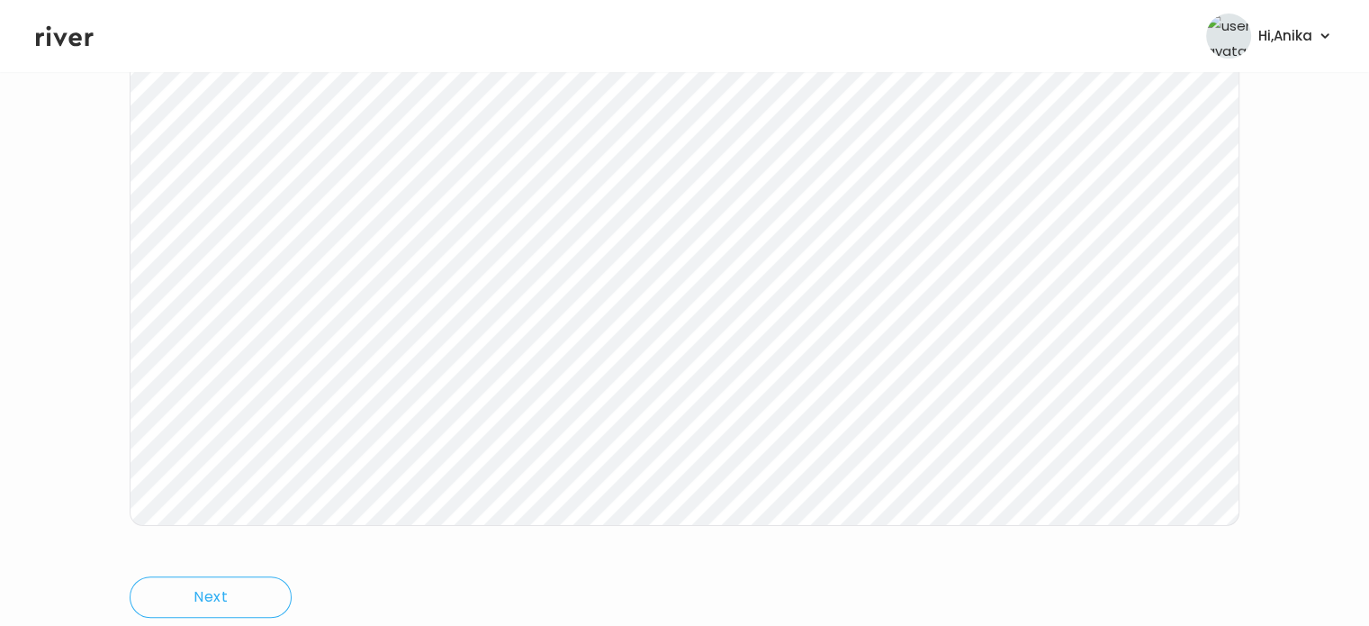
scroll to position [335, 0]
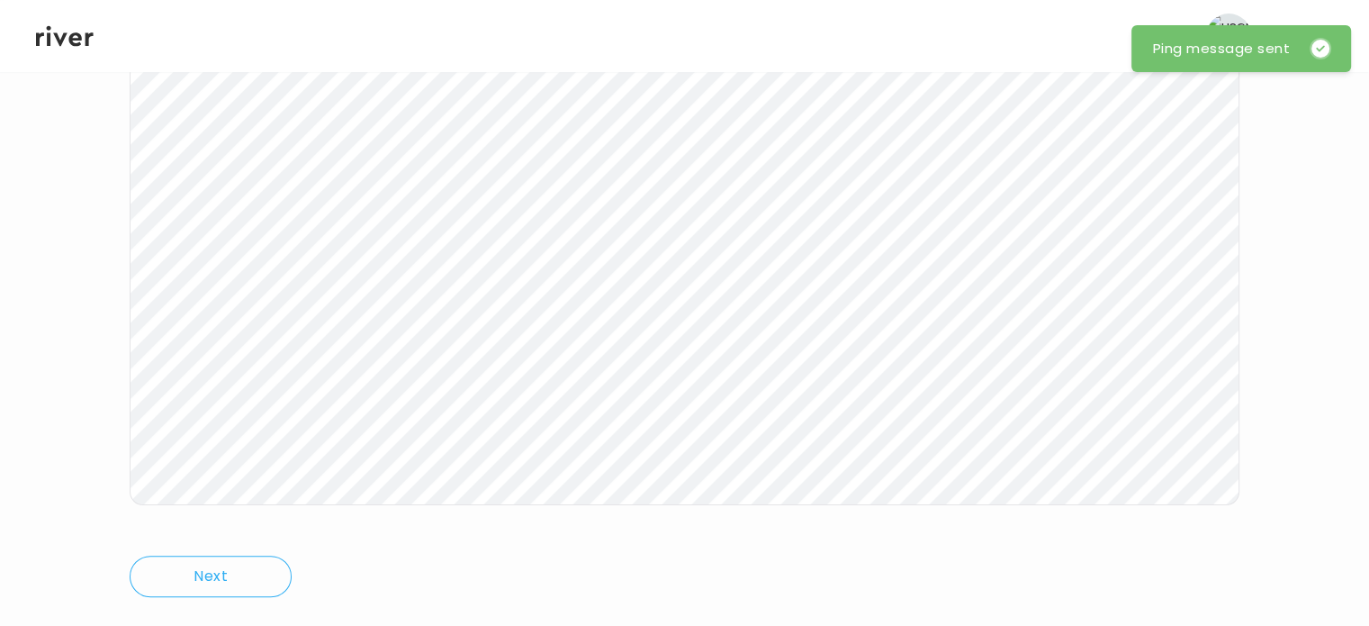
click at [60, 31] on icon at bounding box center [65, 36] width 58 height 27
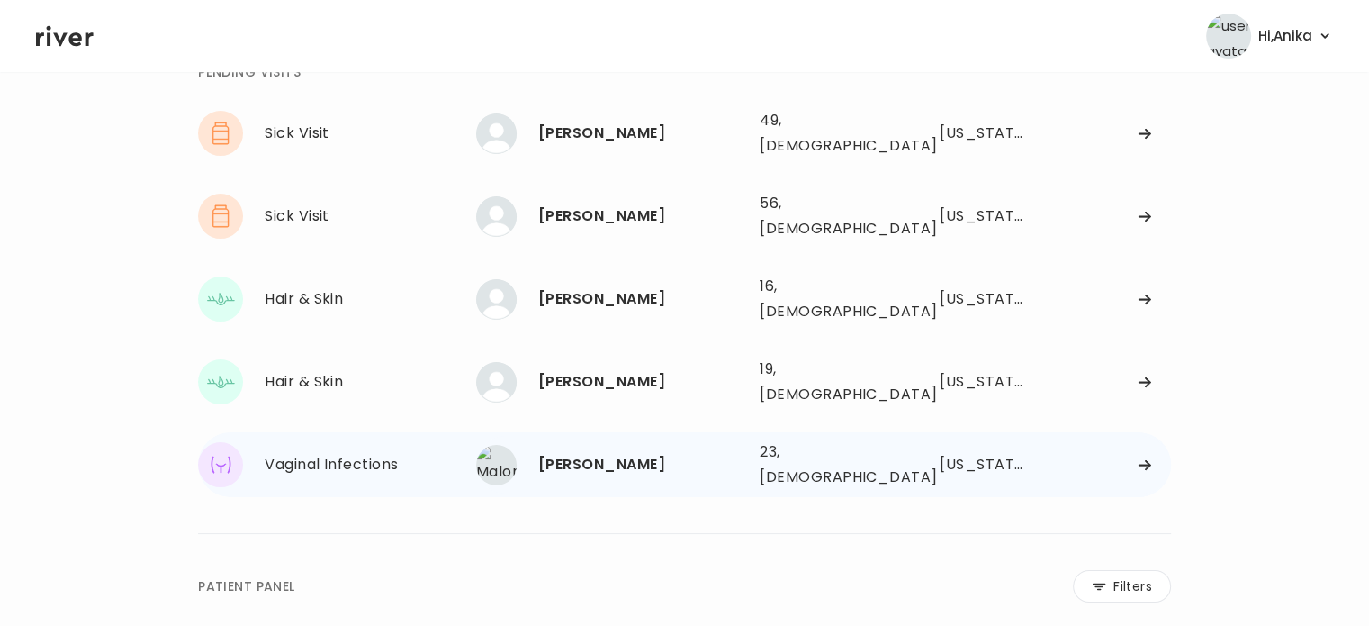
scroll to position [114, 0]
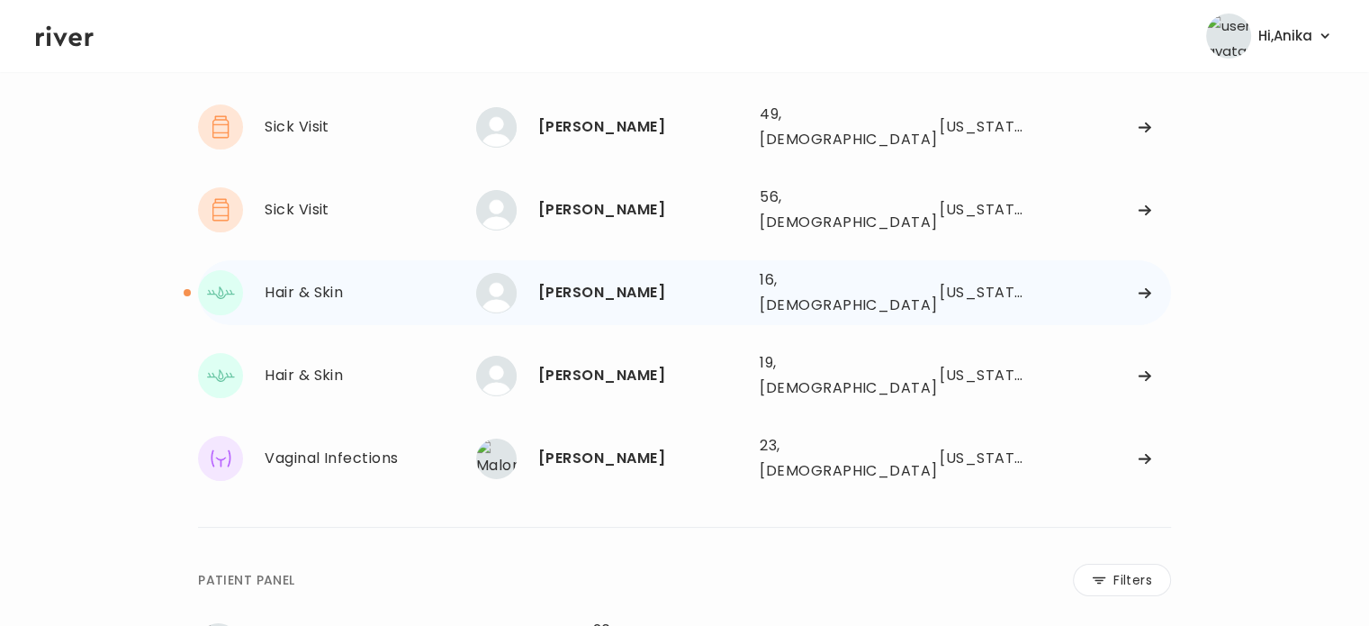
click at [322, 280] on div "Hair & Skin" at bounding box center [371, 292] width 212 height 25
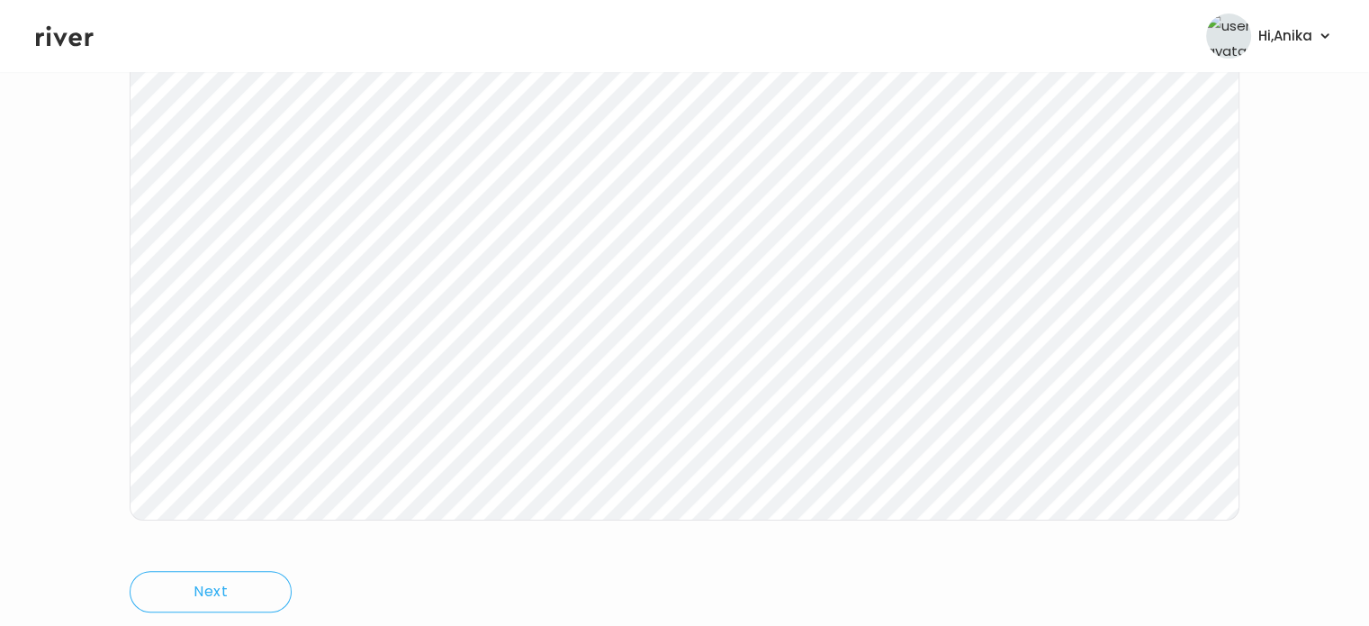
scroll to position [316, 0]
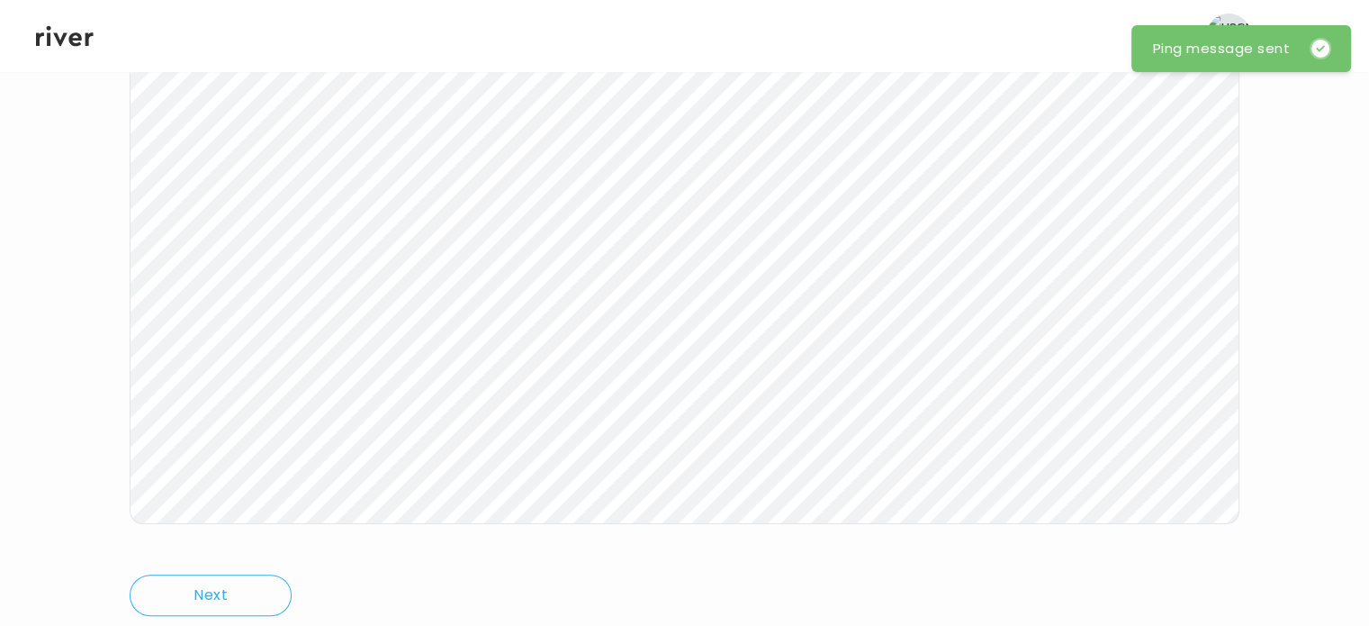
click at [65, 33] on icon at bounding box center [65, 36] width 58 height 21
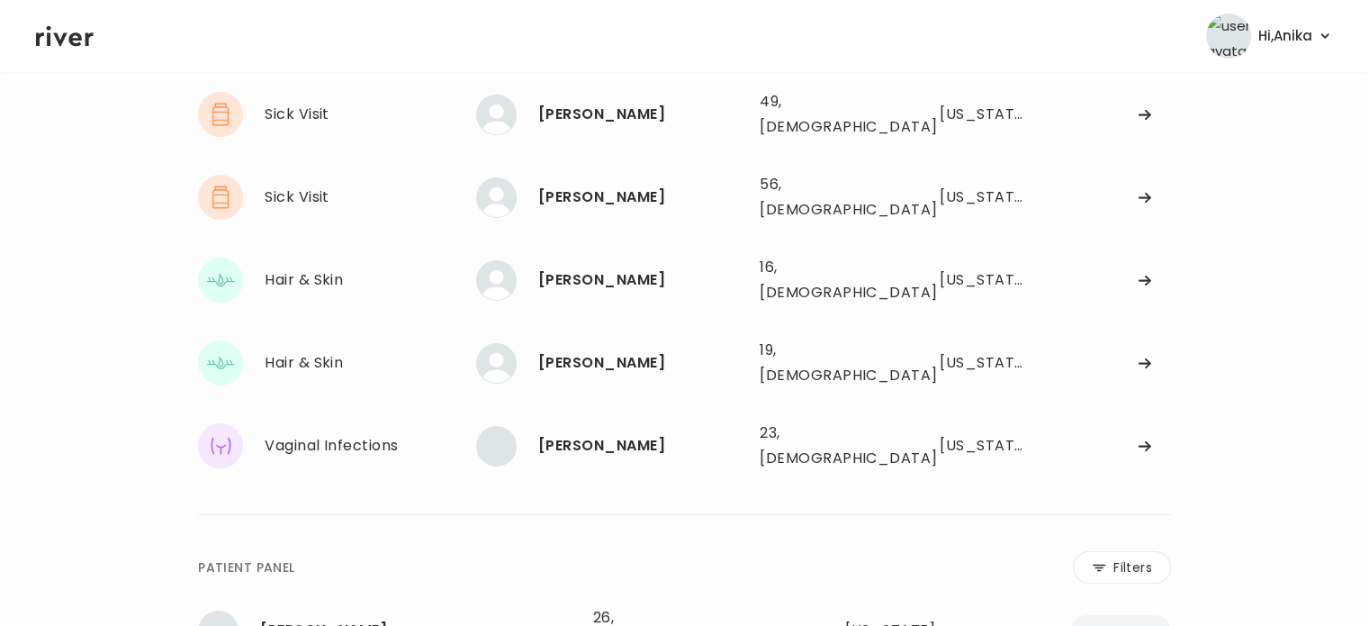
scroll to position [90, 0]
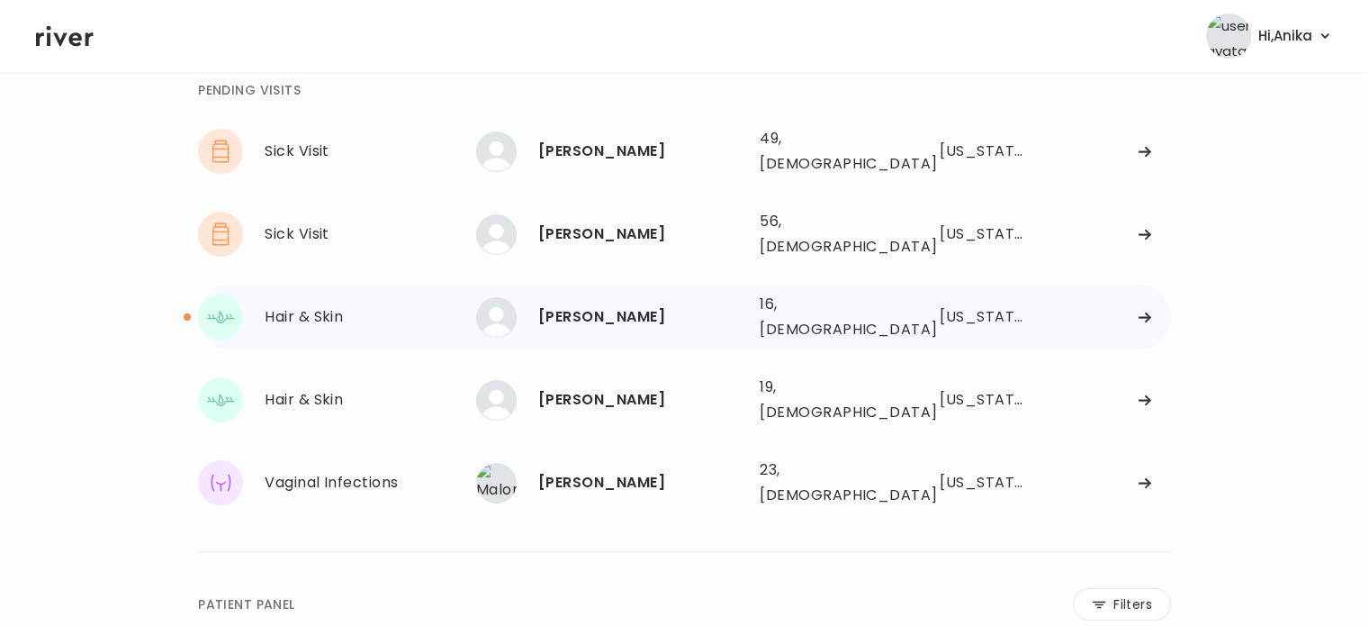
click at [573, 304] on div "[PERSON_NAME]" at bounding box center [641, 316] width 207 height 25
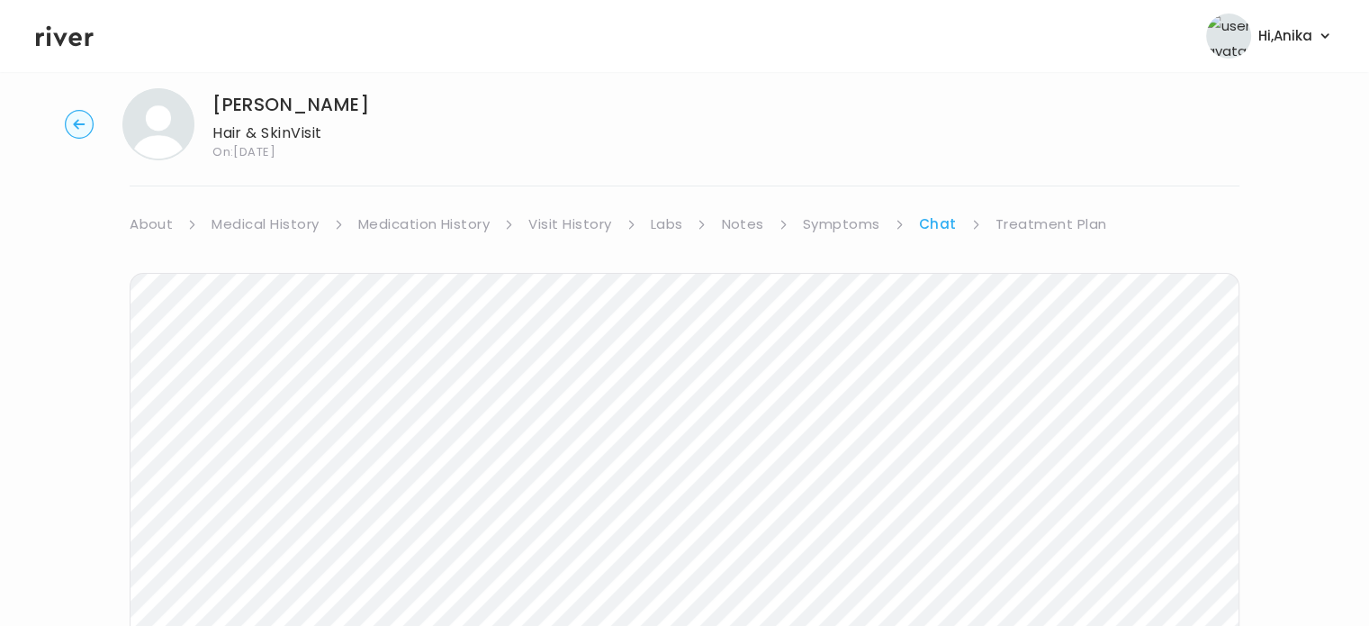
scroll to position [12, 0]
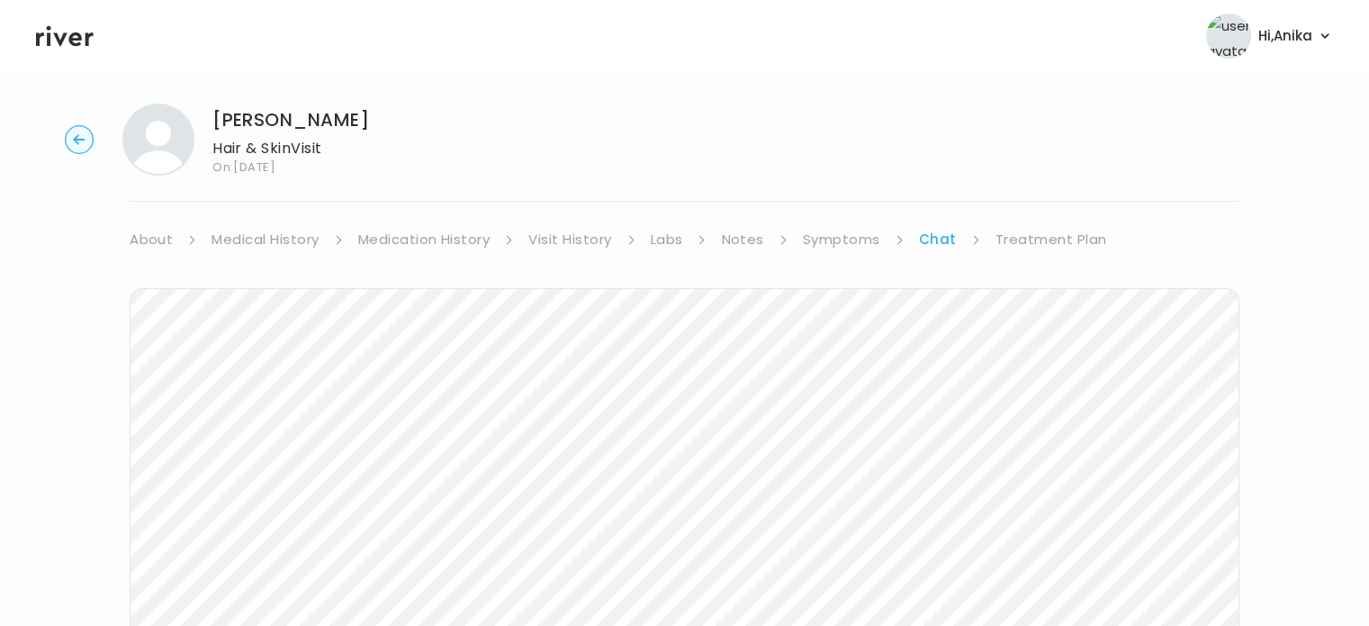
click at [68, 147] on circle "button" at bounding box center [80, 140] width 28 height 28
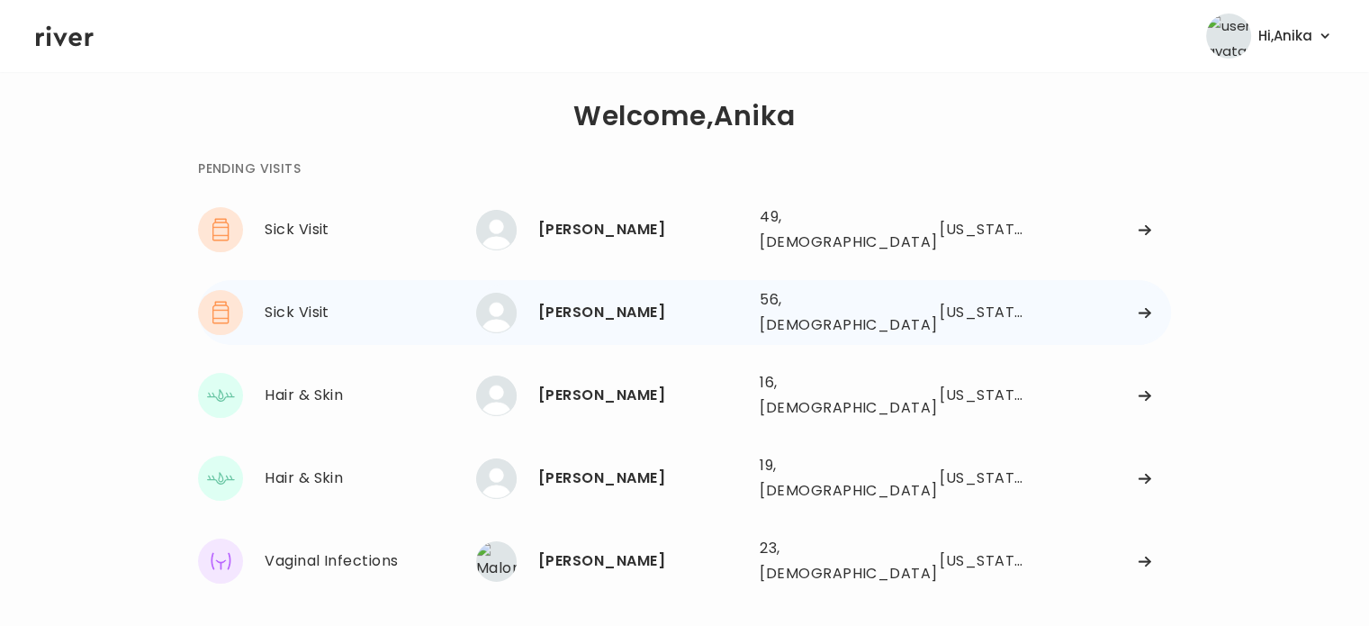
click at [601, 300] on div "[PERSON_NAME]" at bounding box center [641, 312] width 207 height 25
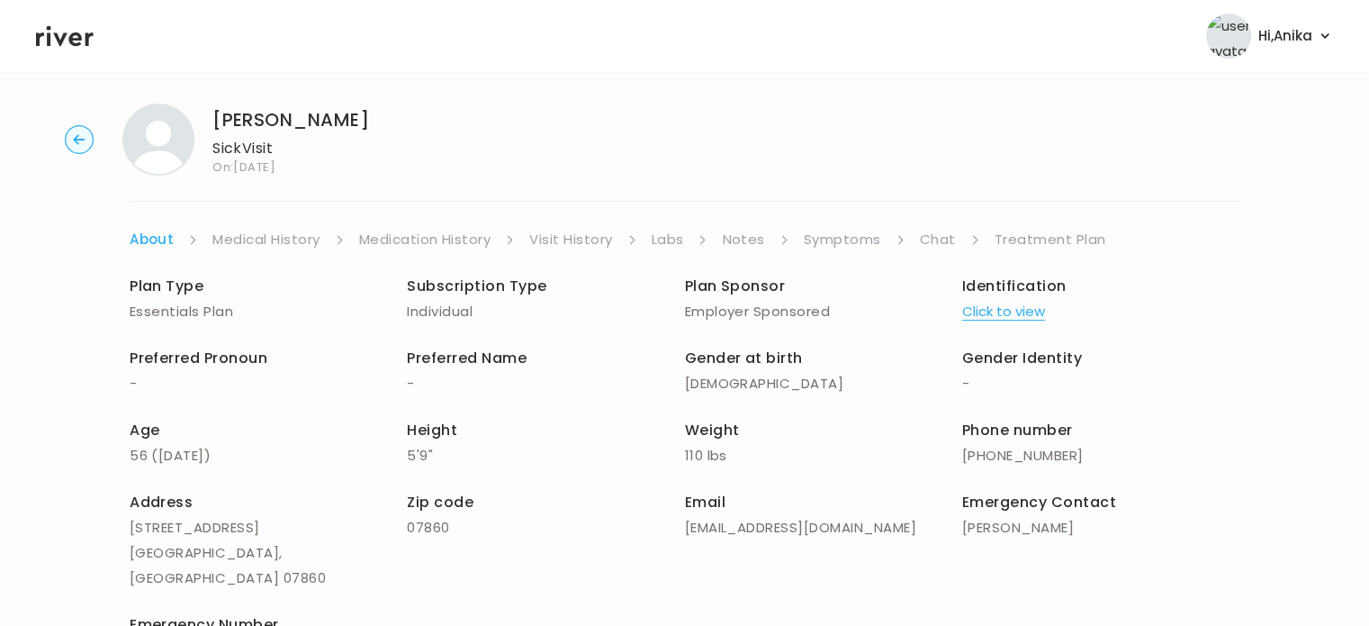
click at [998, 318] on button "Click to view" at bounding box center [1003, 311] width 83 height 25
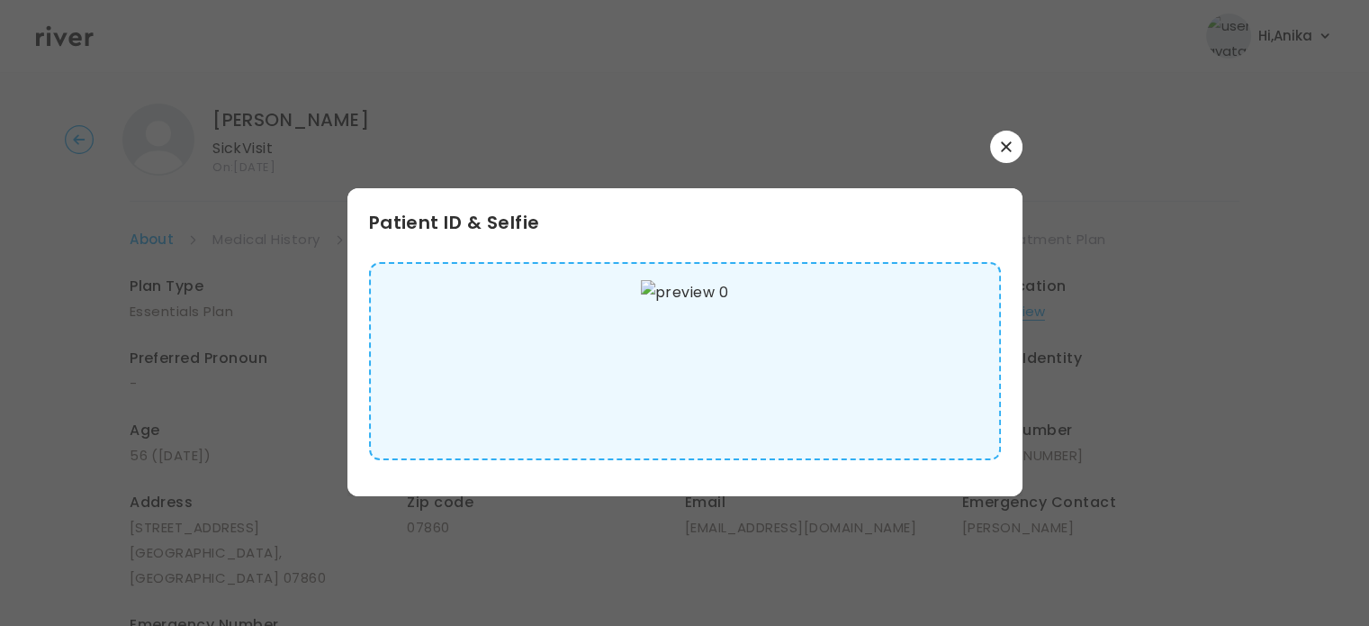
click at [1012, 141] on button "button" at bounding box center [1006, 147] width 32 height 32
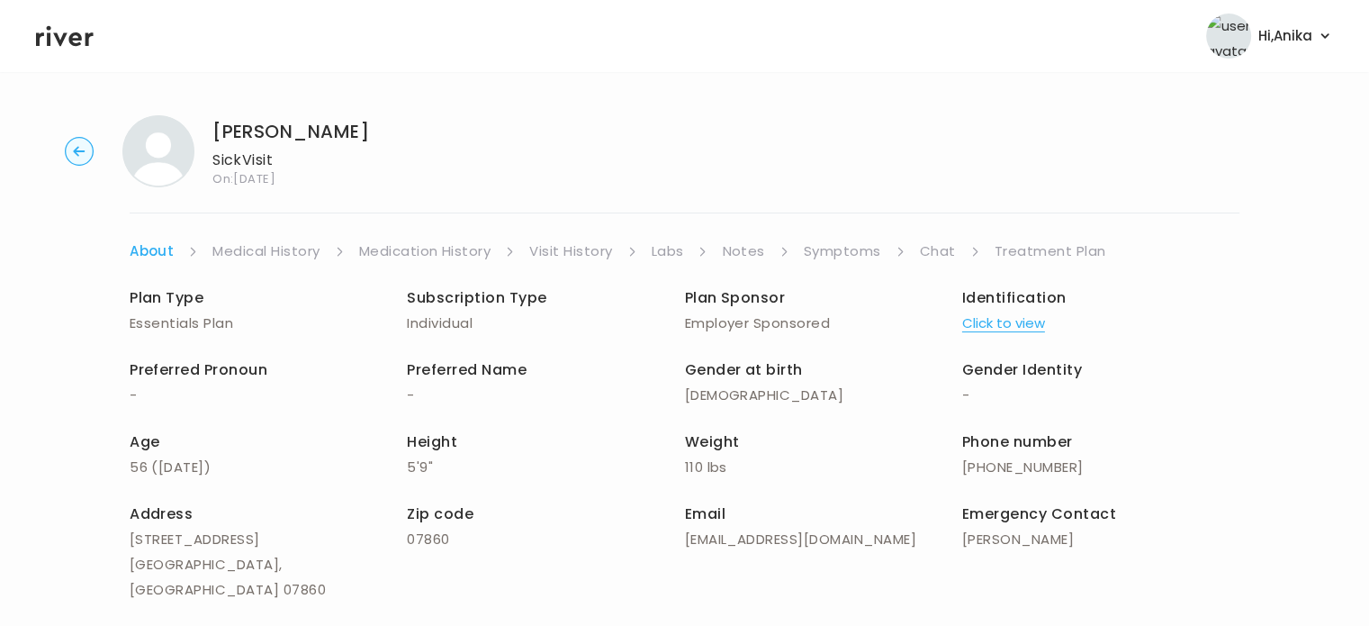
click at [292, 246] on link "Medical History" at bounding box center [265, 251] width 107 height 25
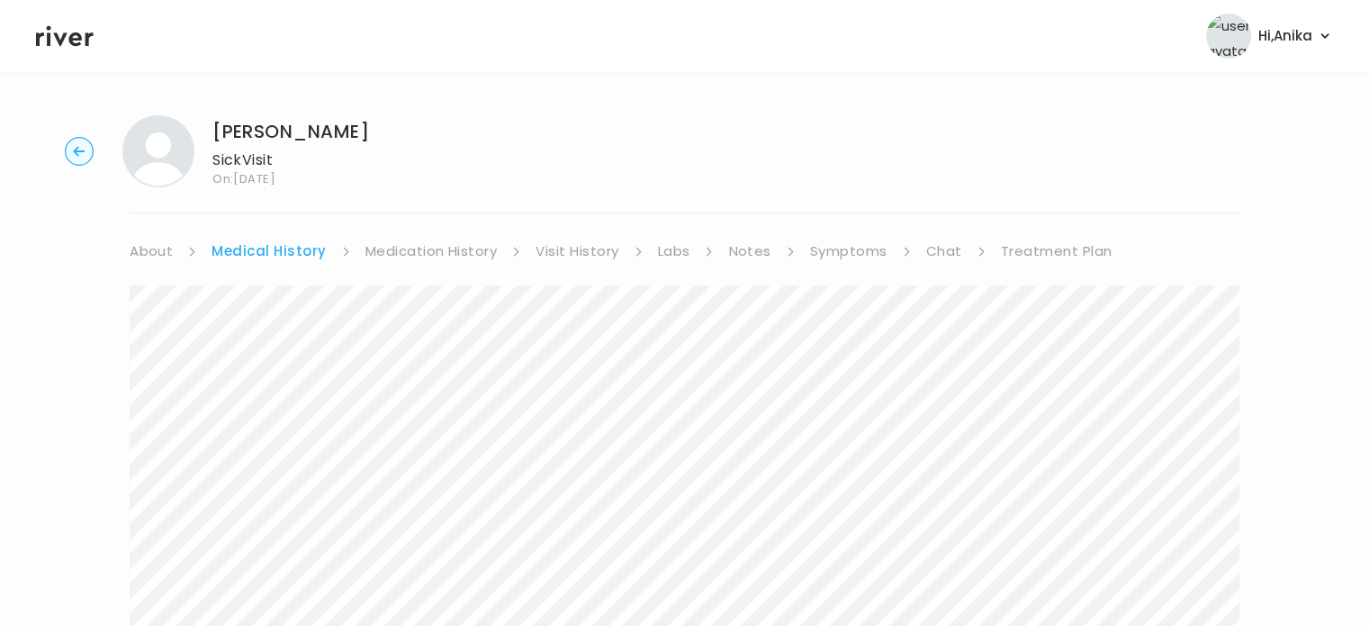
click at [425, 248] on link "Medication History" at bounding box center [432, 251] width 132 height 25
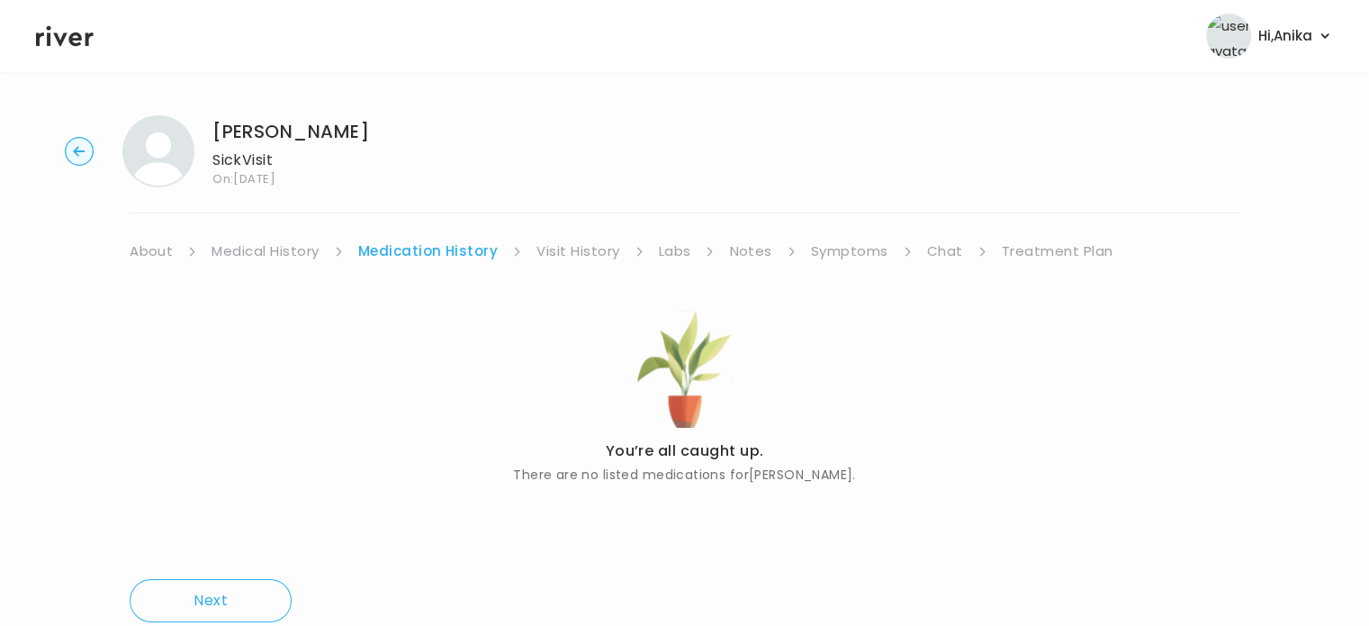
click at [562, 256] on link "Visit History" at bounding box center [578, 251] width 83 height 25
click at [664, 252] on link "Labs" at bounding box center [673, 251] width 32 height 25
click at [735, 256] on link "Notes" at bounding box center [745, 251] width 42 height 25
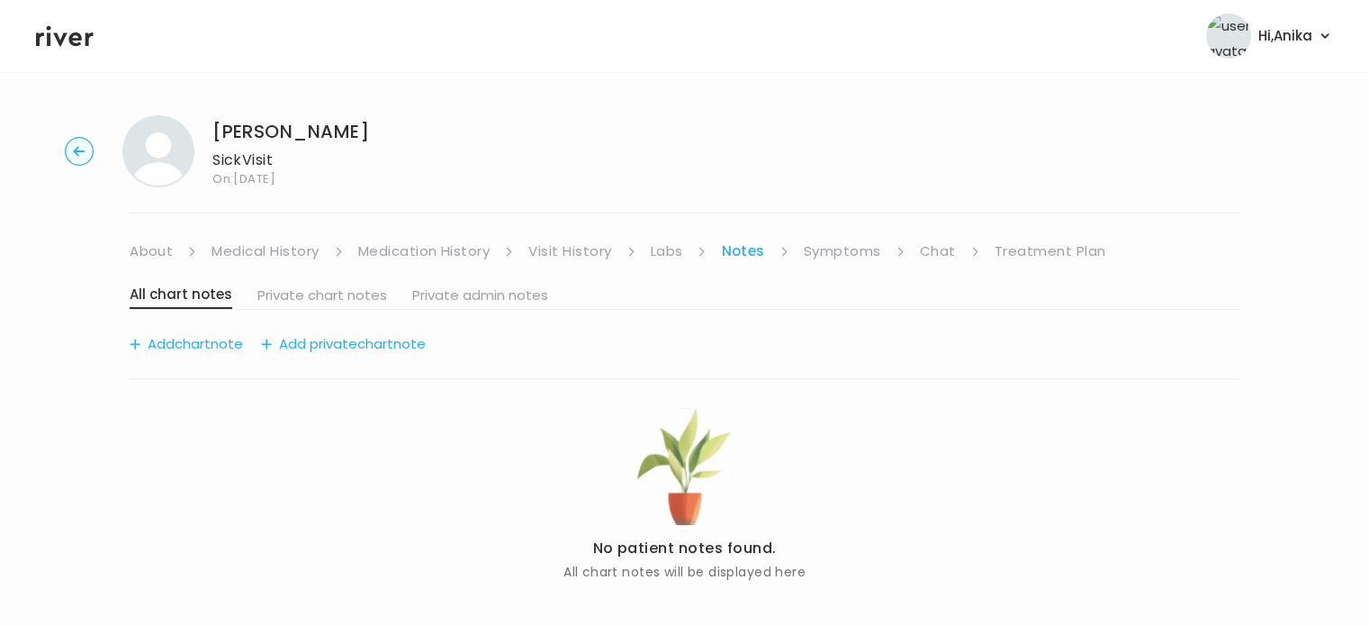
click at [823, 254] on link "Symptoms" at bounding box center [842, 251] width 77 height 25
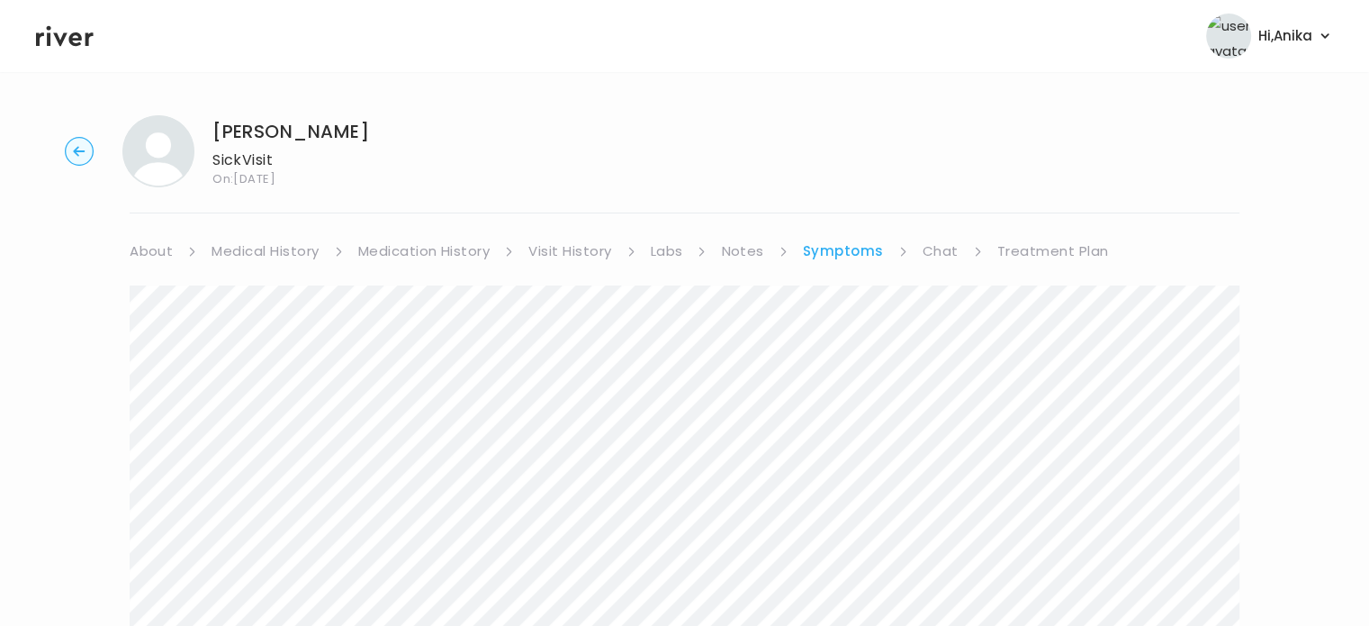
click at [158, 248] on link "About" at bounding box center [151, 251] width 43 height 25
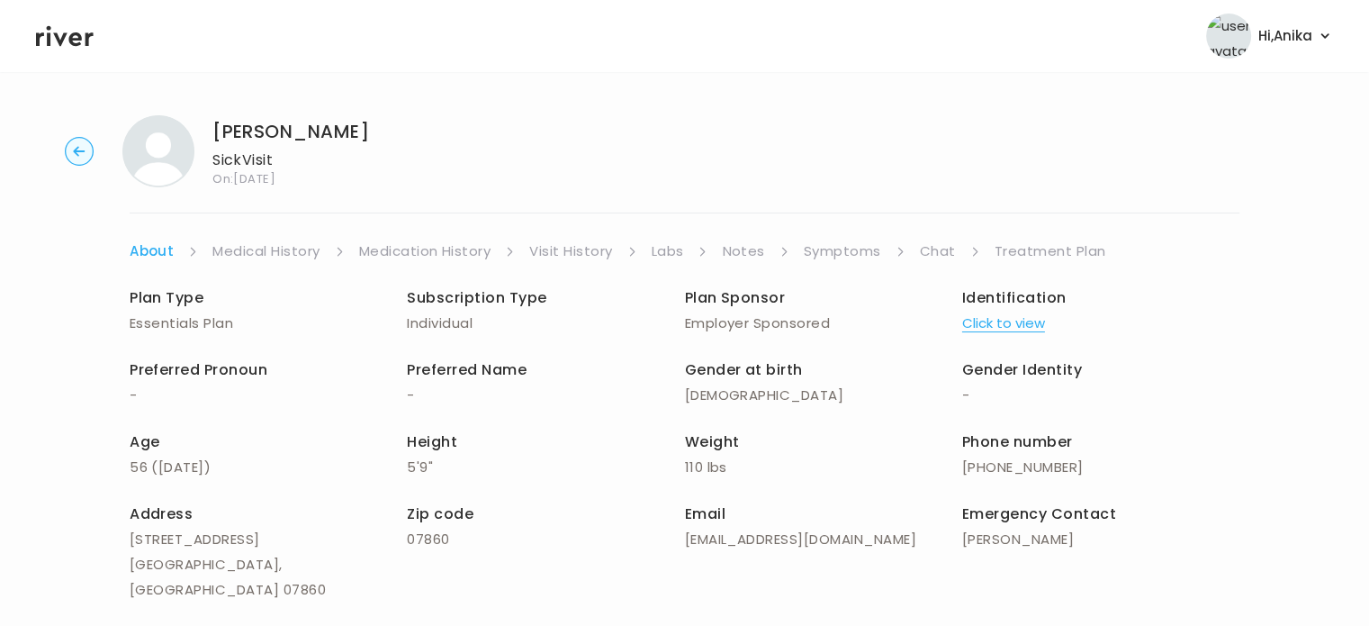
click at [853, 249] on link "Symptoms" at bounding box center [842, 251] width 77 height 25
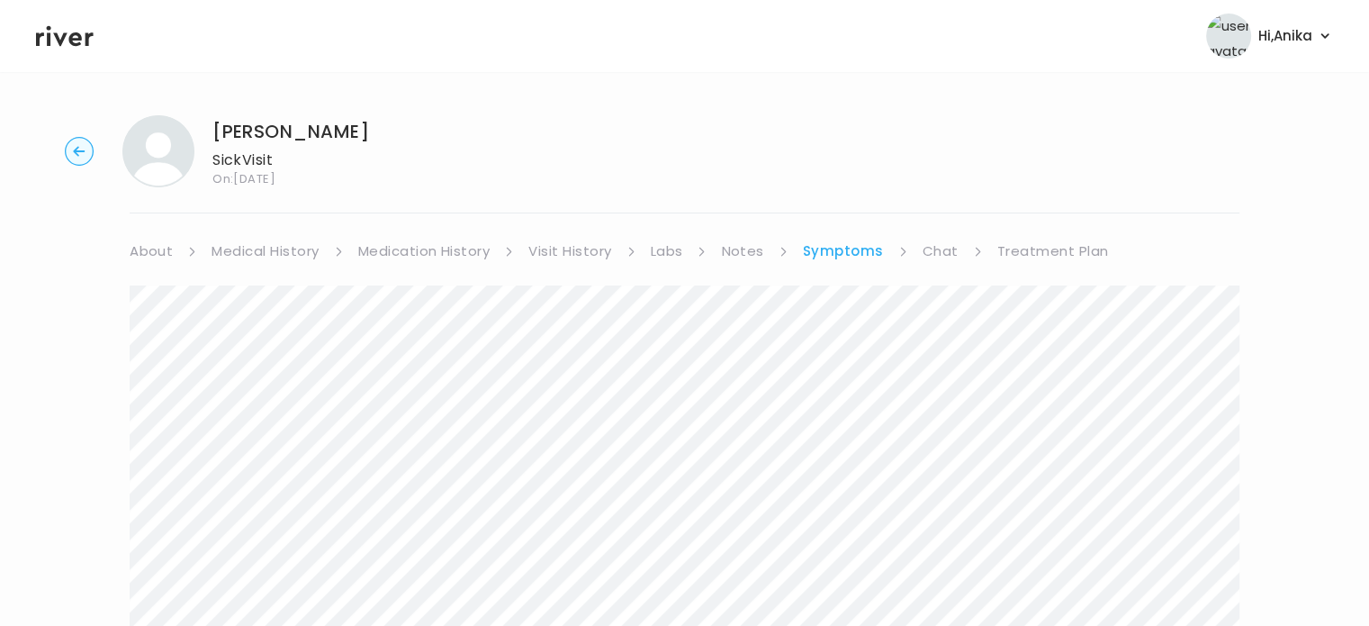
click at [277, 248] on link "Medical History" at bounding box center [265, 251] width 107 height 25
click at [399, 259] on link "Medication History" at bounding box center [432, 251] width 132 height 25
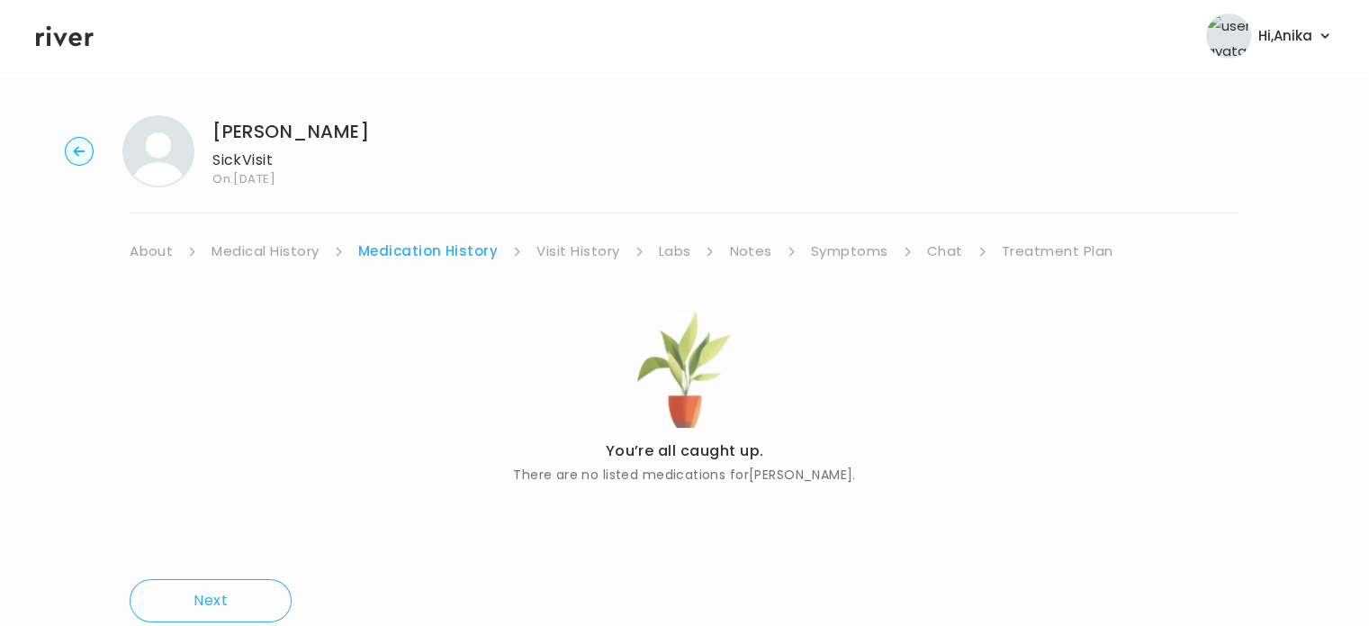
click at [303, 241] on link "Medical History" at bounding box center [265, 251] width 107 height 25
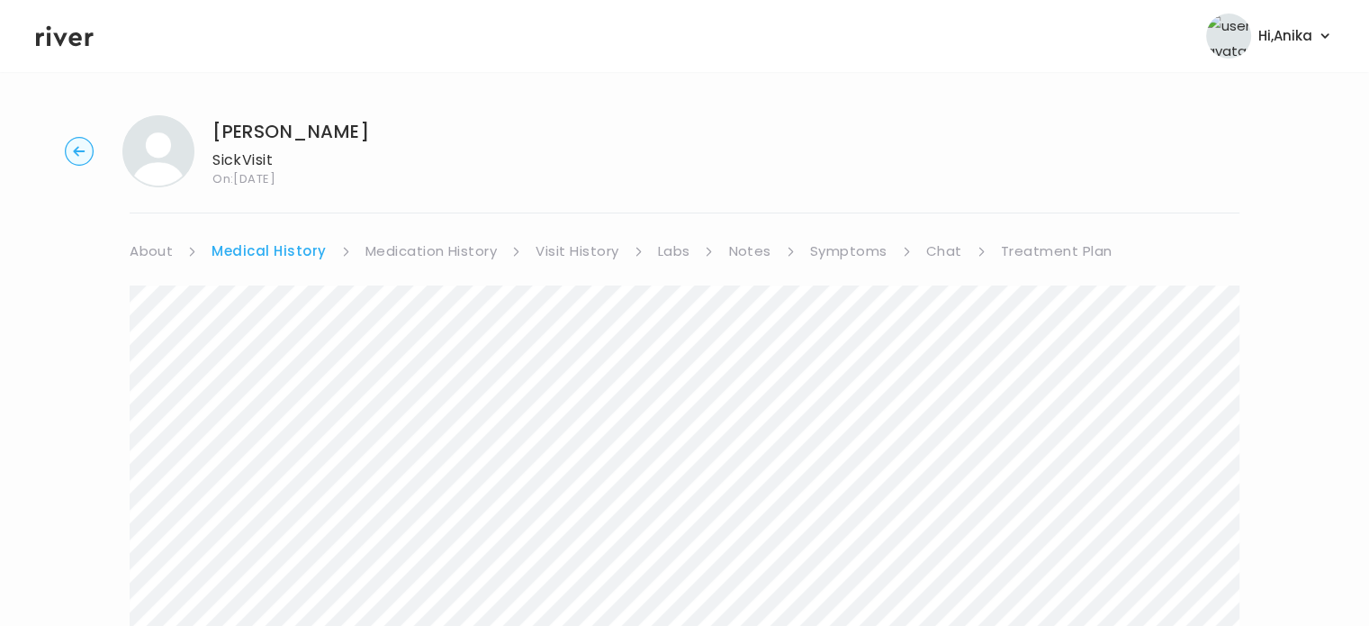
click at [171, 245] on link "About" at bounding box center [151, 251] width 43 height 25
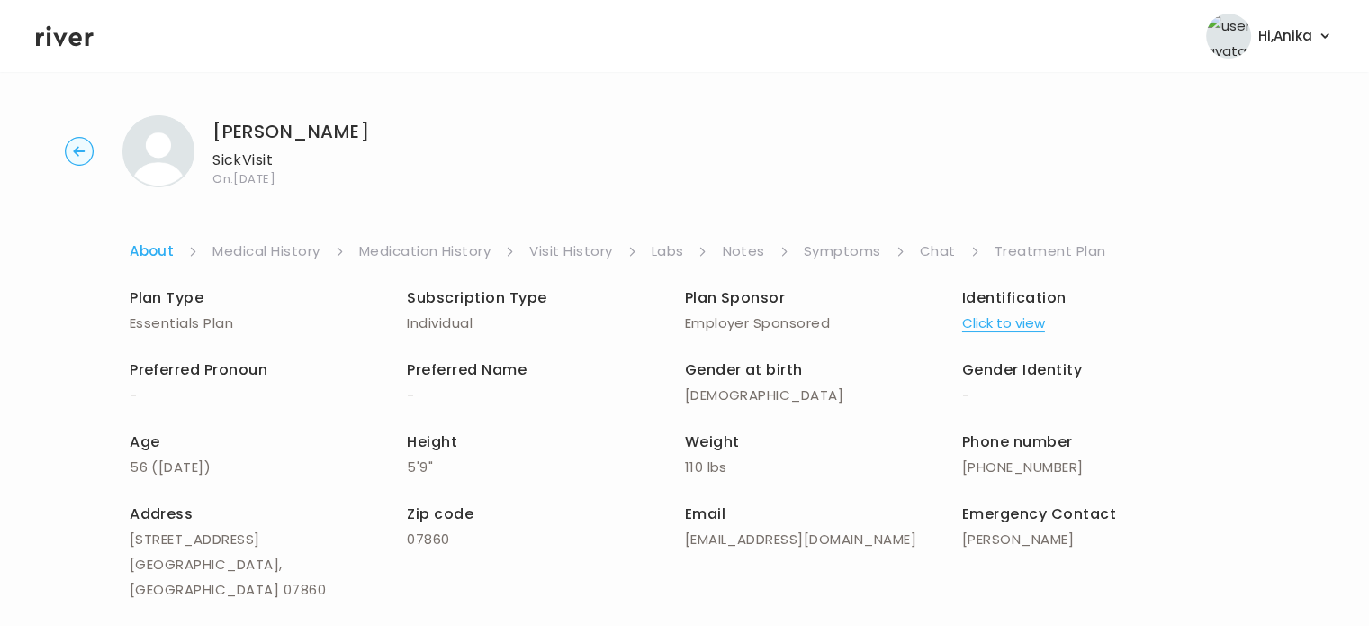
click at [846, 239] on link "Symptoms" at bounding box center [842, 251] width 77 height 25
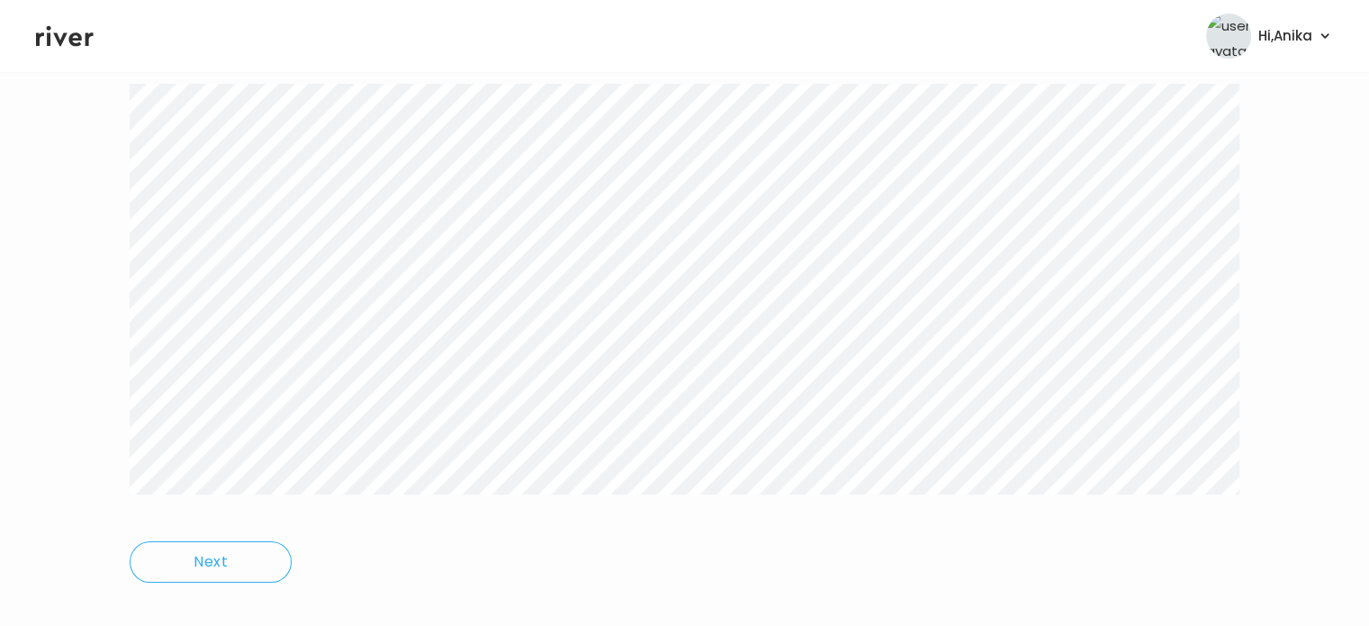
scroll to position [226, 0]
click at [69, 38] on icon at bounding box center [65, 36] width 58 height 21
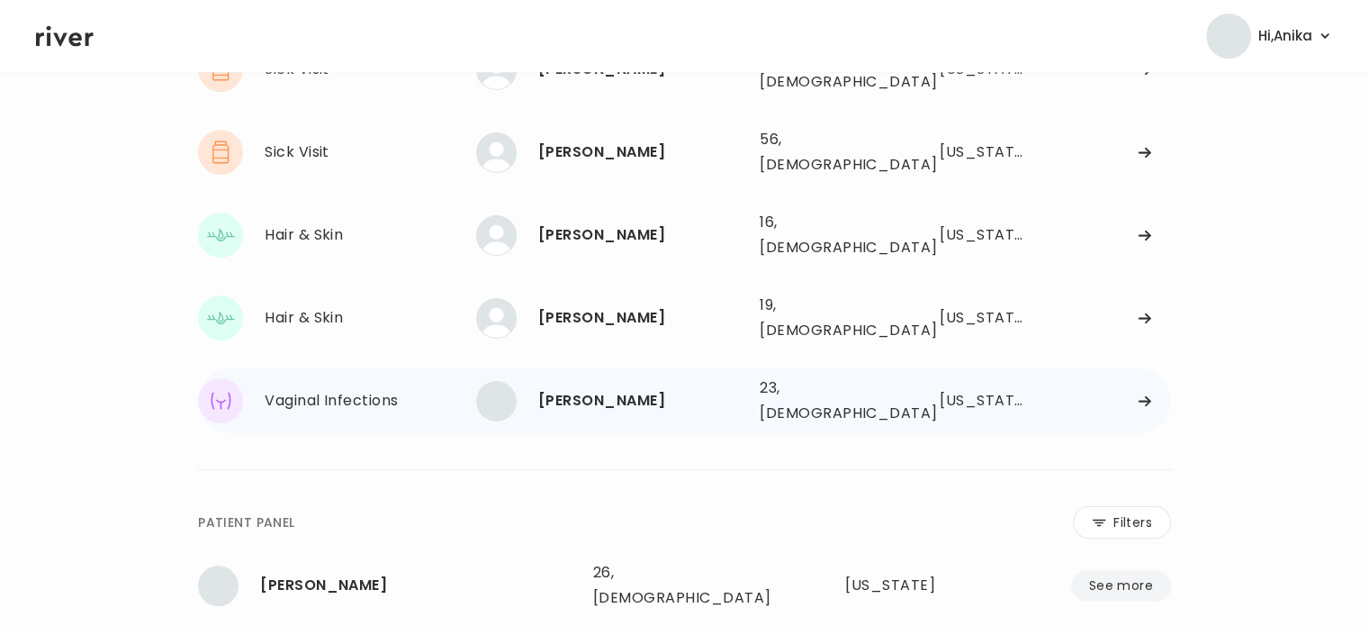
scroll to position [14, 0]
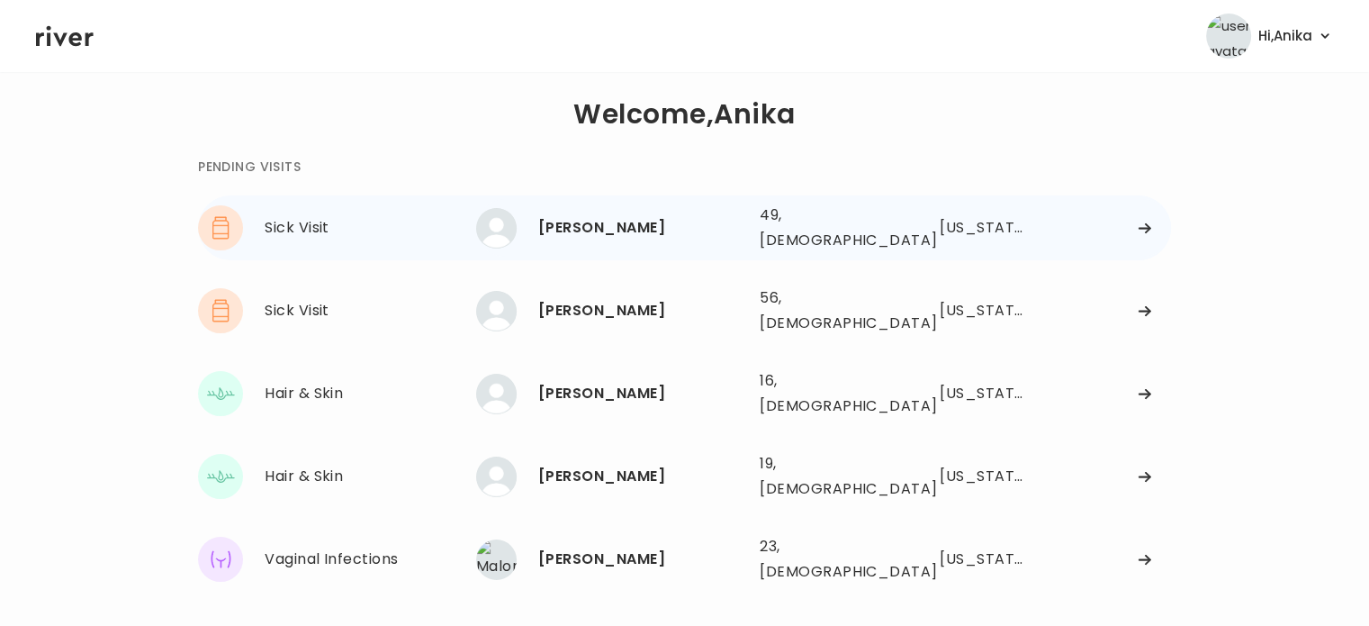
click at [650, 230] on div "[PERSON_NAME]" at bounding box center [641, 227] width 207 height 25
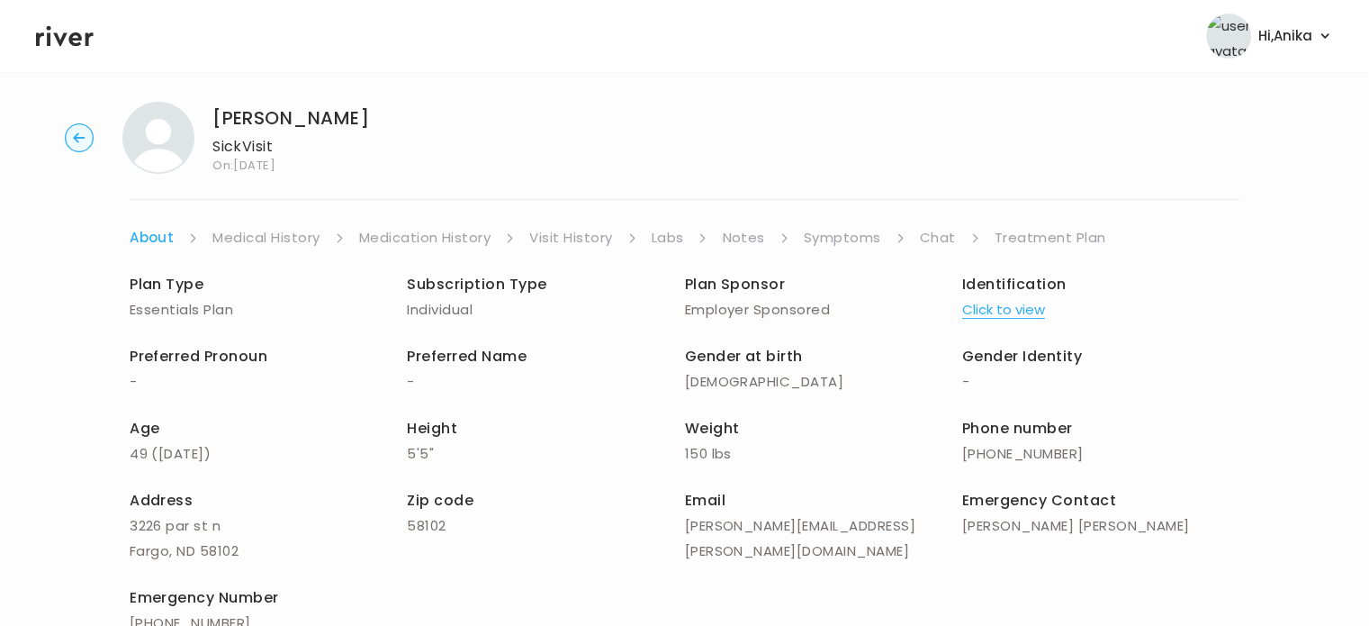
click at [976, 304] on button "Click to view" at bounding box center [1003, 309] width 83 height 25
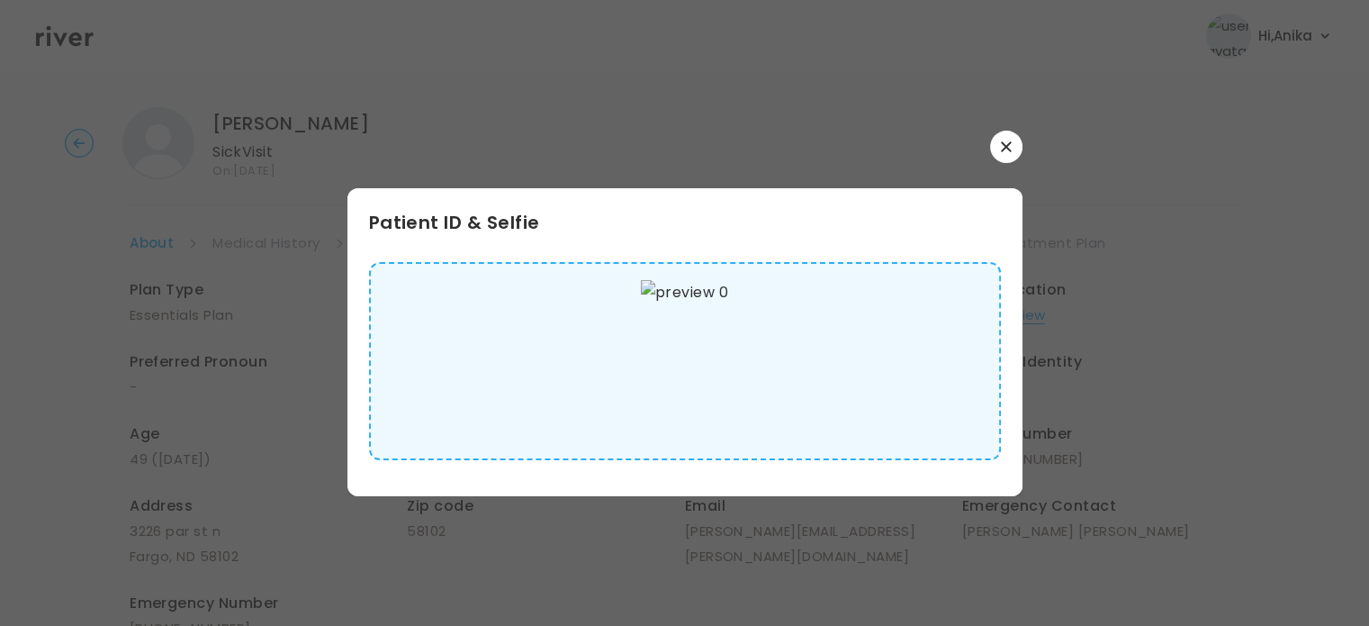
scroll to position [7, 0]
click at [994, 133] on button "button" at bounding box center [1006, 147] width 32 height 32
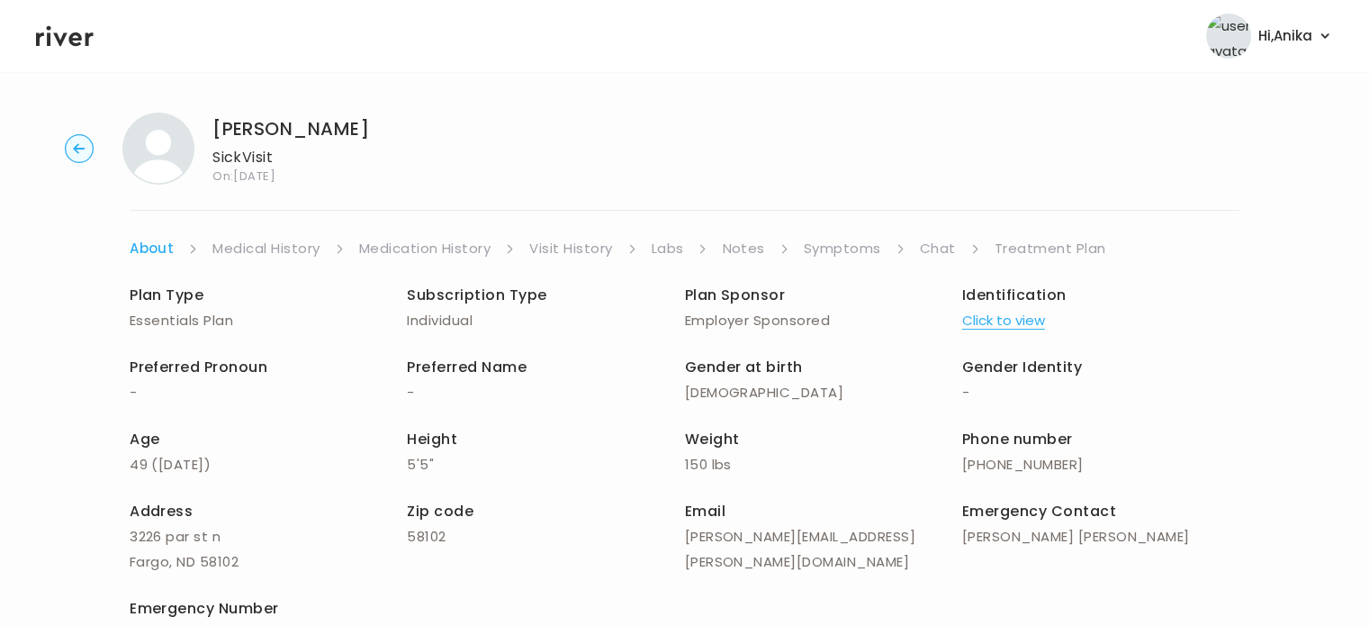
scroll to position [0, 0]
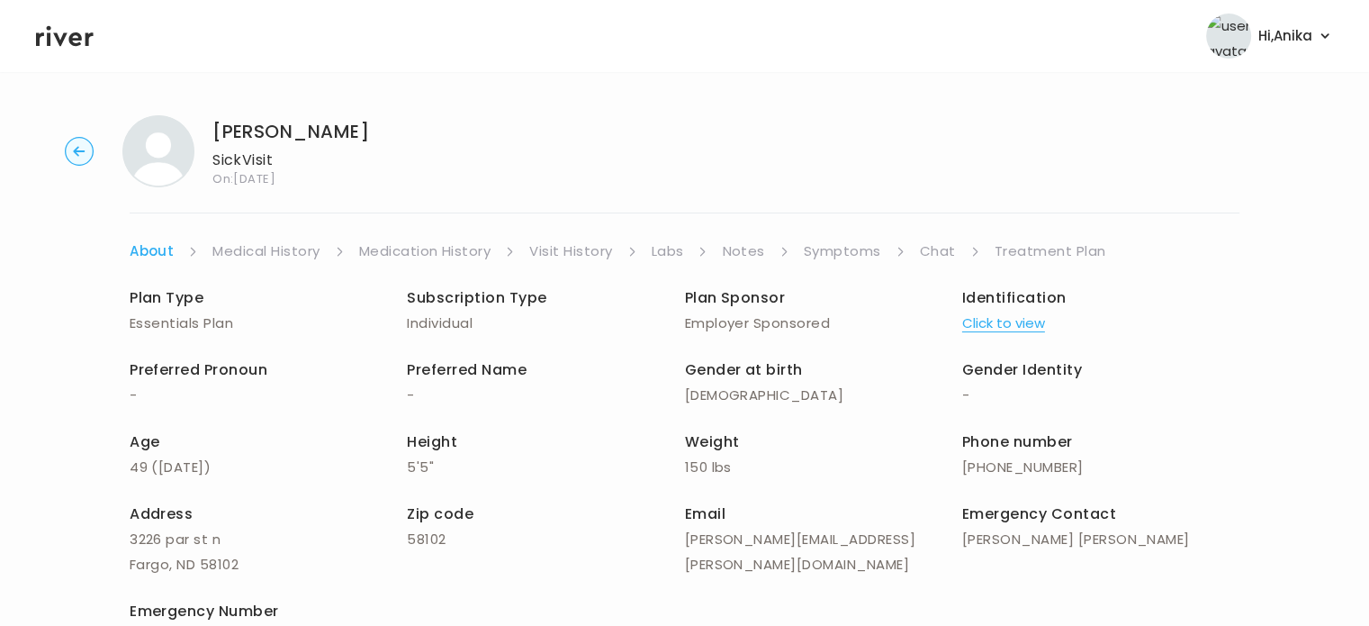
click at [228, 250] on link "Medical History" at bounding box center [265, 251] width 107 height 25
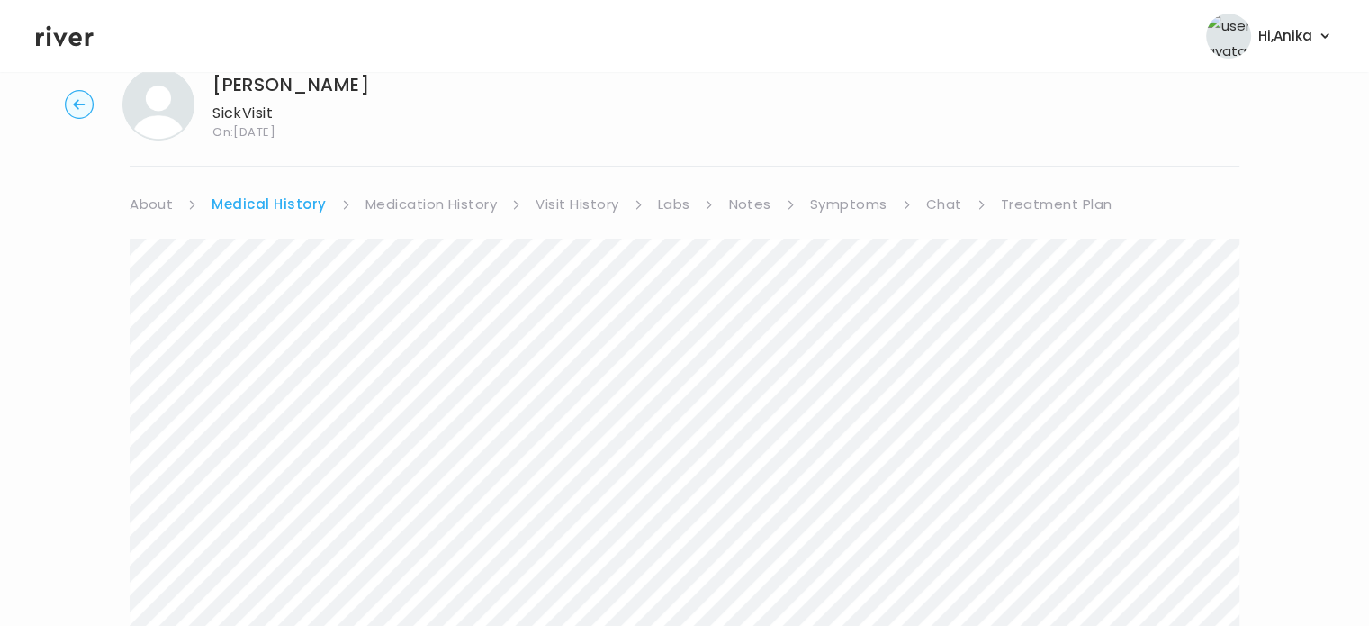
scroll to position [46, 0]
click at [420, 212] on link "Medication History" at bounding box center [432, 205] width 132 height 25
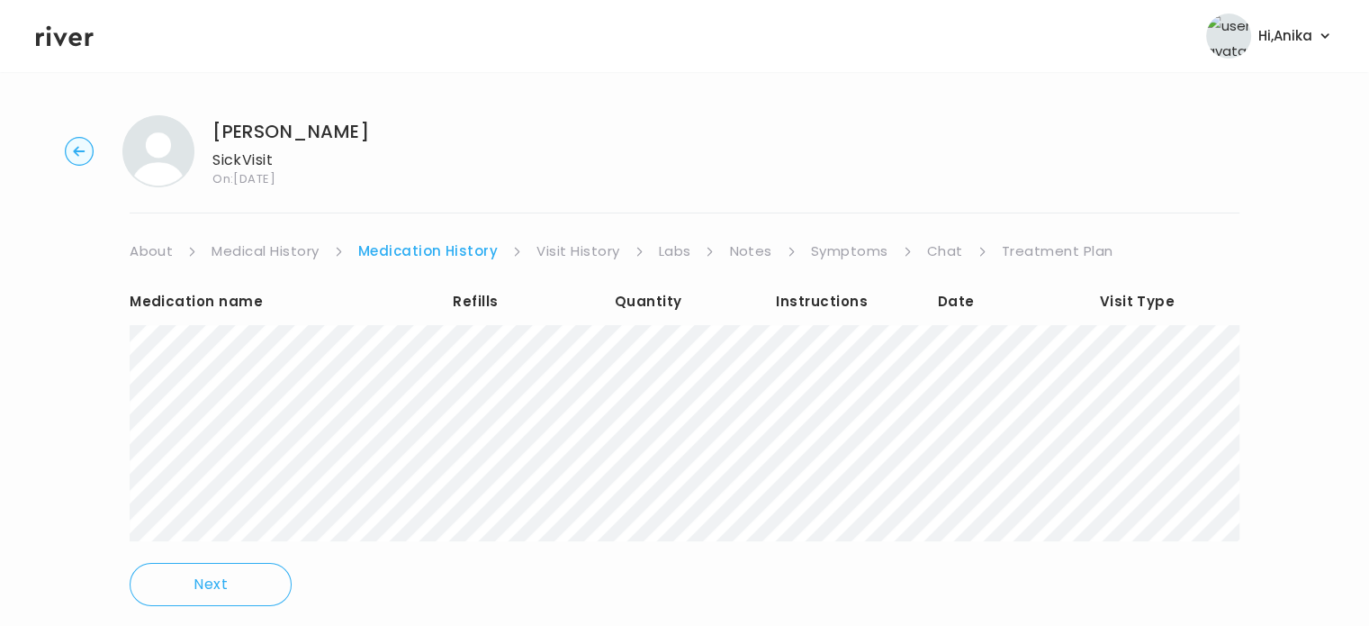
click at [591, 255] on link "Visit History" at bounding box center [578, 251] width 83 height 25
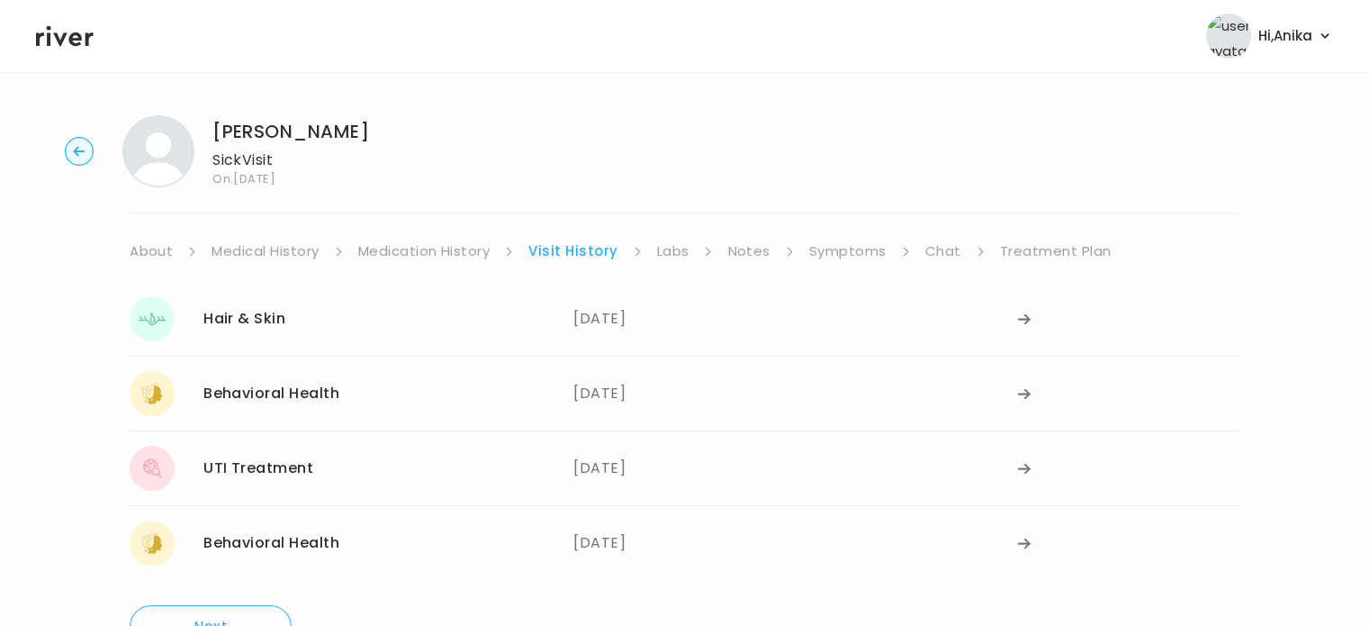
click at [673, 257] on link "Labs" at bounding box center [673, 251] width 32 height 25
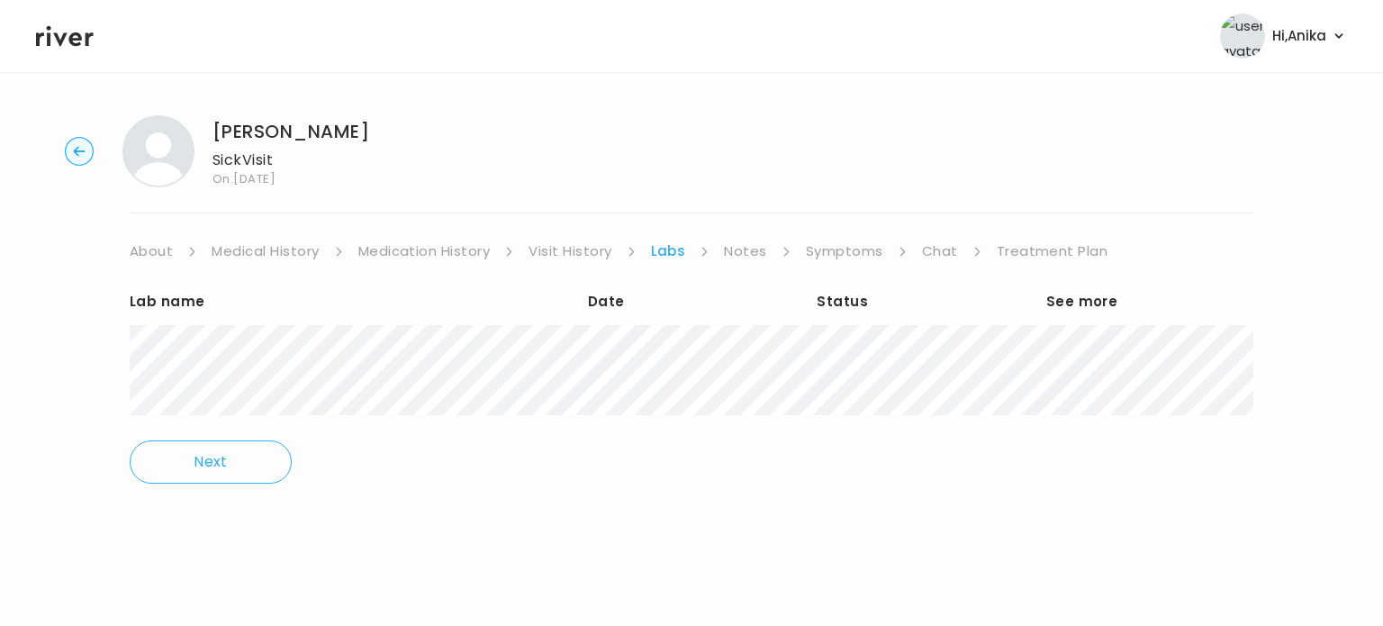
click at [745, 266] on div "Lab name Date Status See more" at bounding box center [692, 341] width 1124 height 155
click at [749, 248] on link "Notes" at bounding box center [745, 251] width 42 height 25
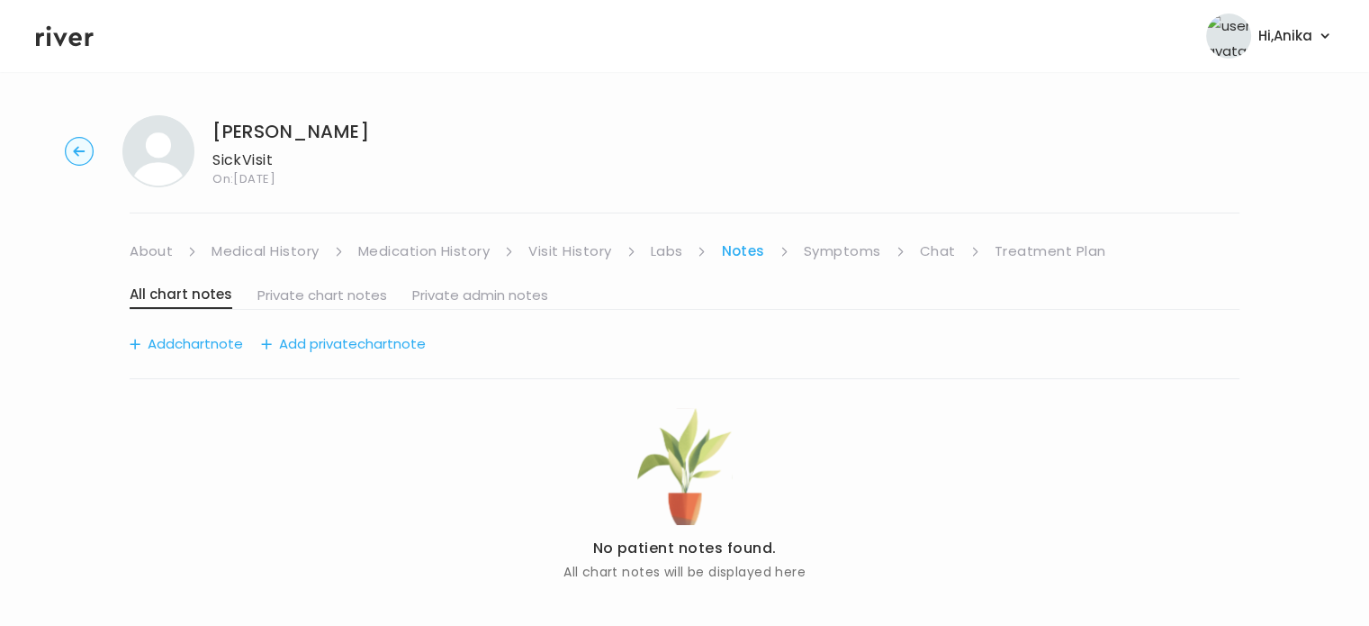
click at [841, 244] on link "Symptoms" at bounding box center [842, 251] width 77 height 25
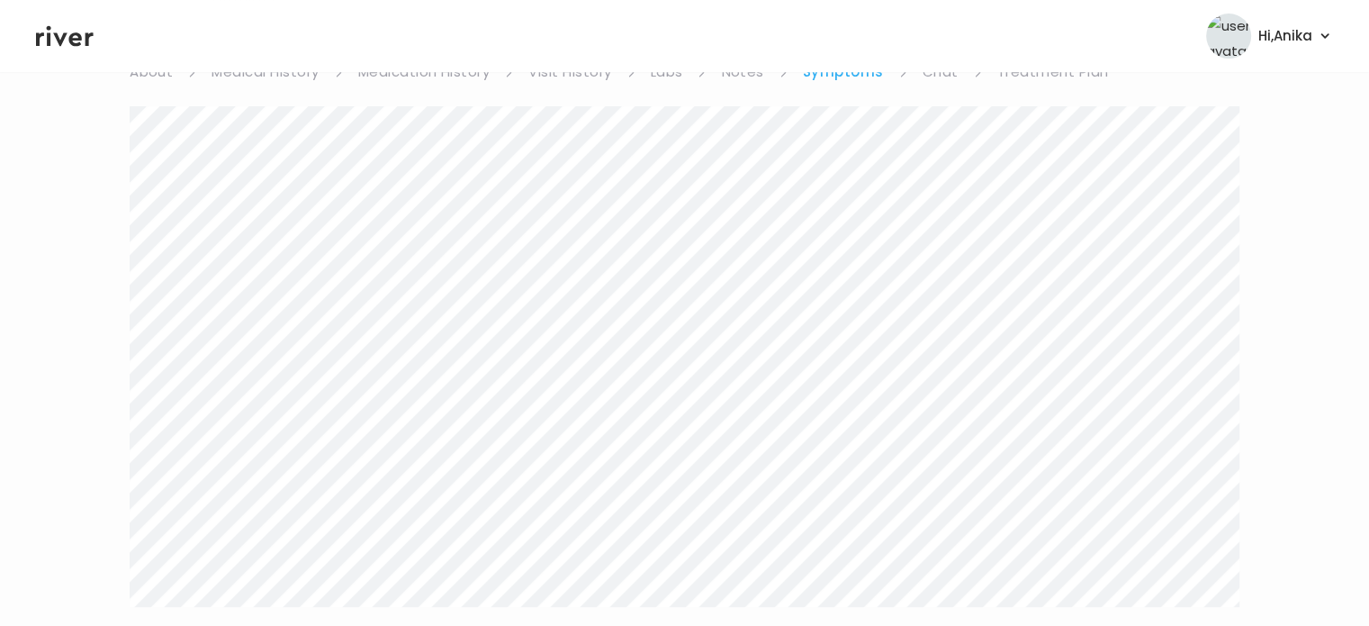
scroll to position [99, 0]
click at [934, 155] on link "Chat" at bounding box center [941, 152] width 36 height 25
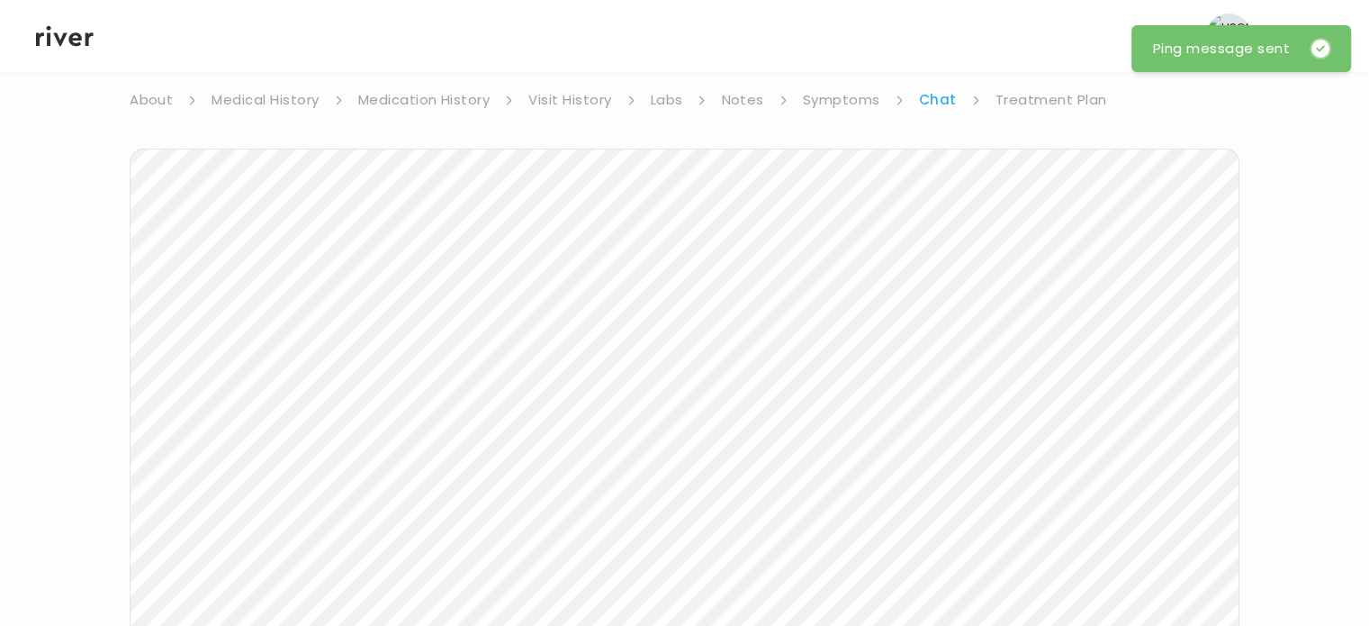
scroll to position [148, 0]
click at [64, 26] on icon at bounding box center [65, 36] width 58 height 27
